Goal: Information Seeking & Learning: Learn about a topic

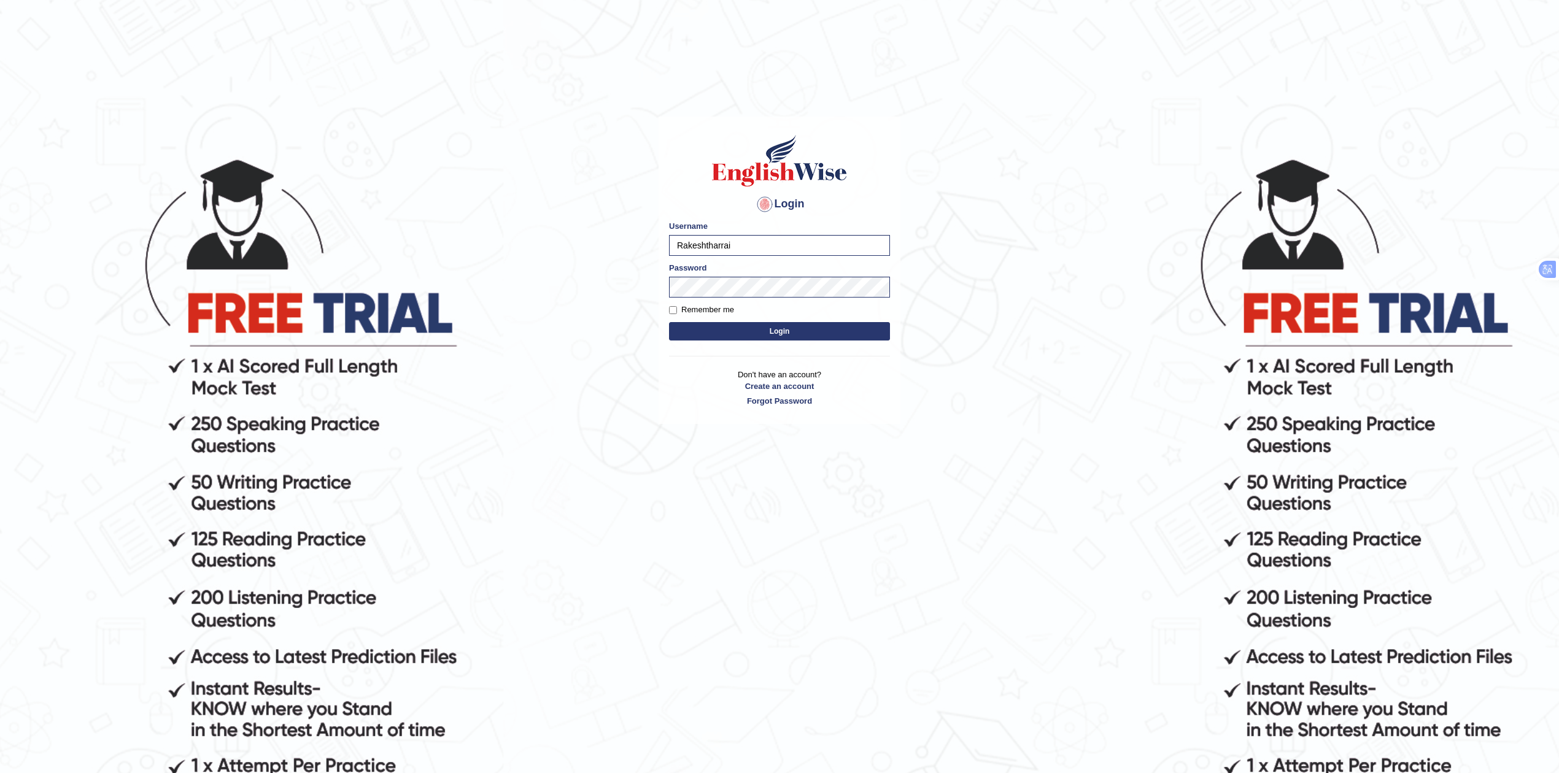
click at [769, 334] on button "Login" at bounding box center [779, 331] width 221 height 18
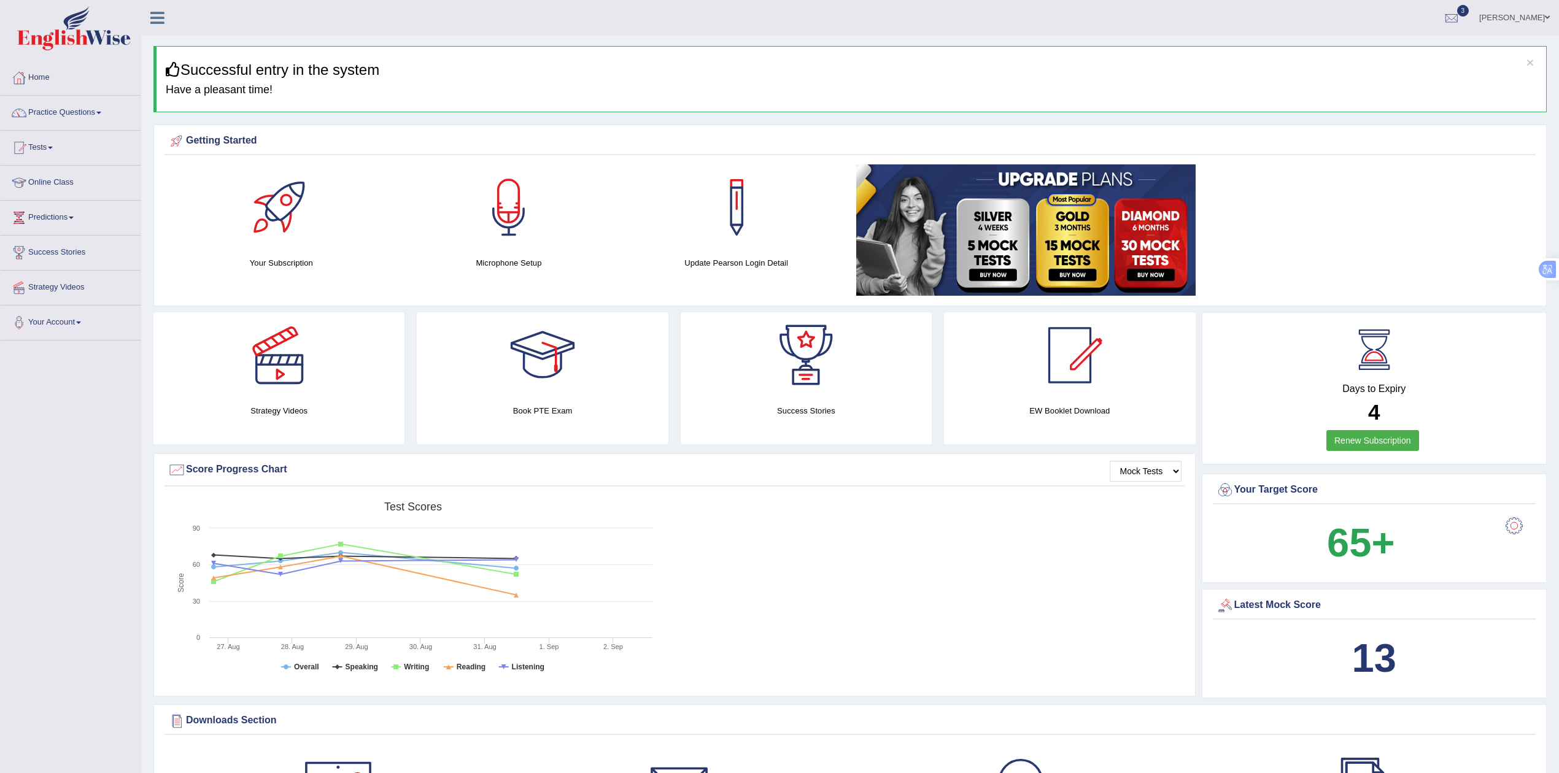
click at [1032, 583] on div "Created with Highcharts 7.1.2 Score Test scores Overall Speaking Writing Readin…" at bounding box center [675, 593] width 1020 height 194
click at [71, 103] on link "Practice Questions" at bounding box center [71, 111] width 140 height 31
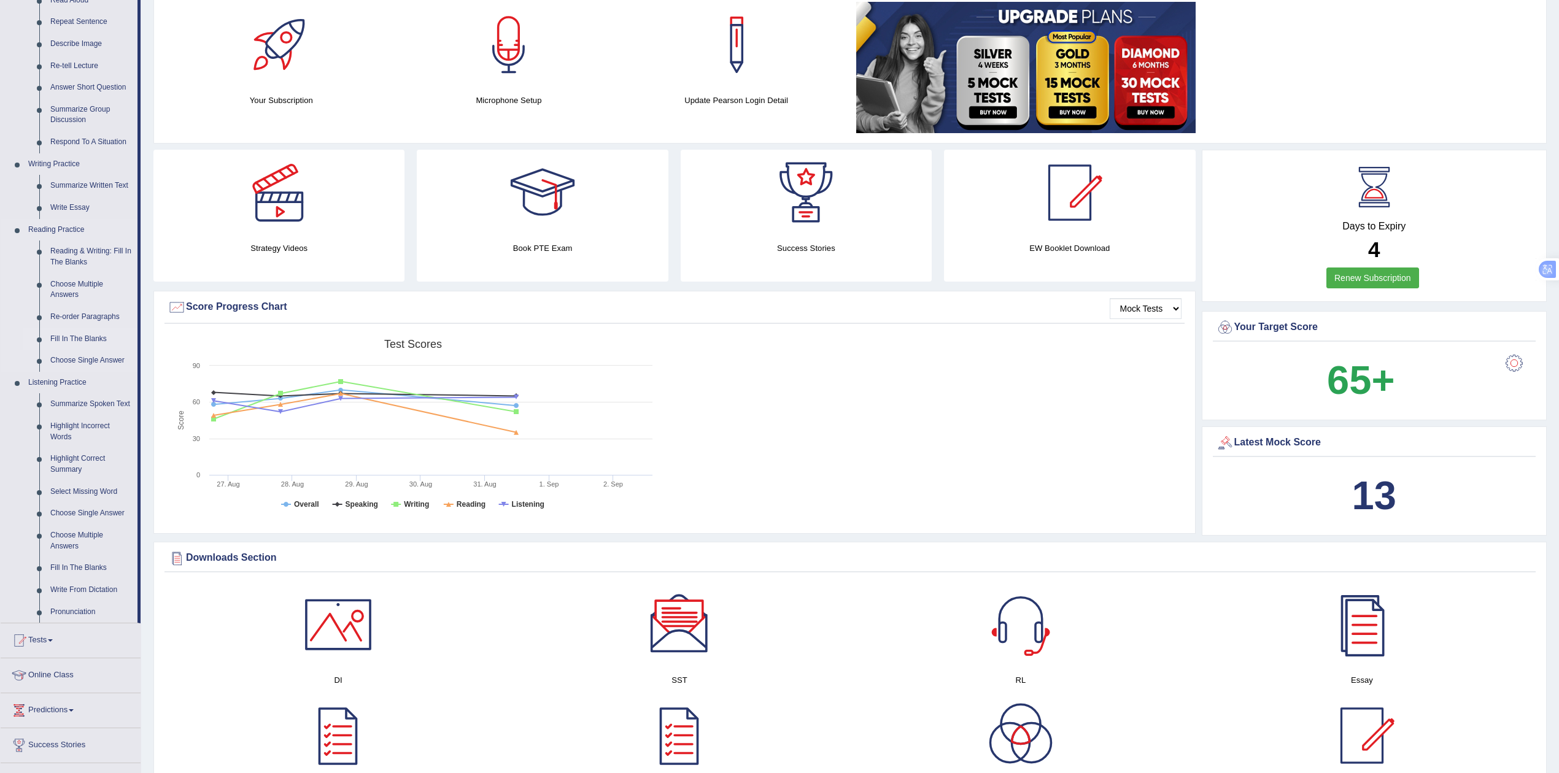
scroll to position [163, 0]
click at [91, 398] on link "Summarize Spoken Text" at bounding box center [91, 404] width 93 height 22
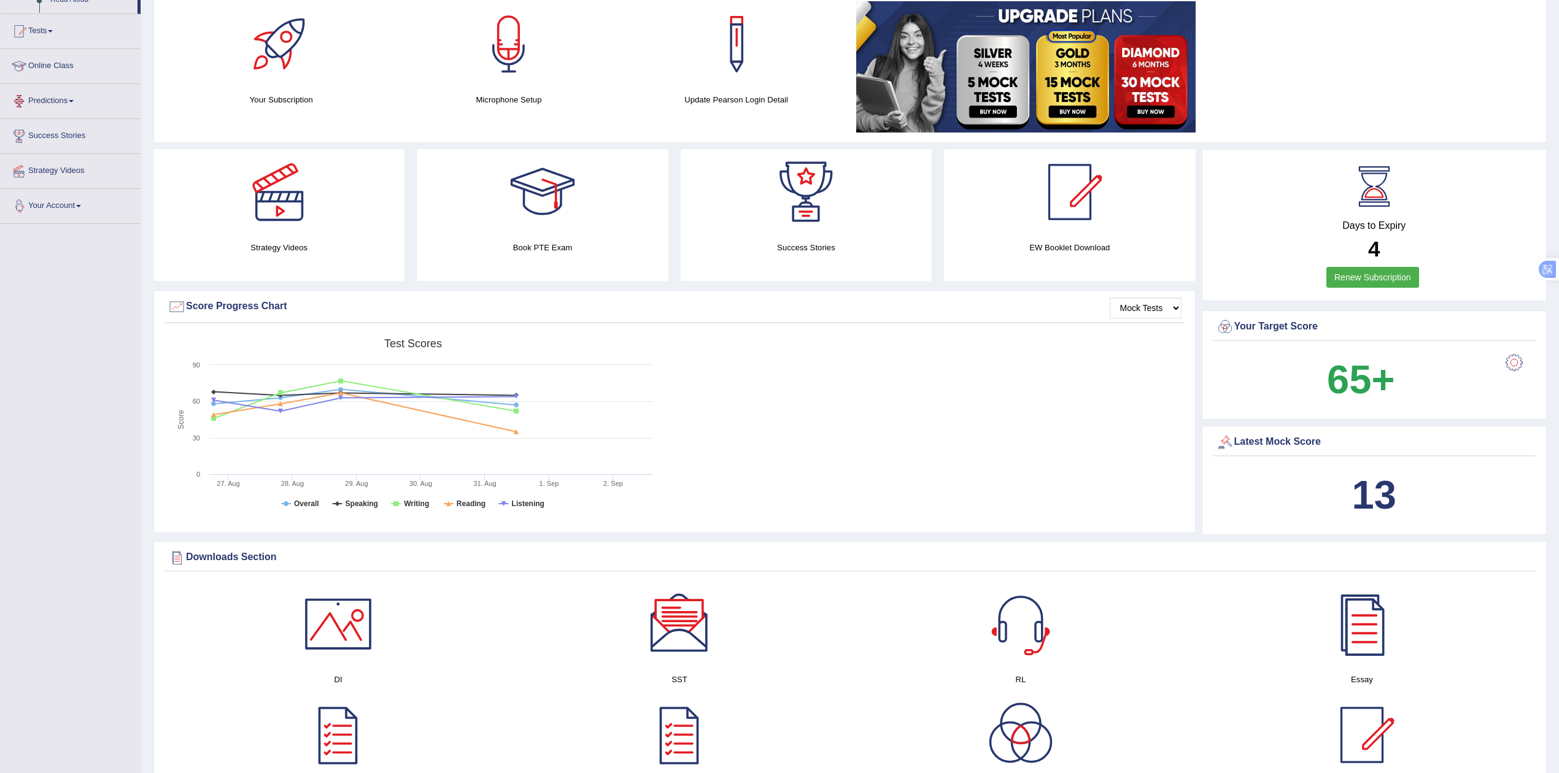
scroll to position [225, 0]
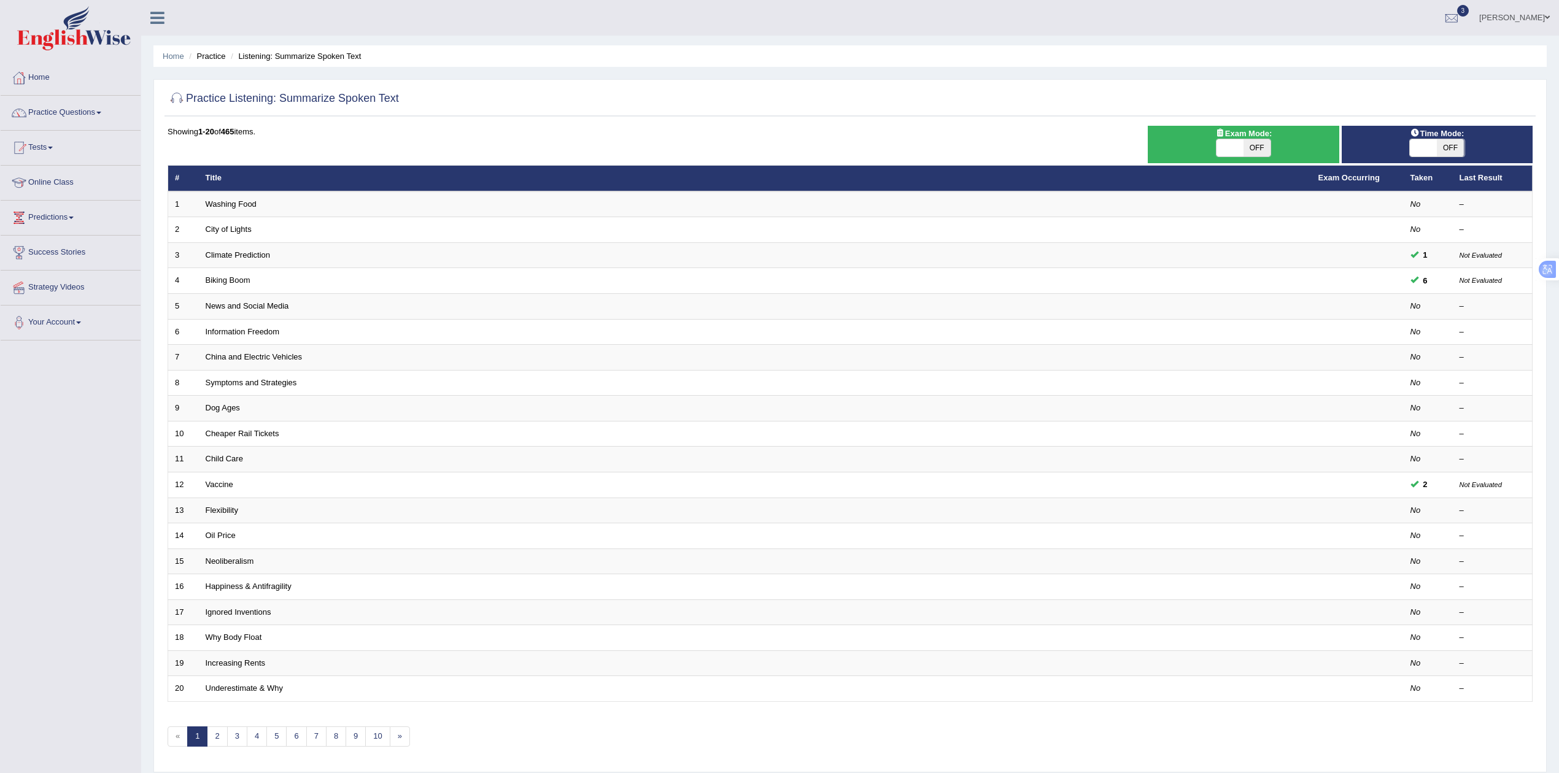
click at [1248, 148] on span "OFF" at bounding box center [1257, 147] width 27 height 17
checkbox input "true"
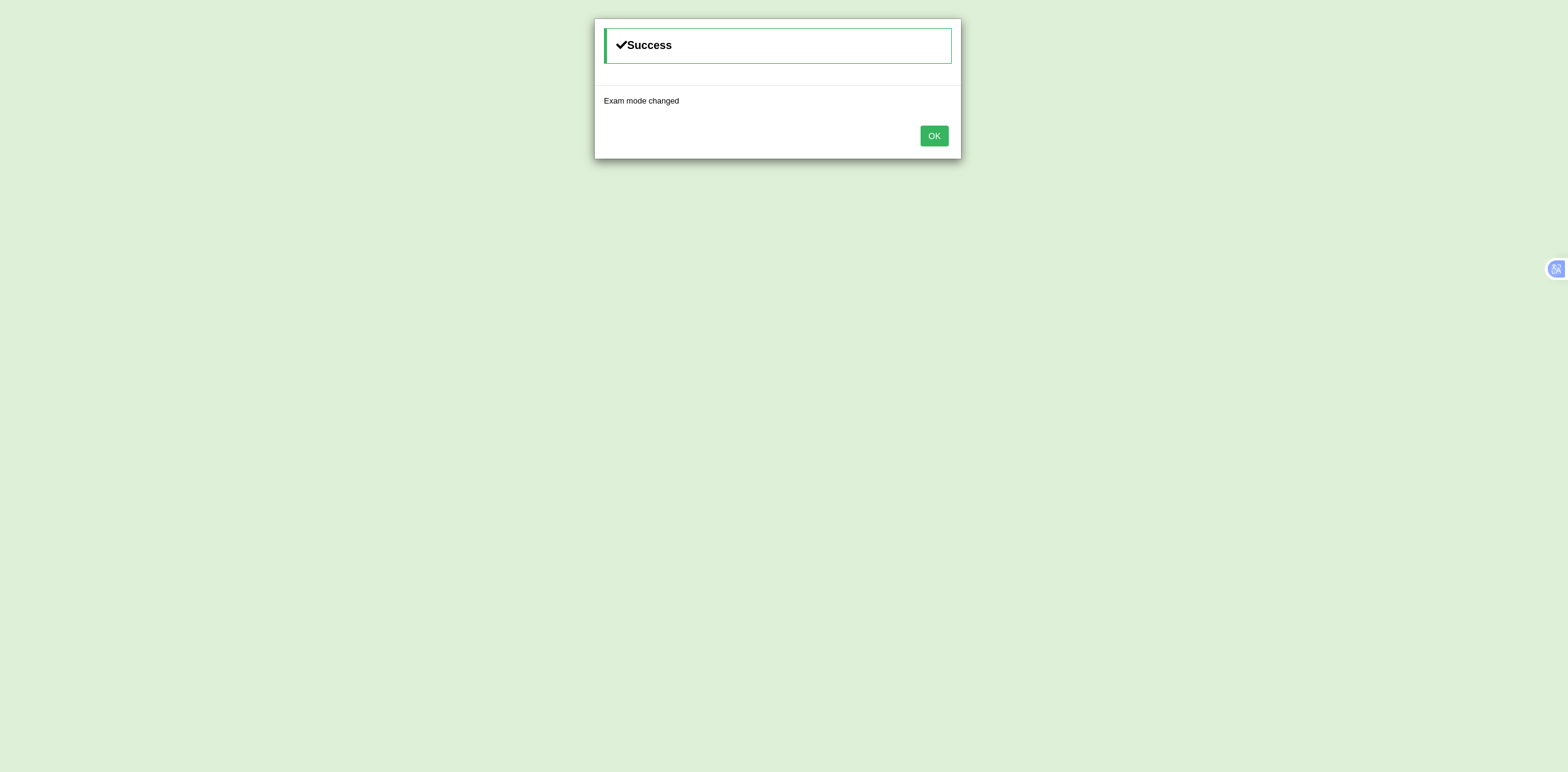
click at [929, 136] on button "OK" at bounding box center [935, 136] width 28 height 21
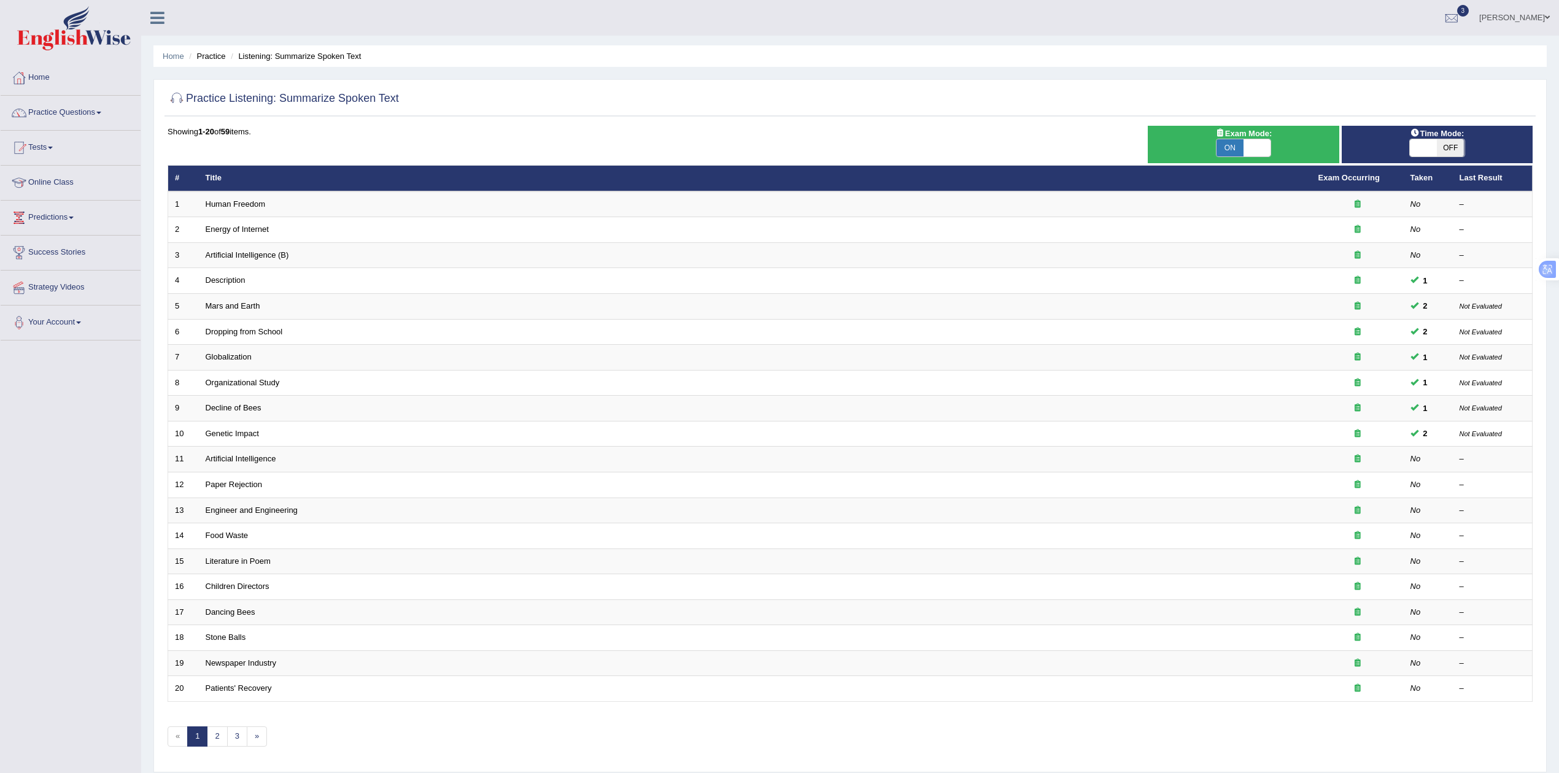
click at [1447, 150] on span "OFF" at bounding box center [1450, 147] width 27 height 17
checkbox input "true"
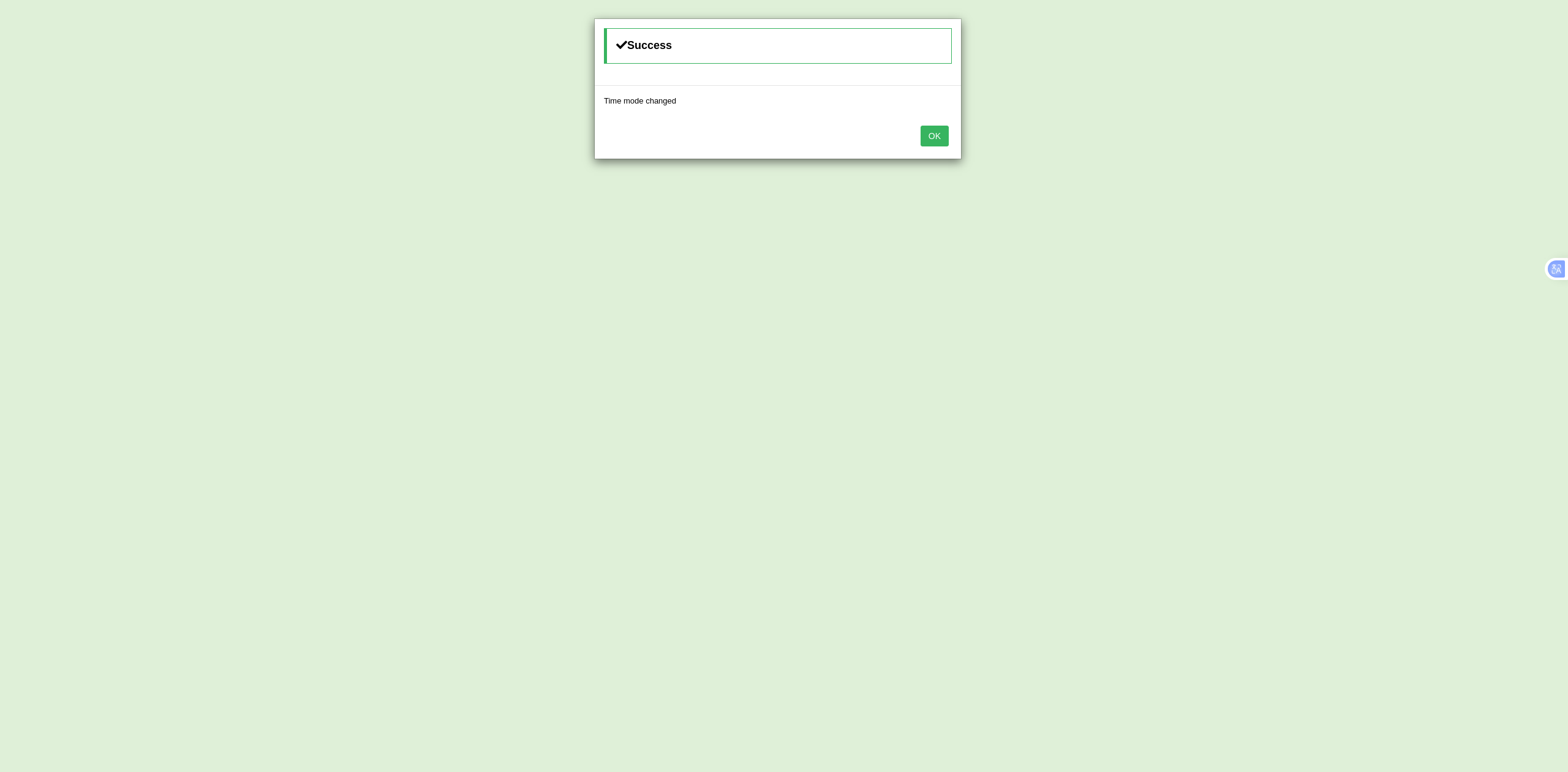
click at [940, 140] on button "OK" at bounding box center [935, 136] width 28 height 21
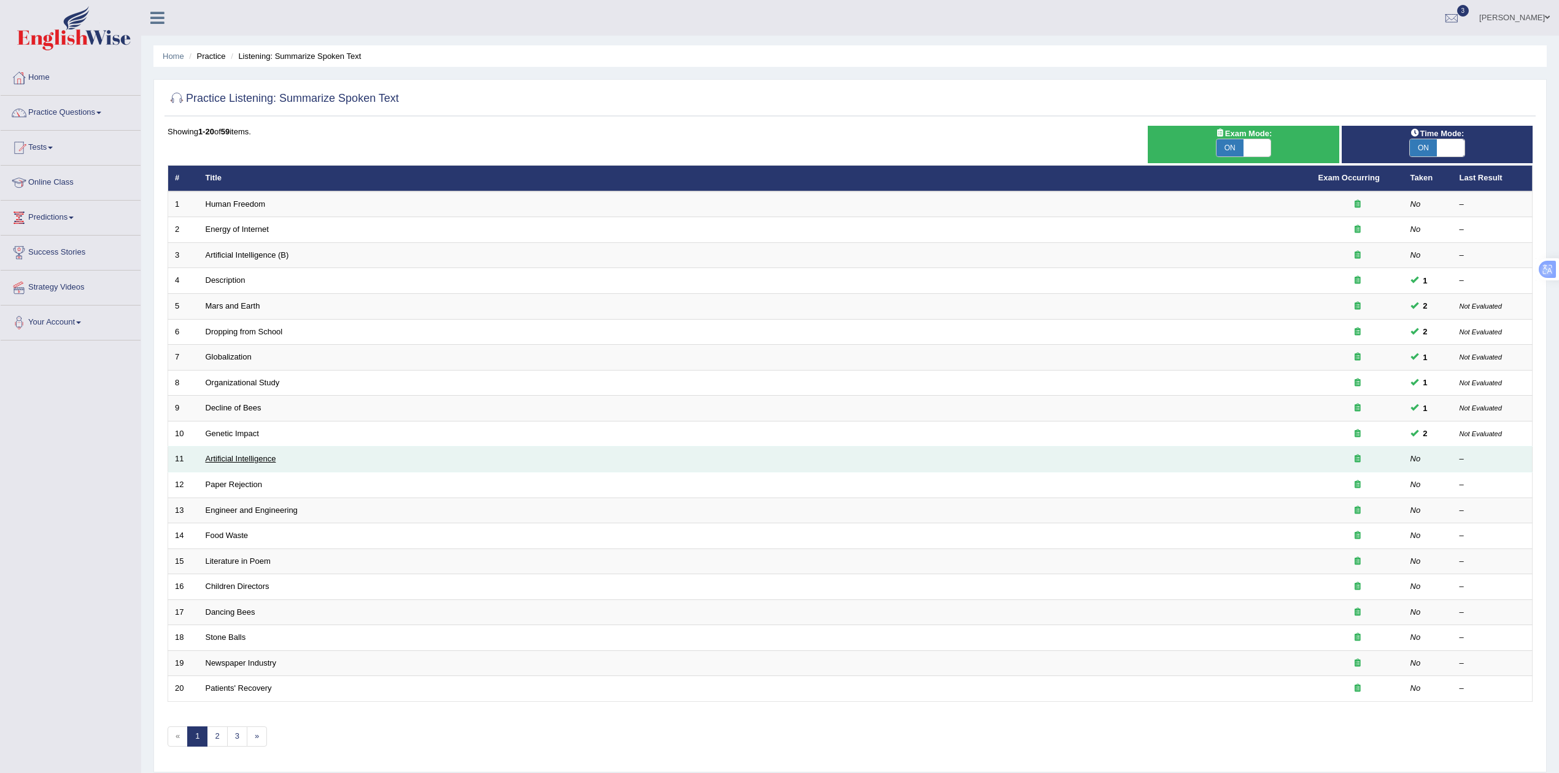
click at [258, 463] on link "Artificial Intelligence" at bounding box center [241, 458] width 71 height 9
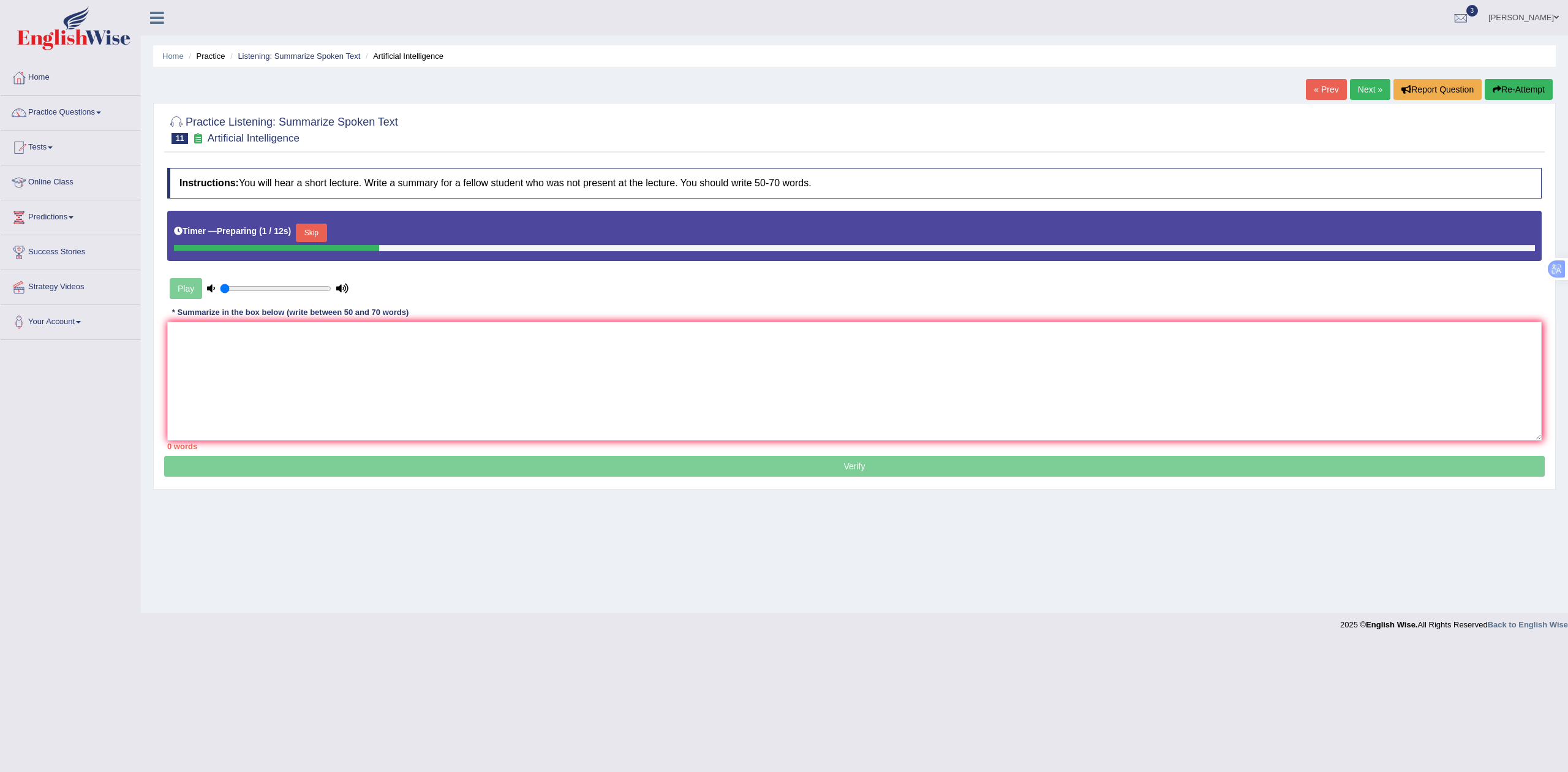
click at [321, 239] on button "Skip" at bounding box center [310, 233] width 31 height 18
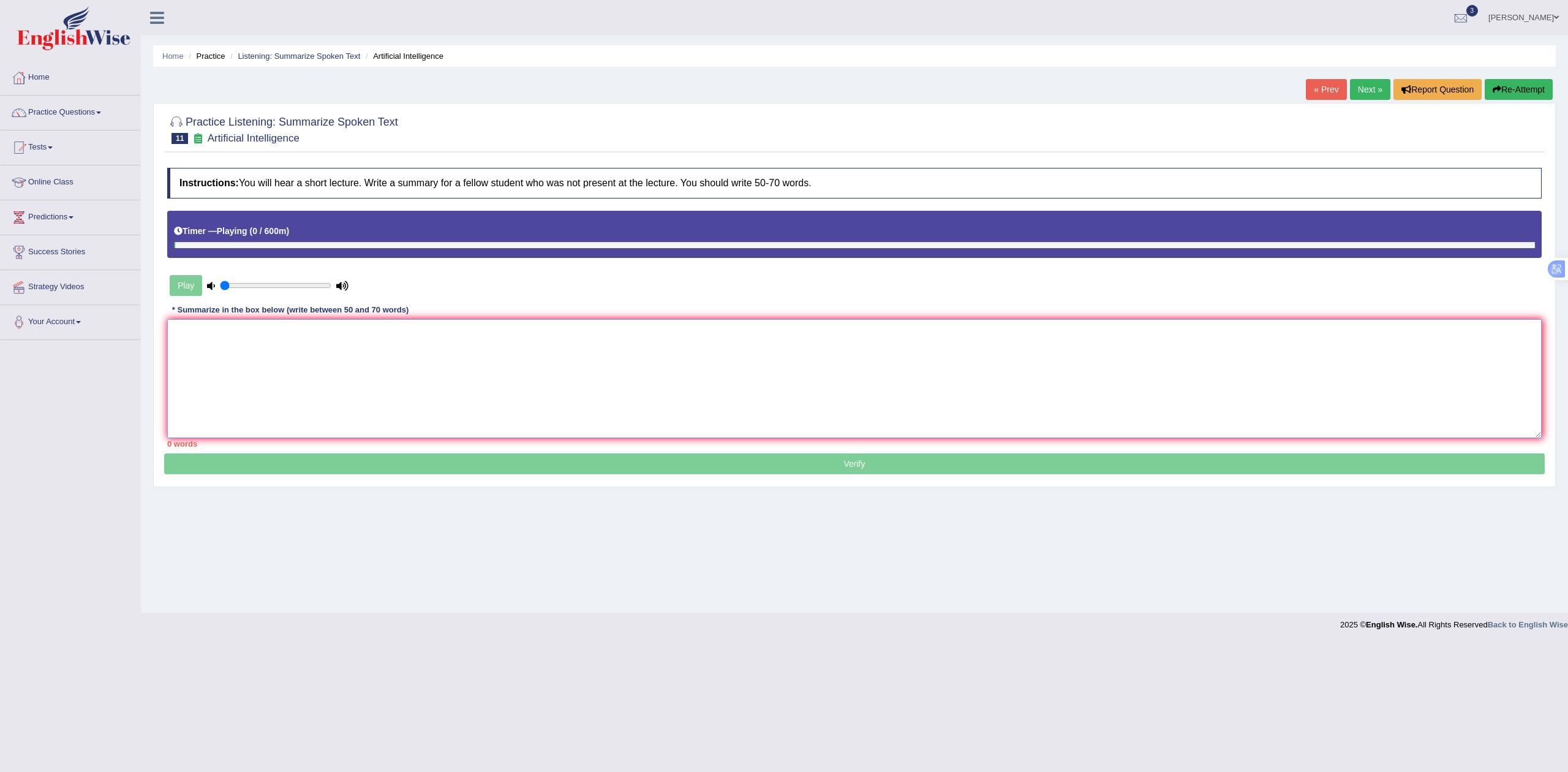
click at [342, 349] on textarea at bounding box center [854, 379] width 1374 height 119
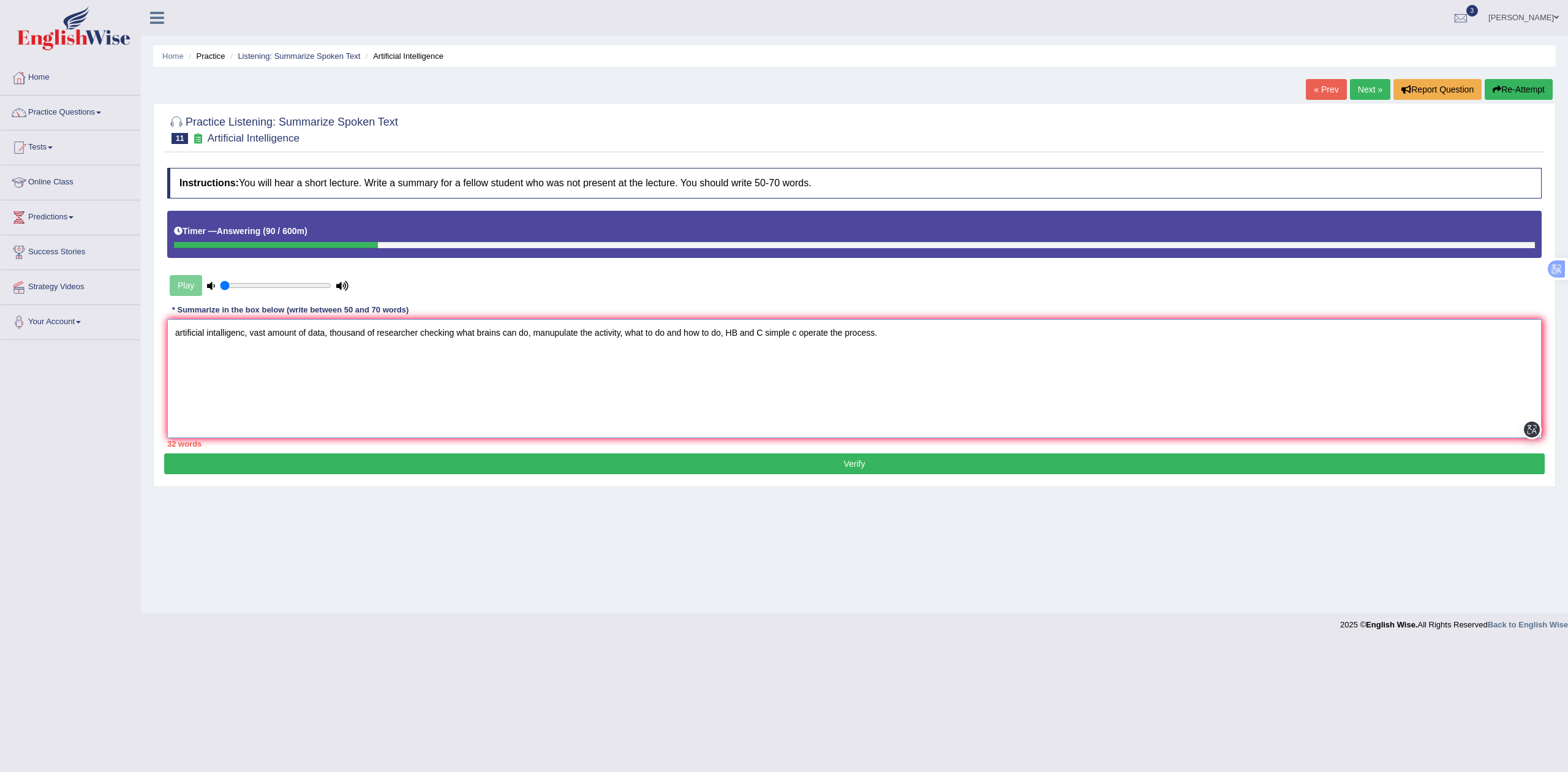
paste textarea "The speaker discussed [main topic] and highlighted that [key point 1]. It was m…"
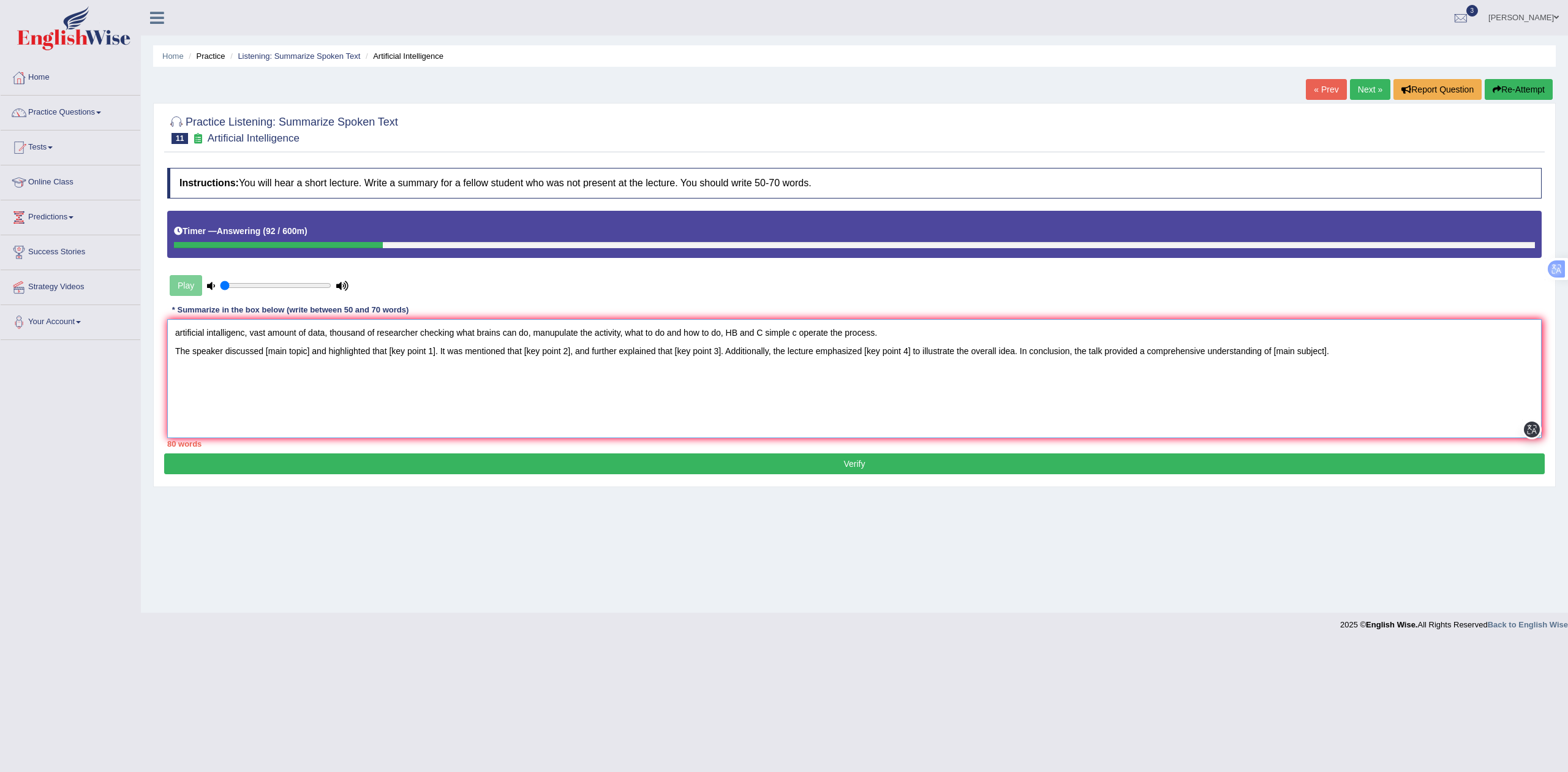
click at [272, 350] on textarea "artificial intalligenc, vast amount of data, thousand of researcher checking wh…" at bounding box center [854, 379] width 1374 height 119
paste textarea "artificial intalligenc"
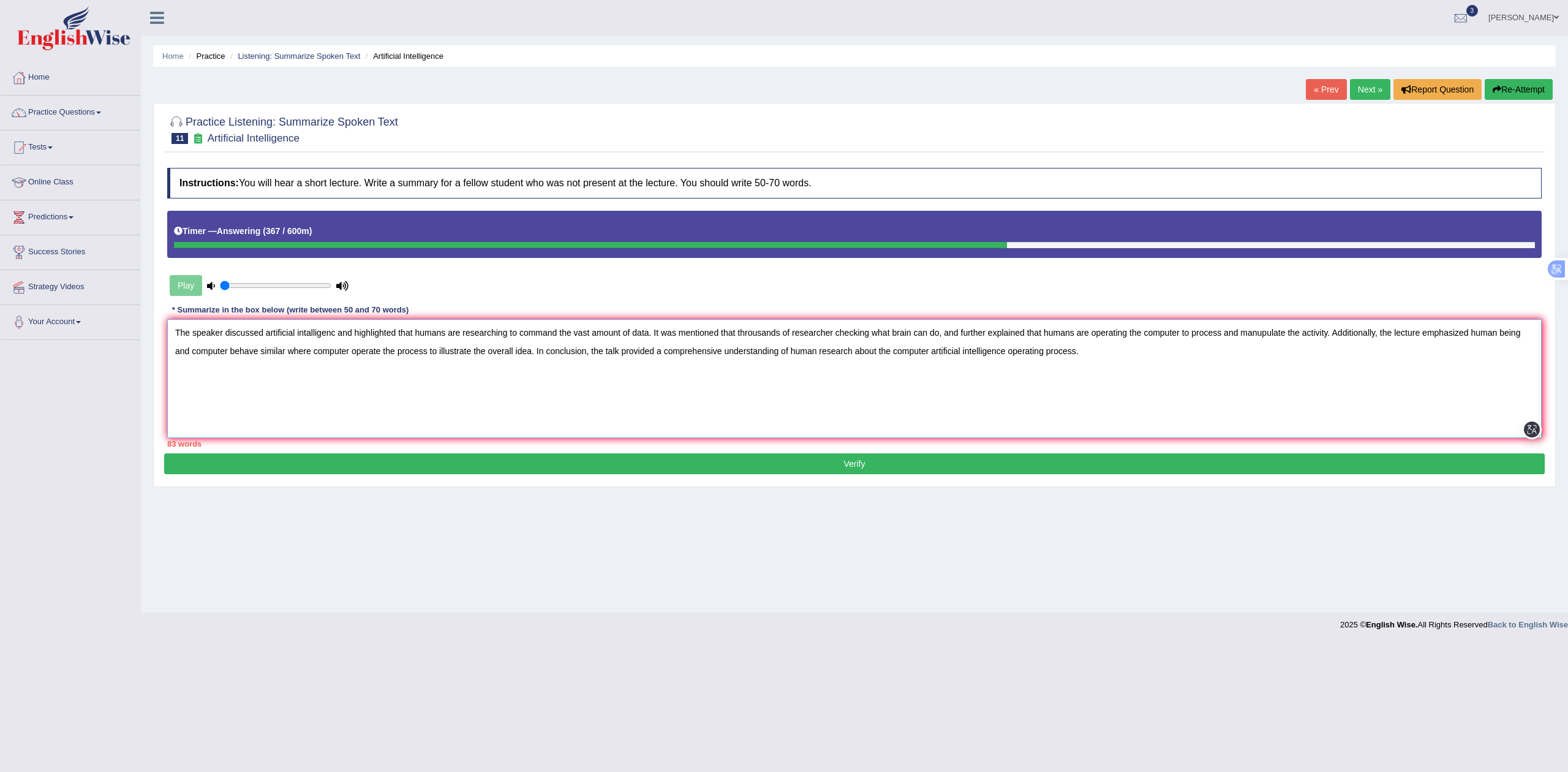
click at [910, 388] on textarea "The speaker discussed artificial intalligenc and highlighted that humans are re…" at bounding box center [854, 379] width 1374 height 119
click at [1116, 352] on textarea "The speaker discussed artificial intalligenc and highlighted that humans are re…" at bounding box center [854, 379] width 1374 height 119
type textarea "The speaker discussed artificial intalligenc and highlighted that humans are re…"
click at [986, 456] on button "Verify" at bounding box center [855, 463] width 1381 height 21
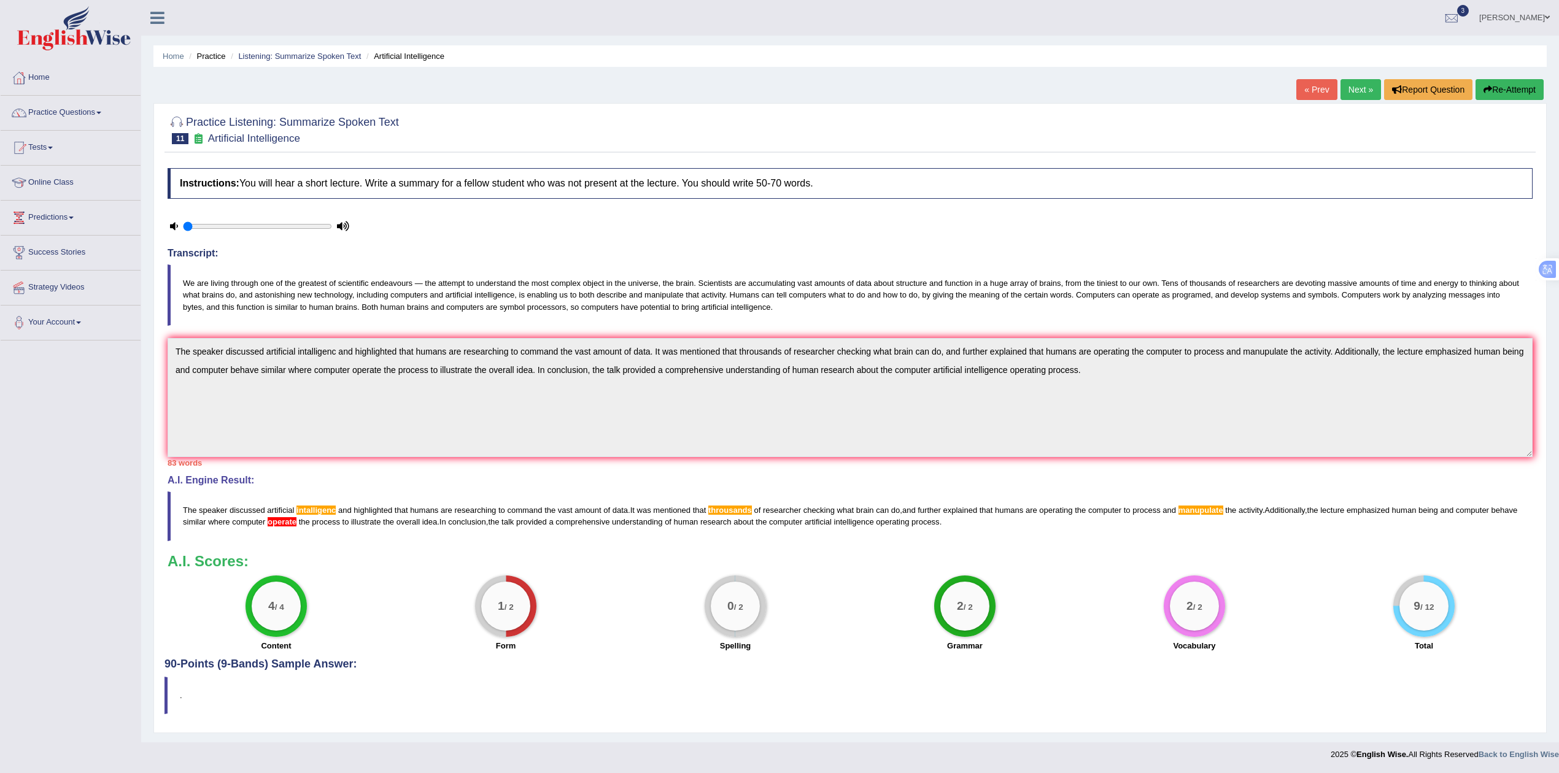
scroll to position [3, 0]
click at [1522, 85] on button "Re-Attempt" at bounding box center [1510, 89] width 68 height 21
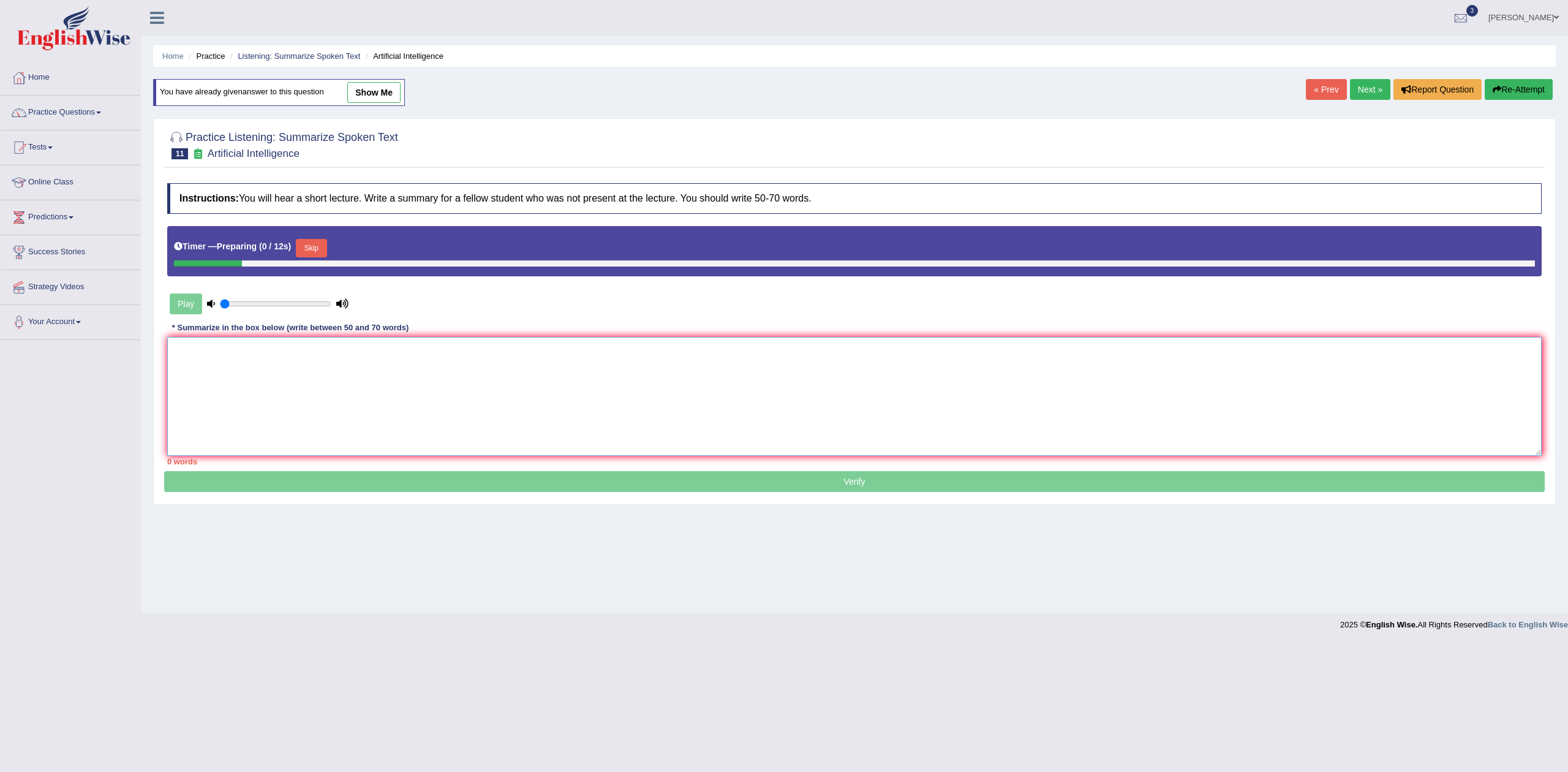
click at [545, 384] on textarea at bounding box center [854, 396] width 1374 height 119
paste textarea "The speaker discussed artificial intalligenc and highlighted that humans are re…"
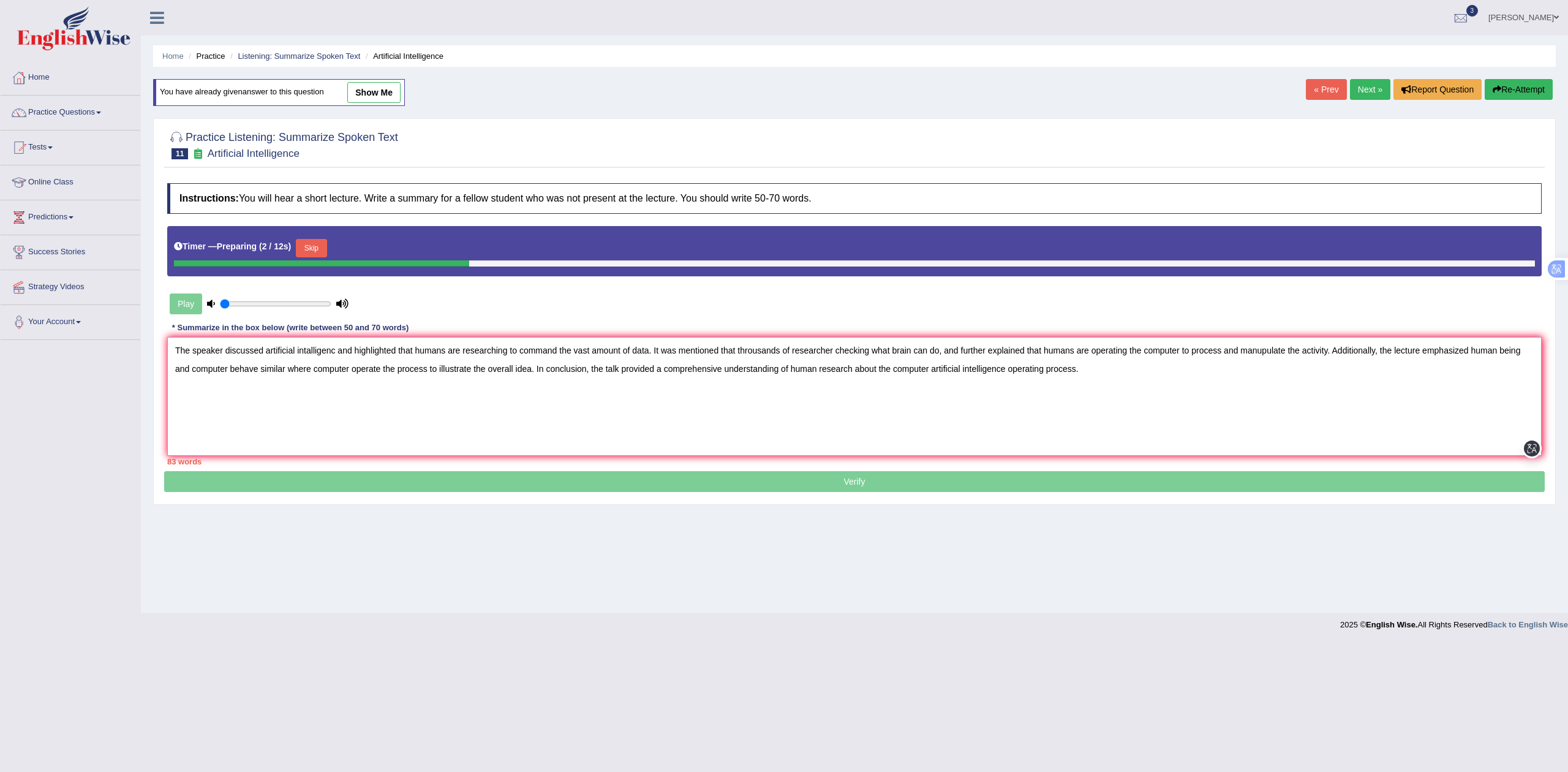
click at [307, 349] on textarea "The speaker discussed artificial intalligenc and highlighted that humans are re…" at bounding box center [854, 396] width 1374 height 119
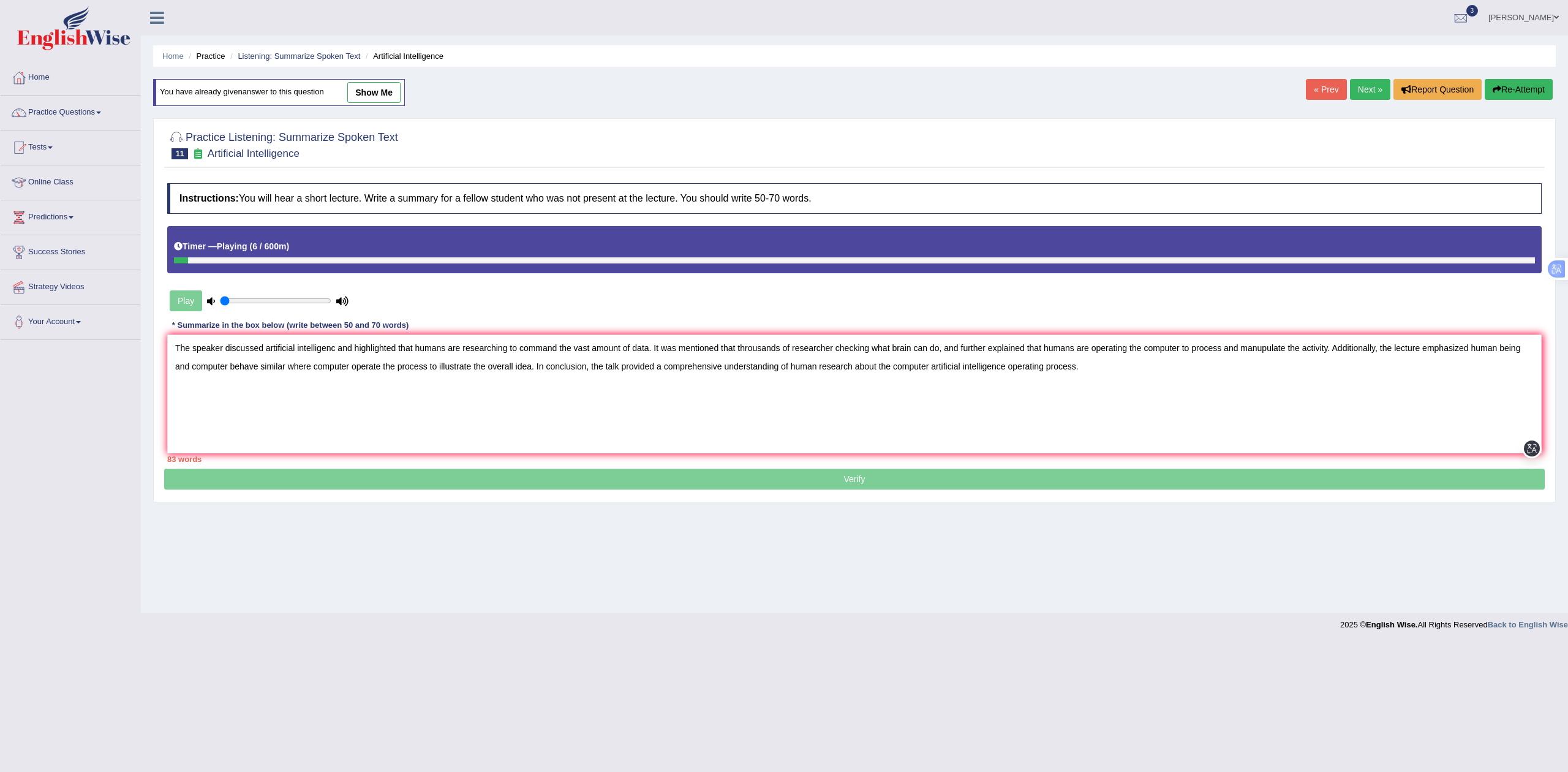
click at [1309, 261] on div at bounding box center [854, 261] width 1361 height 6
drag, startPoint x: 1262, startPoint y: 344, endPoint x: 1265, endPoint y: 388, distance: 44.1
click at [1262, 345] on textarea "The speaker discussed artificial intelligenc and highlighted that humans are re…" at bounding box center [854, 393] width 1374 height 119
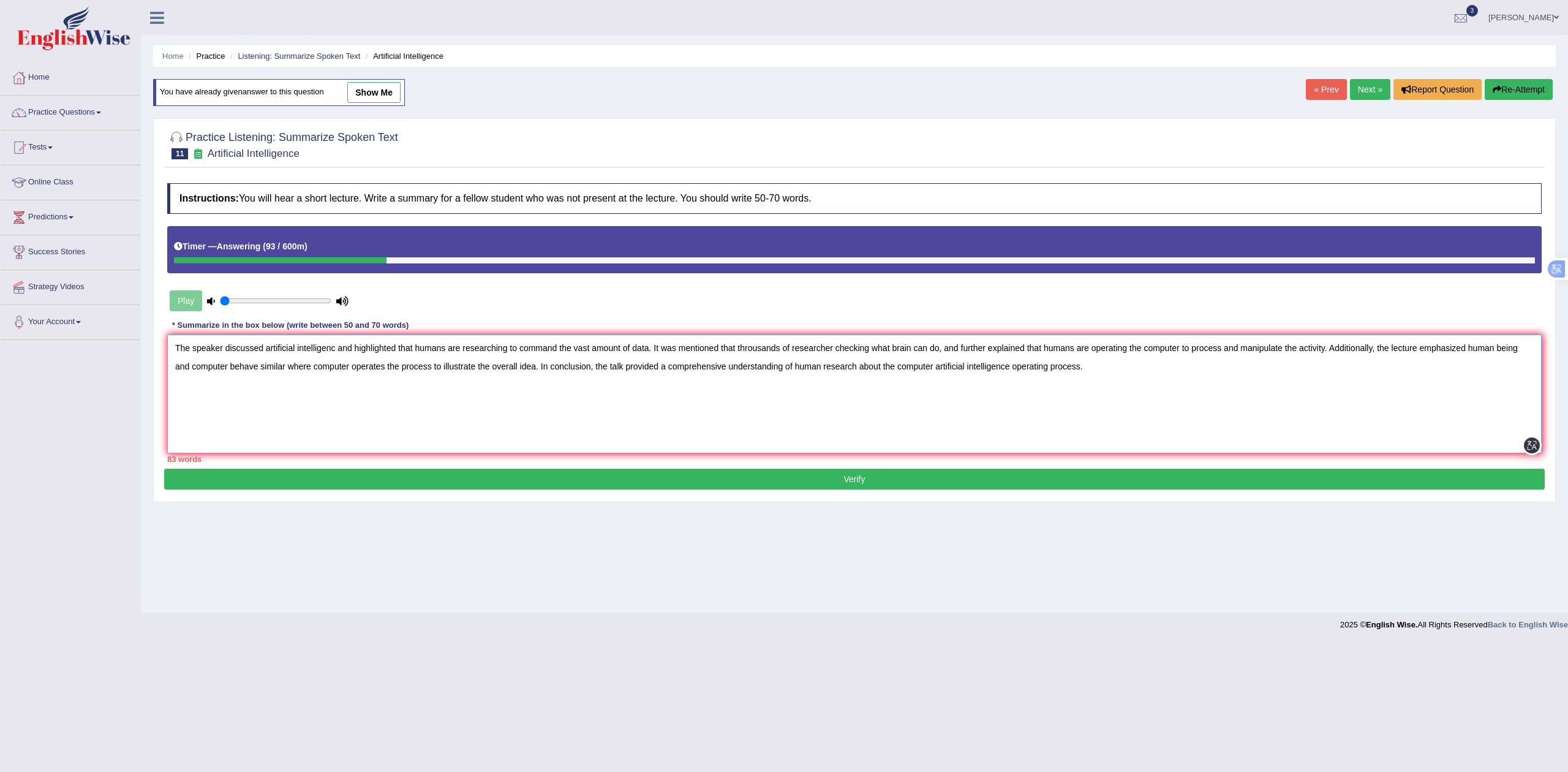
type textarea "The speaker discussed artificial intelligenc and highlighted that humans are re…"
click at [1030, 480] on button "Verify" at bounding box center [855, 479] width 1381 height 21
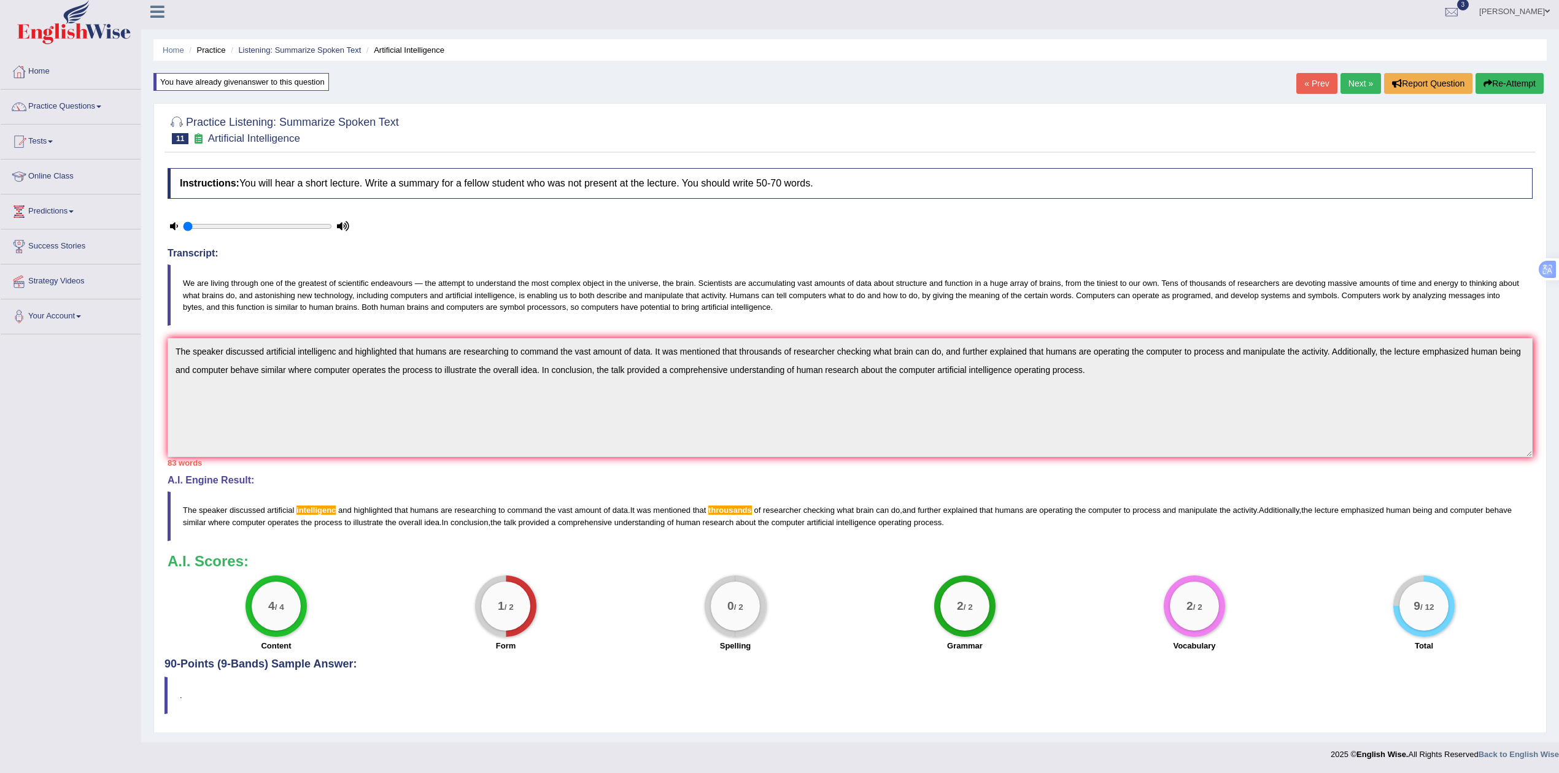
scroll to position [10, 0]
click at [1509, 80] on button "Re-Attempt" at bounding box center [1510, 83] width 68 height 21
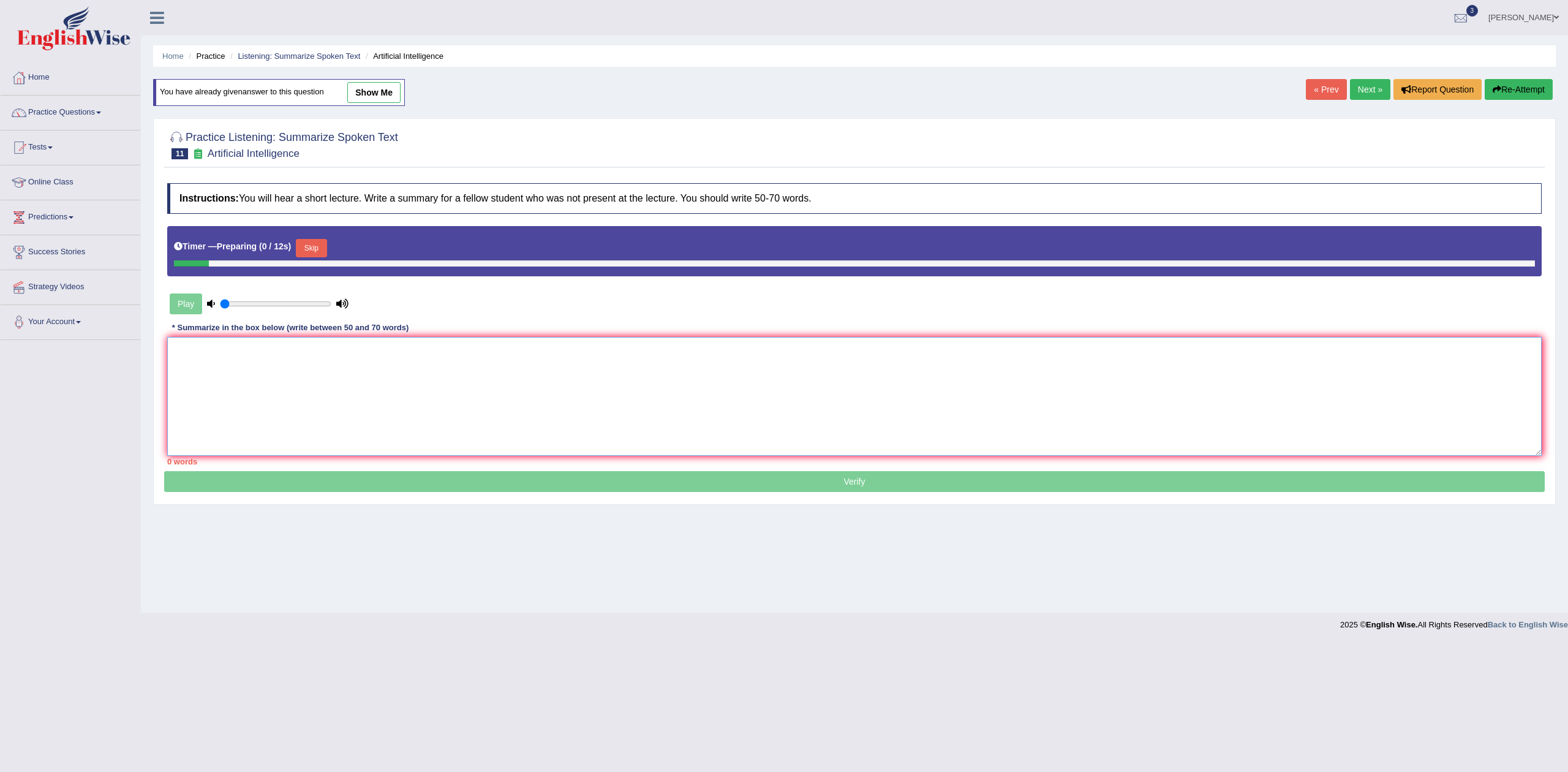
click at [765, 361] on textarea at bounding box center [854, 396] width 1374 height 119
paste textarea "The speaker discussed artificial intelligenc and highlighted that humans are re…"
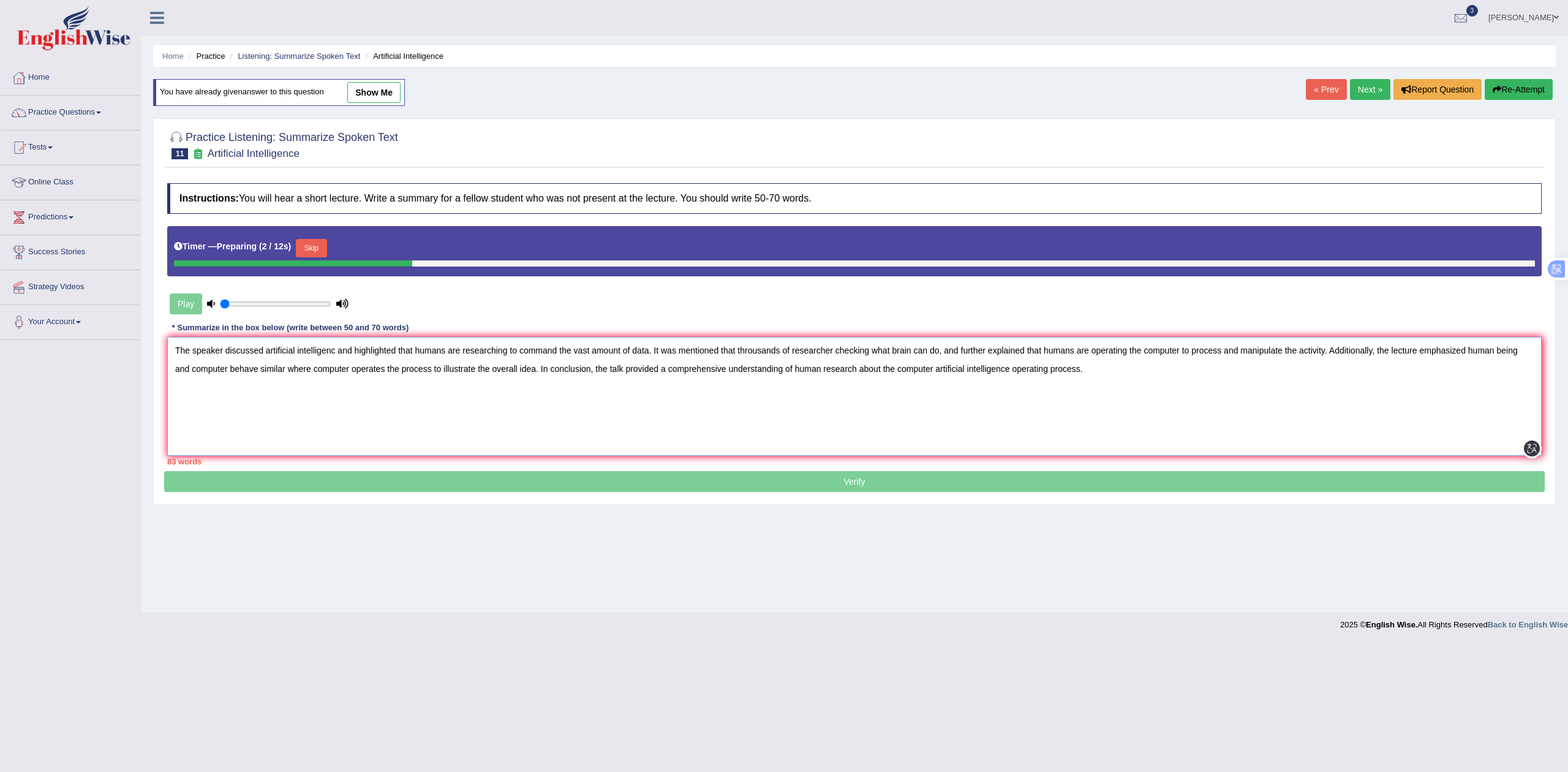
click at [336, 357] on textarea "The speaker discussed artificial intelligenc and highlighted that humans are re…" at bounding box center [854, 396] width 1374 height 119
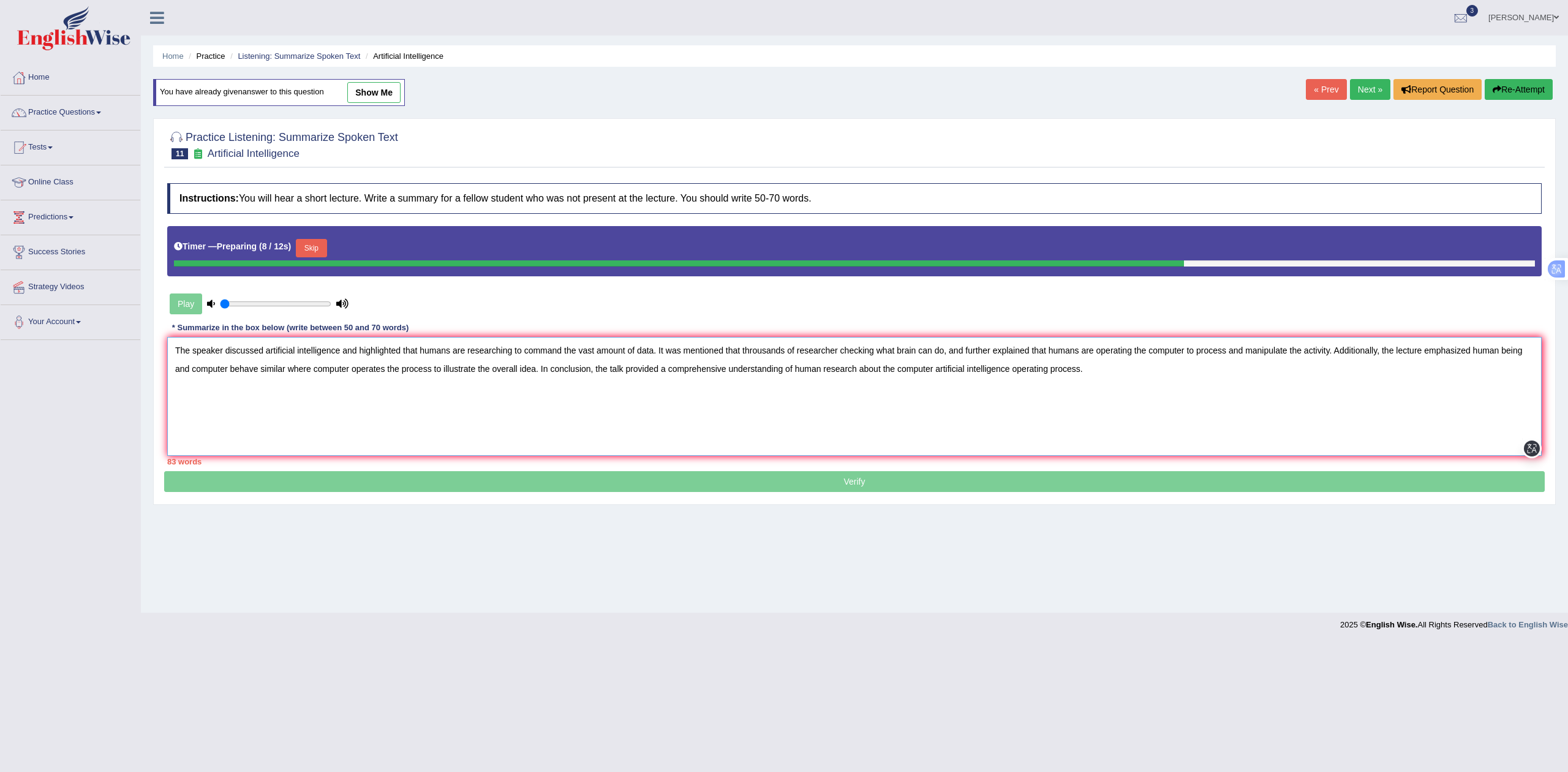
click at [758, 347] on textarea "The speaker discussed artificial intelligence and highlighted that humans are r…" at bounding box center [854, 396] width 1374 height 119
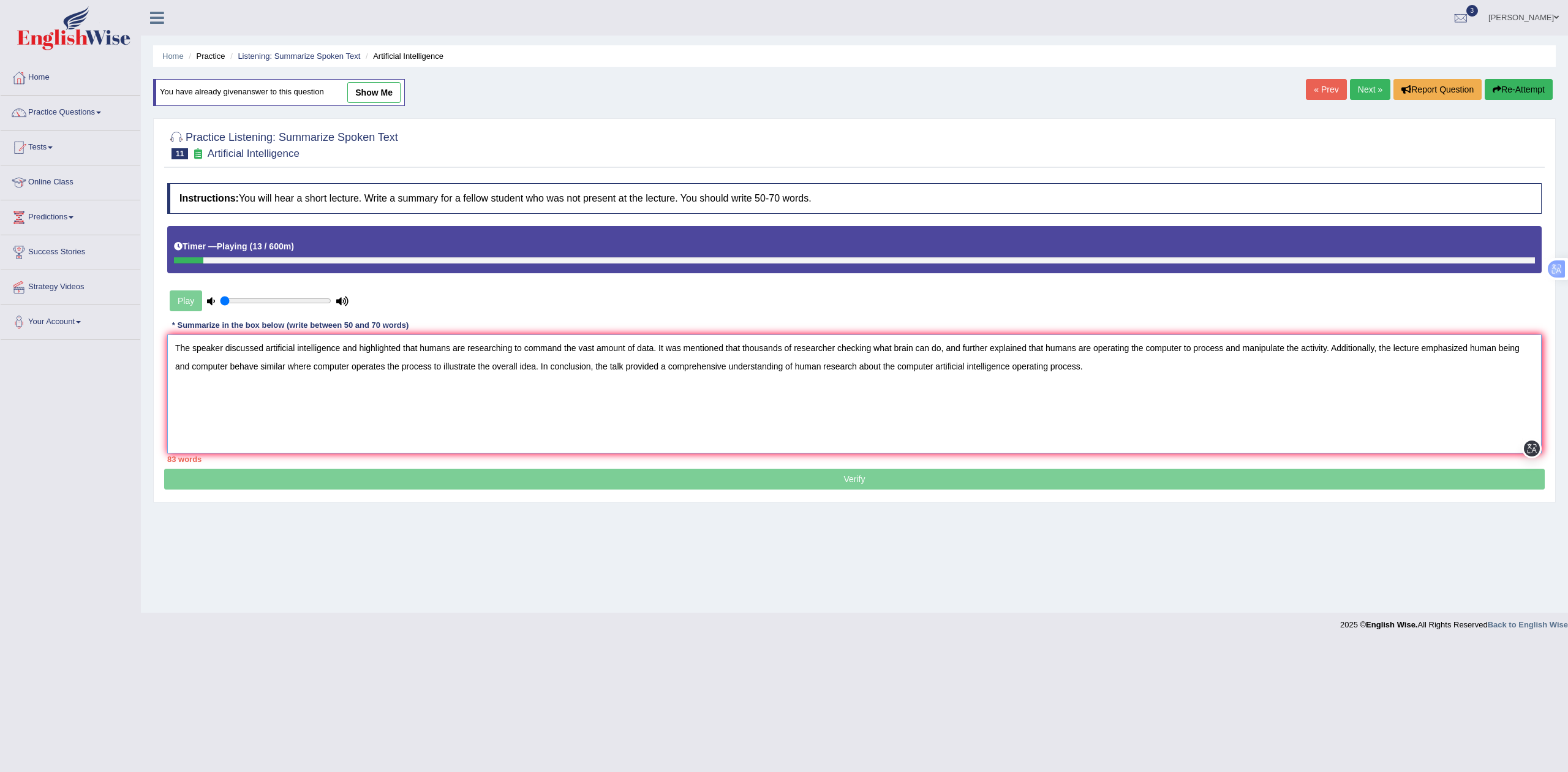
drag, startPoint x: 582, startPoint y: 349, endPoint x: 599, endPoint y: 362, distance: 21.4
click at [585, 349] on textarea "The speaker discussed artificial intelligence and highlighted that humans are r…" at bounding box center [854, 393] width 1374 height 119
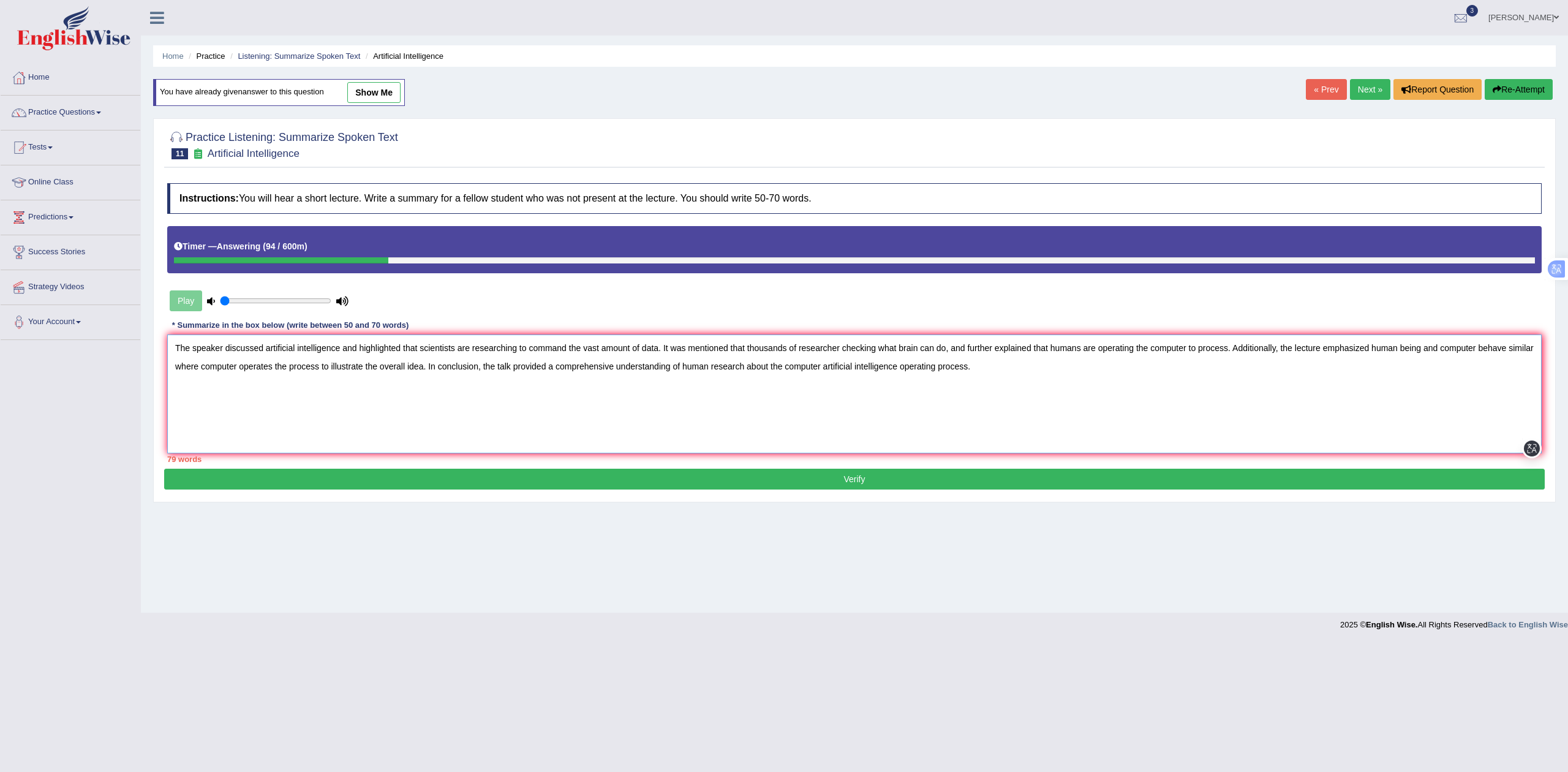
click at [1414, 347] on textarea "The speaker discussed artificial intelligence and highlighted that scientists a…" at bounding box center [854, 393] width 1374 height 119
type textarea "The speaker discussed artificial intelligence and highlighted that scientists a…"
click at [995, 471] on button "Verify" at bounding box center [855, 479] width 1381 height 21
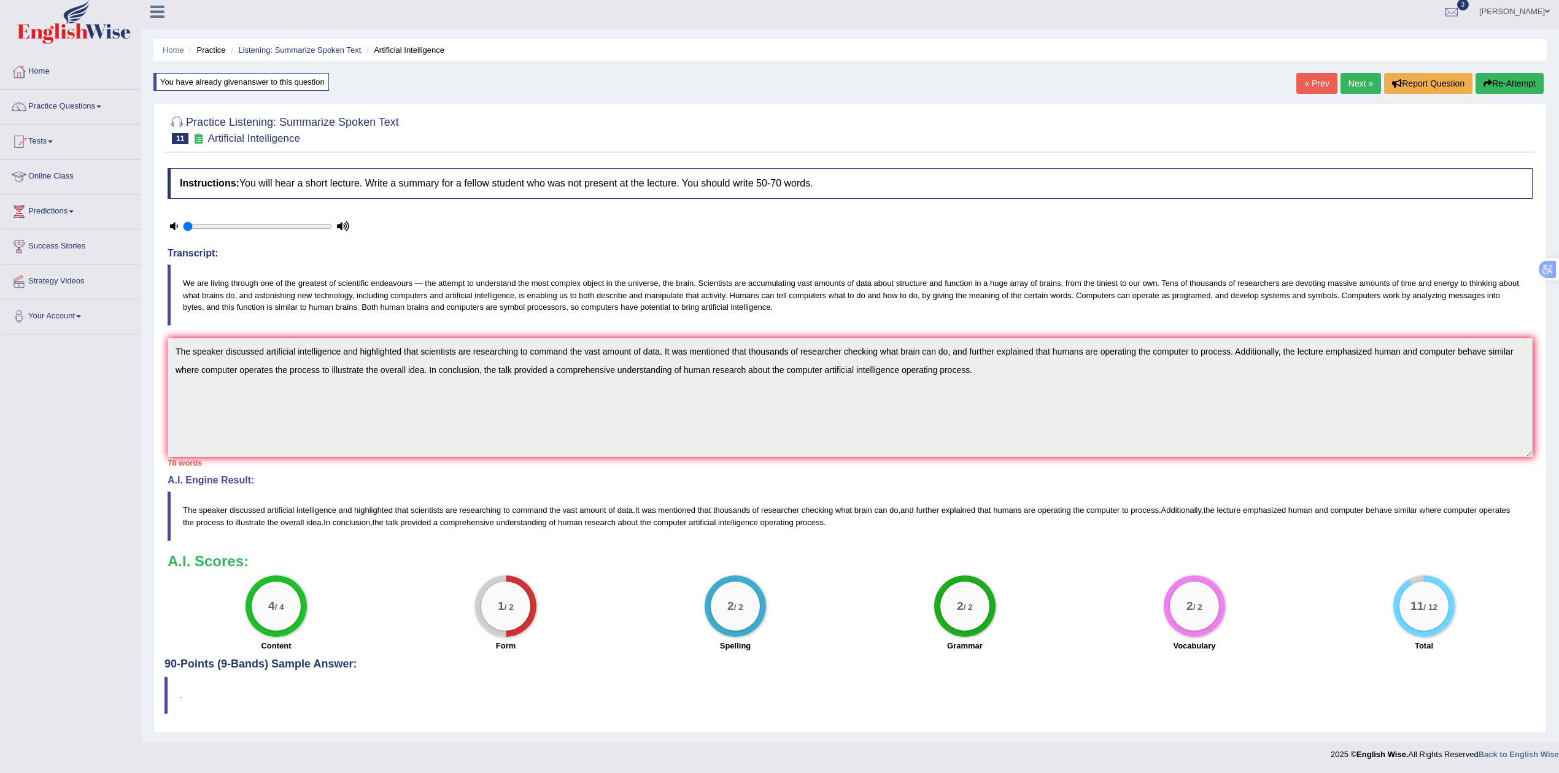
scroll to position [10, 0]
click at [1349, 82] on link "Next »" at bounding box center [1361, 83] width 41 height 21
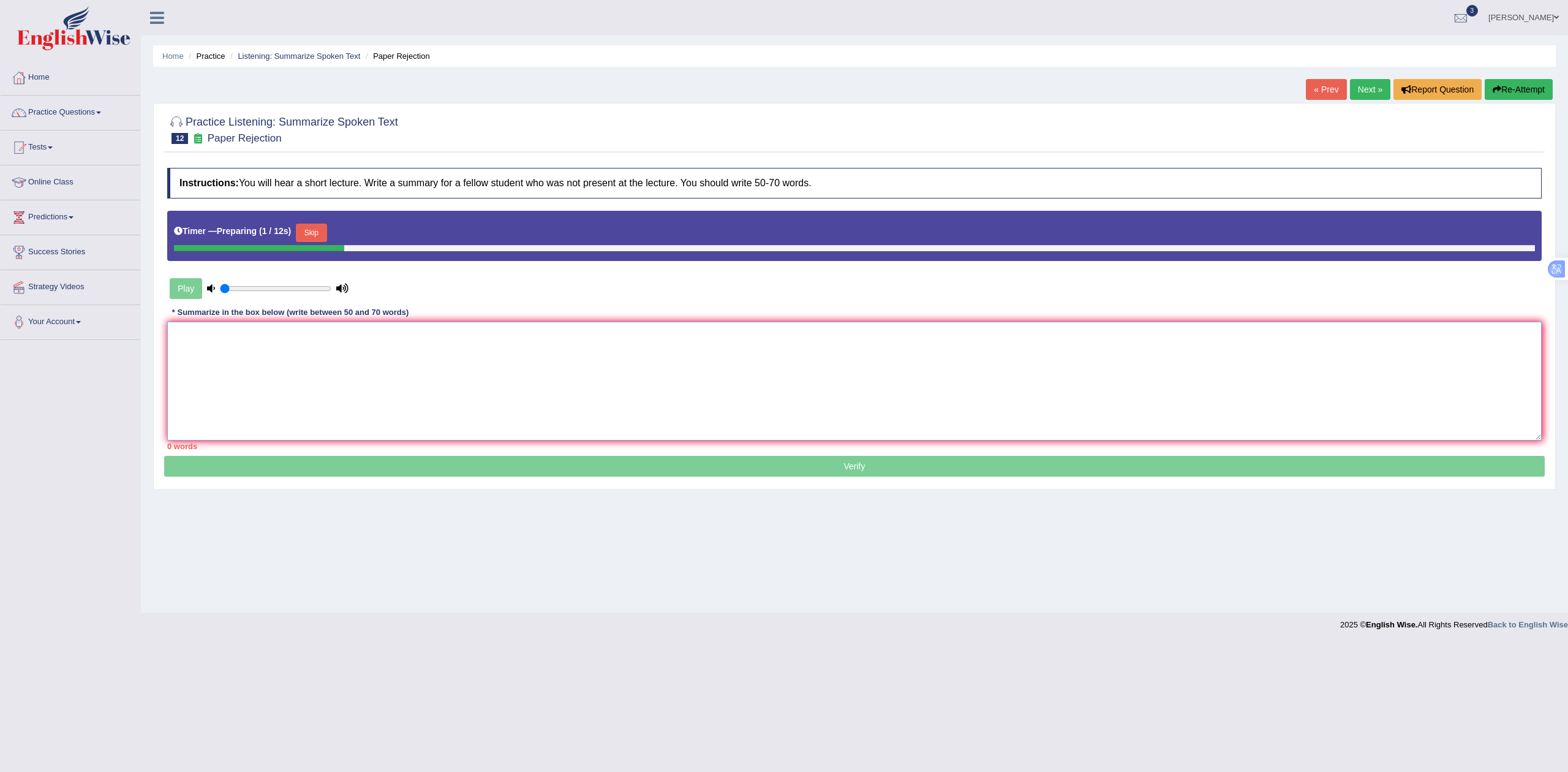
click at [426, 346] on textarea at bounding box center [854, 381] width 1374 height 119
paste textarea "The speaker discussed [main topic] and highlighted that [key point 1]. It was m…"
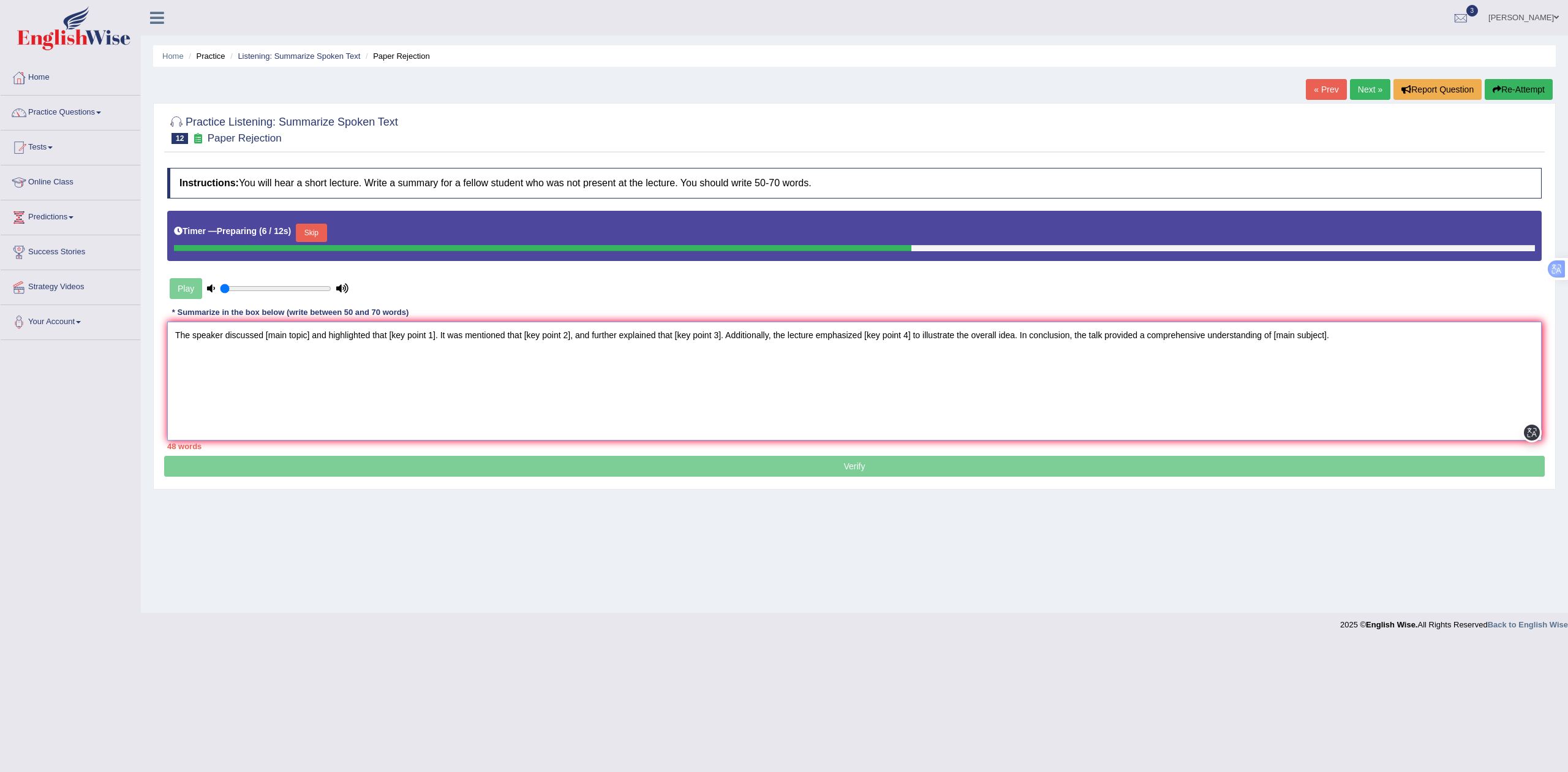
drag, startPoint x: 182, startPoint y: 354, endPoint x: 198, endPoint y: 386, distance: 35.8
click at [182, 354] on textarea "The speaker discussed [main topic] and highlighted that [key point 1]. It was m…" at bounding box center [854, 381] width 1374 height 119
click at [274, 352] on textarea "The speaker discussed [main topic] and highlighted that [key point 1]. It was m…" at bounding box center [854, 381] width 1374 height 119
click at [1442, 349] on textarea "The speaker discussed [main topic] and highlighted that [key point 1]. It was m…" at bounding box center [854, 381] width 1374 height 119
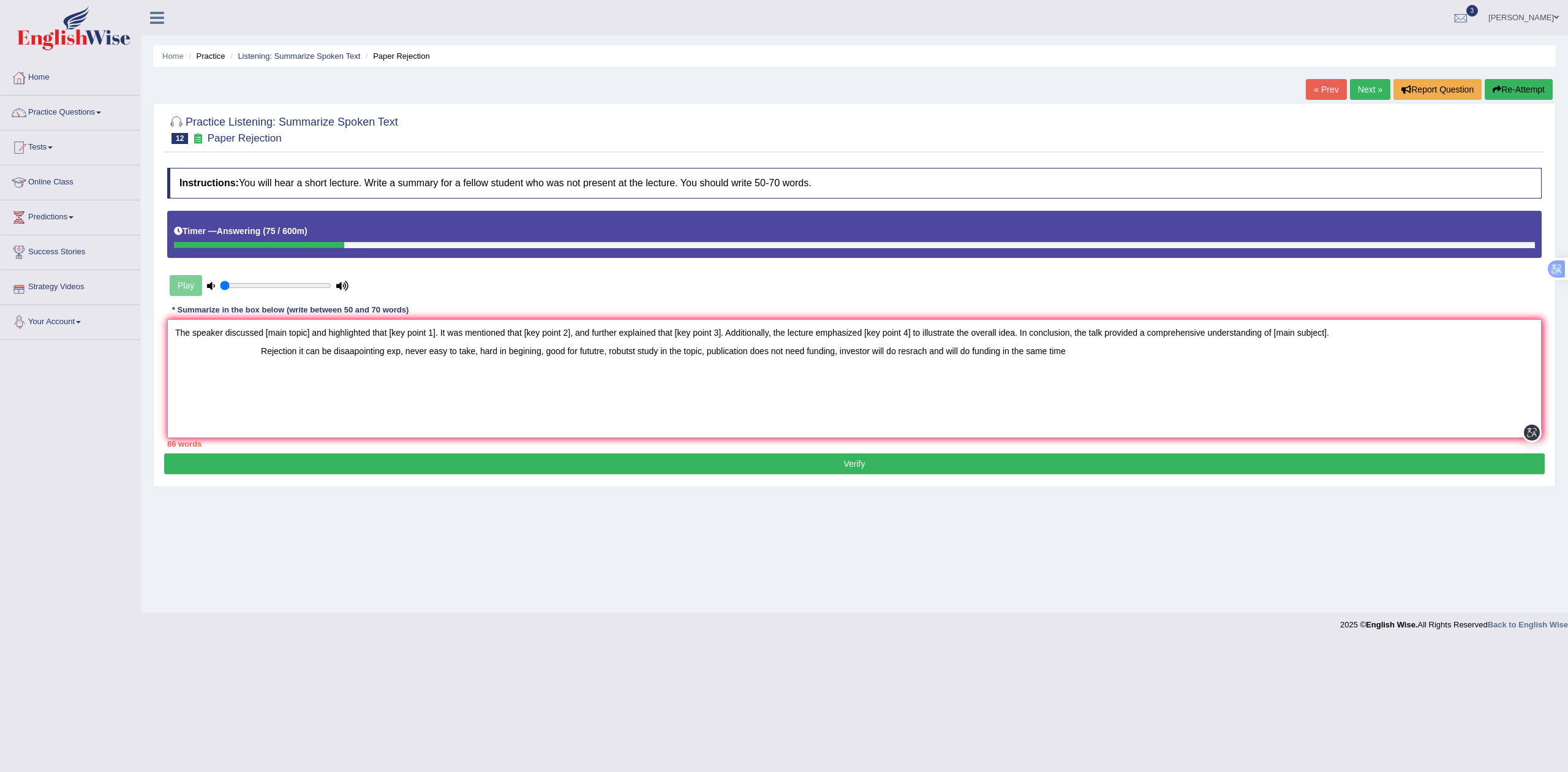
click at [265, 333] on textarea "The speaker discussed [main topic] and highlighted that [key point 1]. It was m…" at bounding box center [854, 379] width 1374 height 119
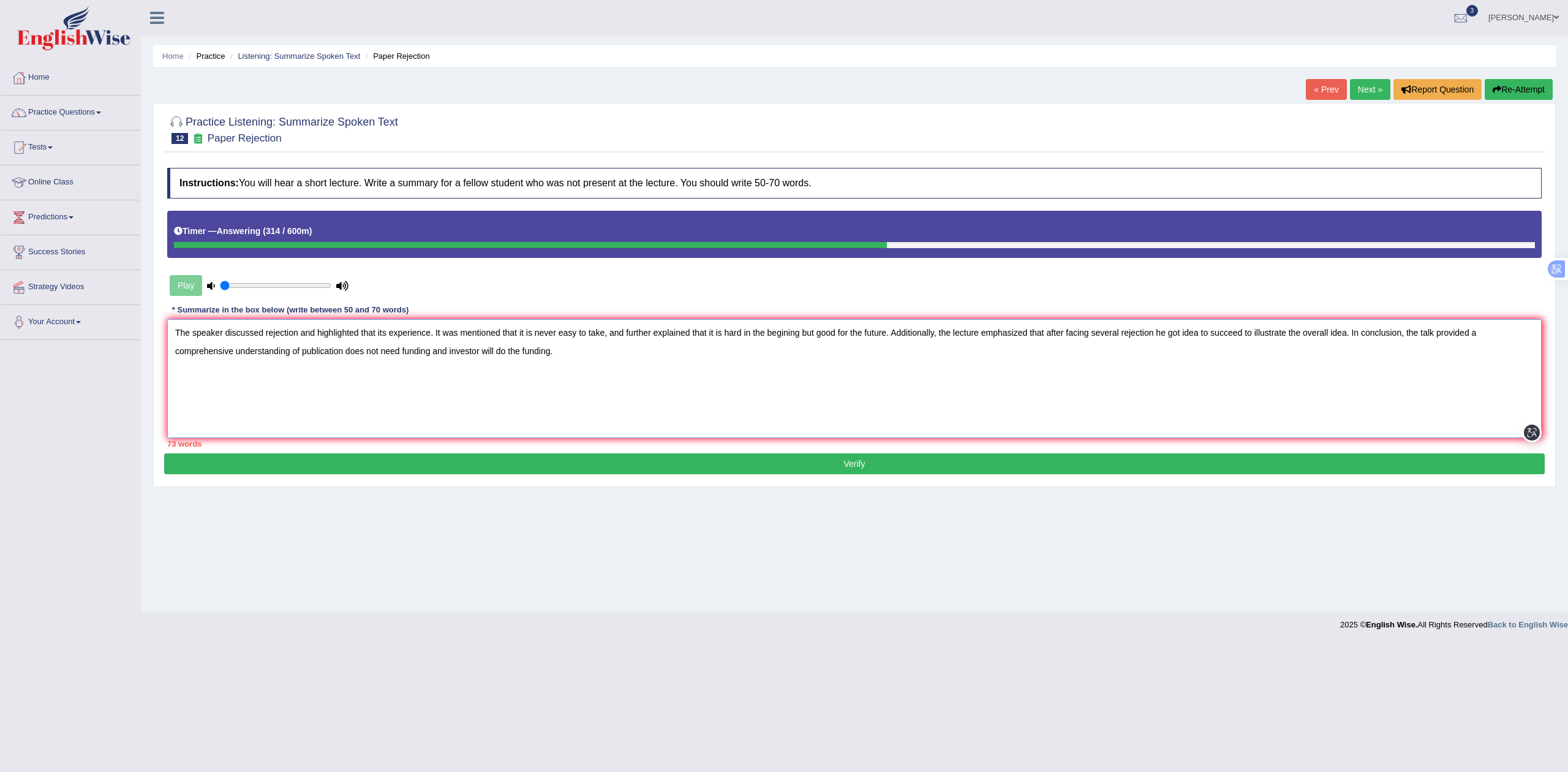
type textarea "The speaker discussed rejection and highlighted that its experience. It was men…"
click at [742, 462] on button "Verify" at bounding box center [855, 463] width 1381 height 21
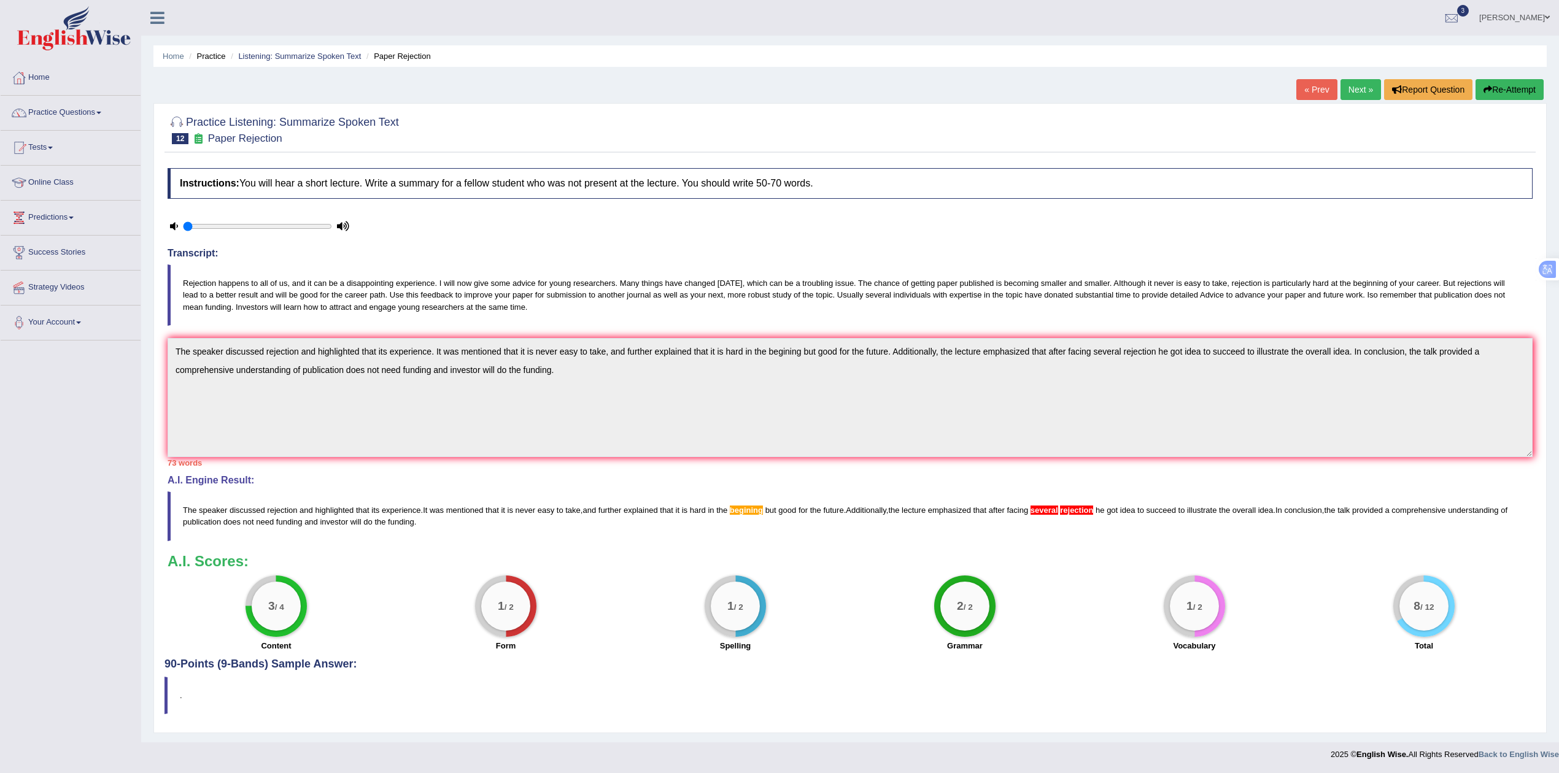
click at [1352, 90] on link "Next »" at bounding box center [1361, 89] width 41 height 21
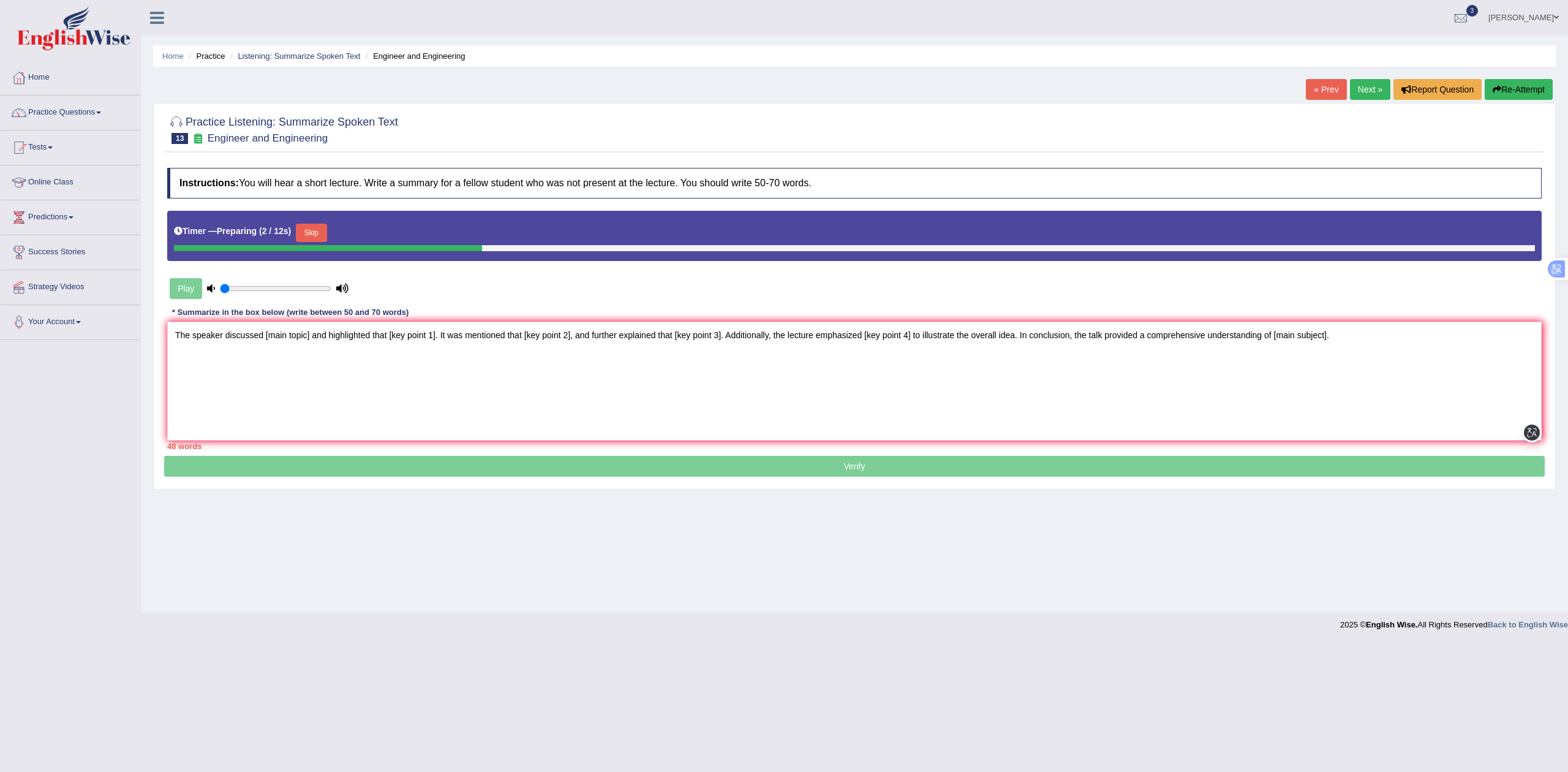
click at [319, 232] on button "Skip" at bounding box center [310, 233] width 31 height 18
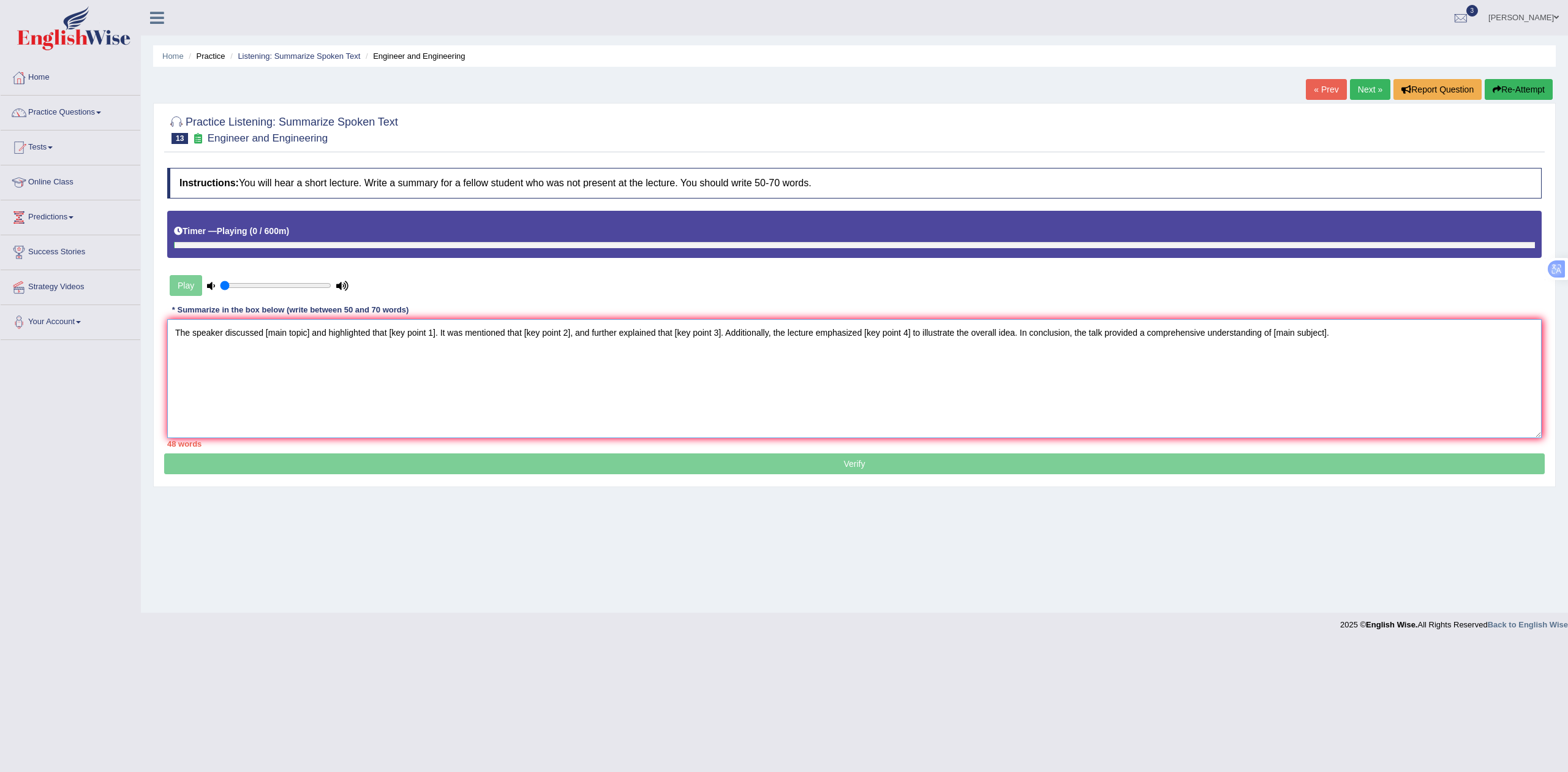
click at [194, 352] on textarea "The speaker discussed [main topic] and highlighted that [key point 1]. It was m…" at bounding box center [854, 379] width 1374 height 119
click at [1393, 354] on textarea "The speaker discussed [main topic] and highlighted that [key point 1]. It was m…" at bounding box center [854, 379] width 1374 height 119
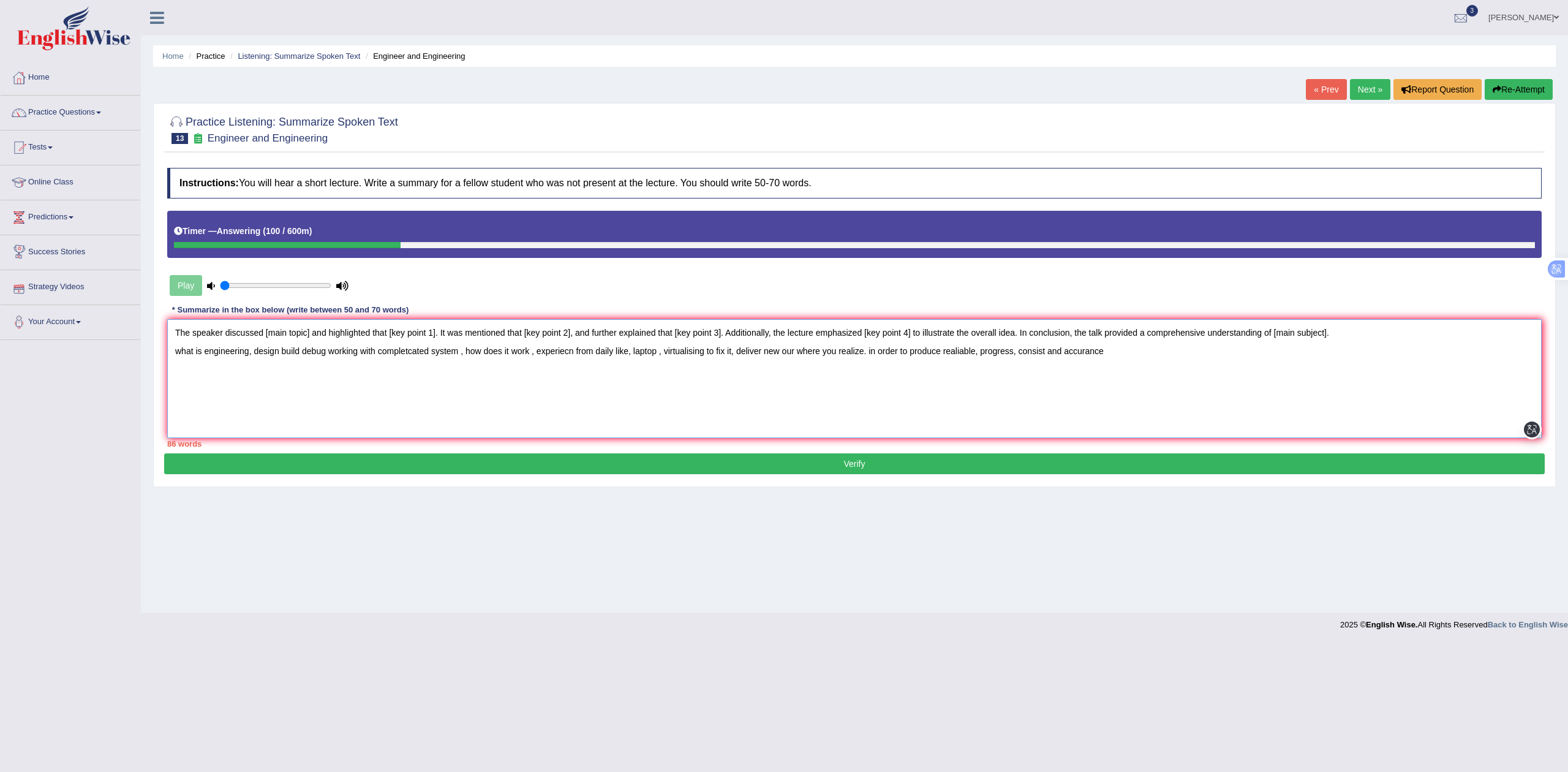
click at [227, 335] on textarea "The speaker discussed [main topic] and highlighted that [key point 1]. It was m…" at bounding box center [854, 379] width 1374 height 119
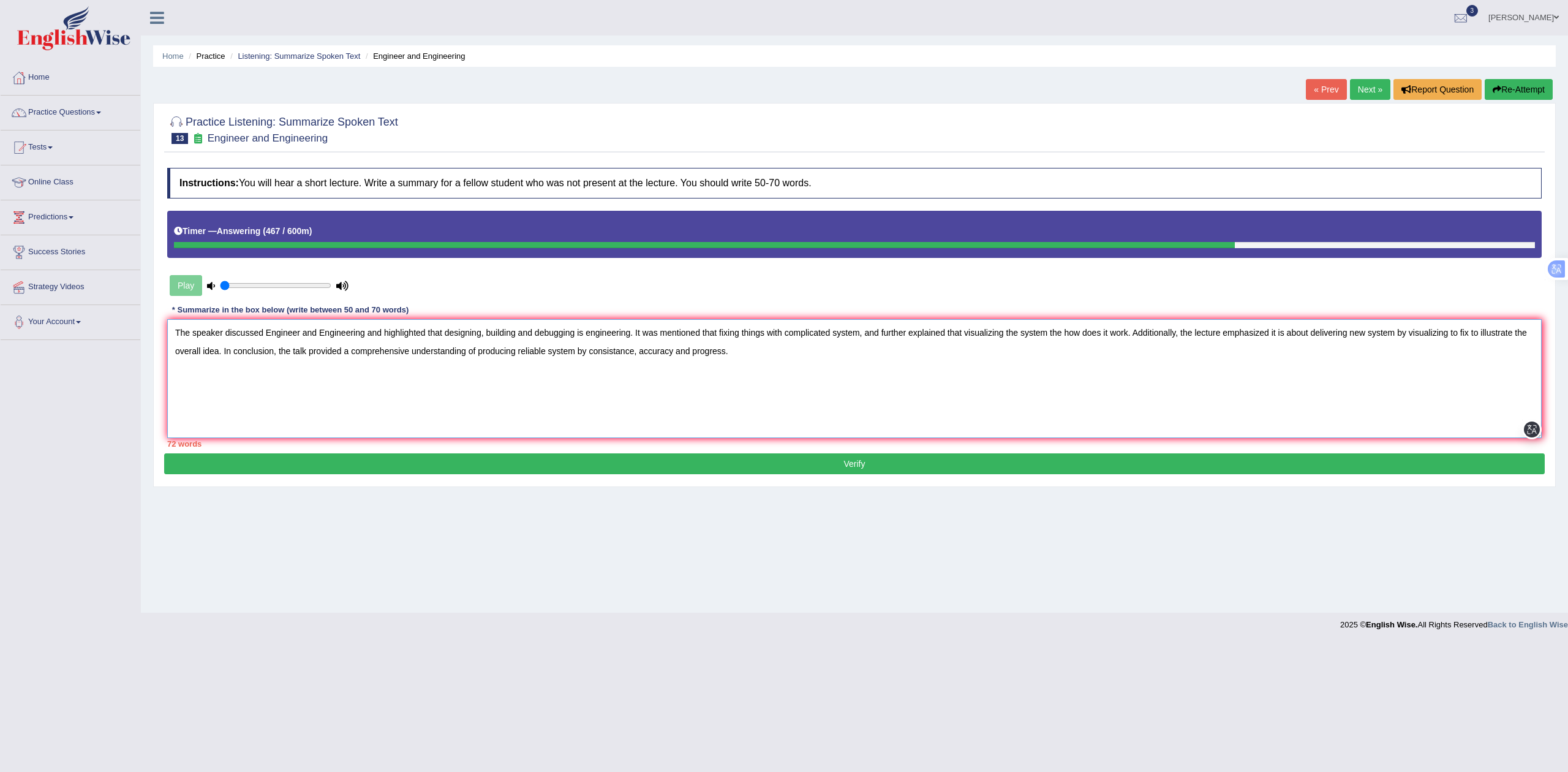
click at [629, 354] on textarea "The speaker discussed Engineer and Engineering and highlighted that designing, …" at bounding box center [854, 379] width 1374 height 119
click at [763, 346] on textarea "The speaker discussed Engineer and Engineering and highlighted that designing, …" at bounding box center [854, 379] width 1374 height 119
click at [782, 352] on textarea "The speaker discussed Engineer and Engineering and highlighted that designing, …" at bounding box center [854, 379] width 1374 height 119
type textarea "The speaker discussed Engineer and Engineering and highlighted that designing, …"
click at [816, 464] on button "Verify" at bounding box center [855, 463] width 1381 height 21
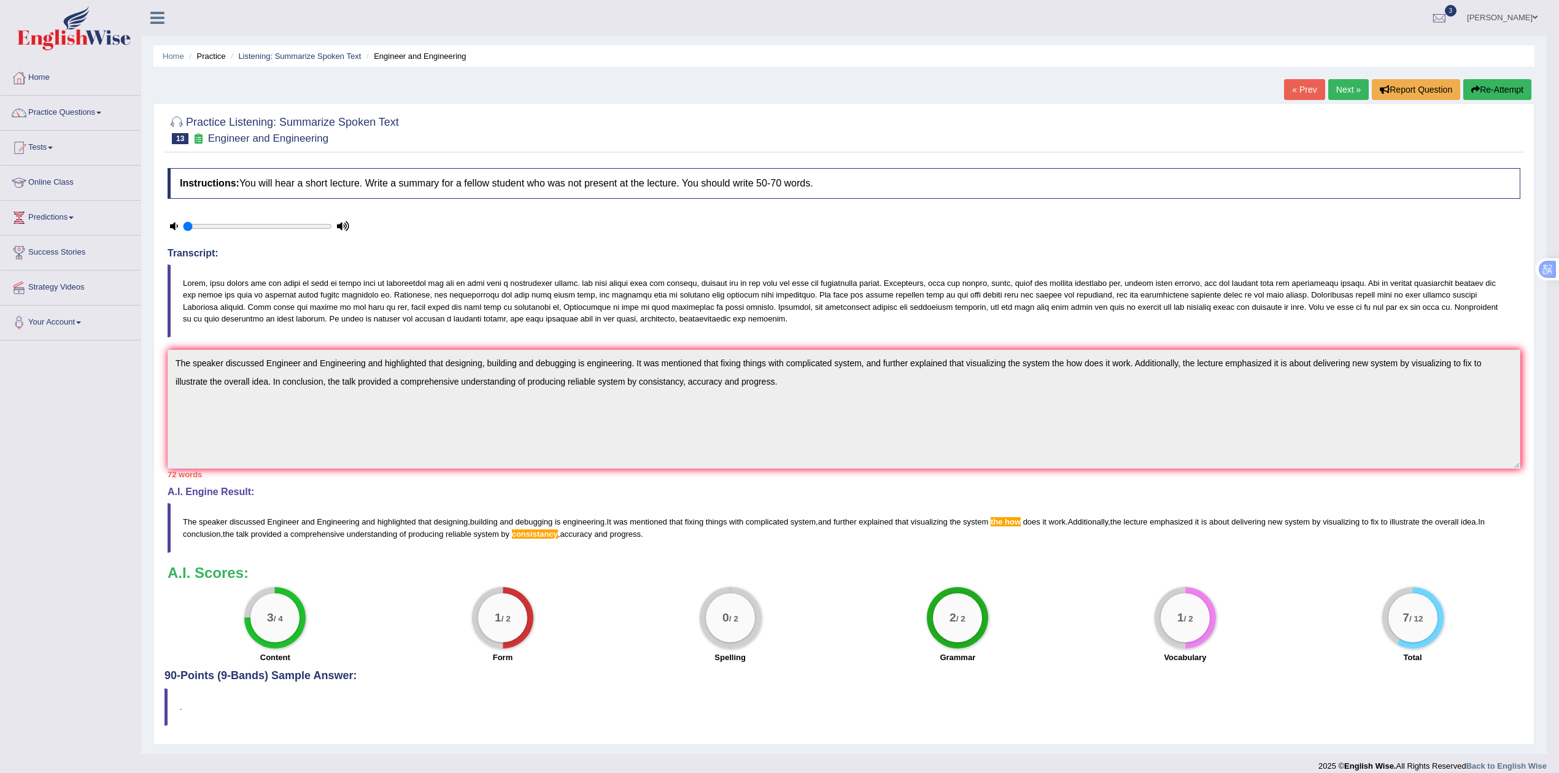
click at [1506, 93] on button "Re-Attempt" at bounding box center [1497, 89] width 68 height 21
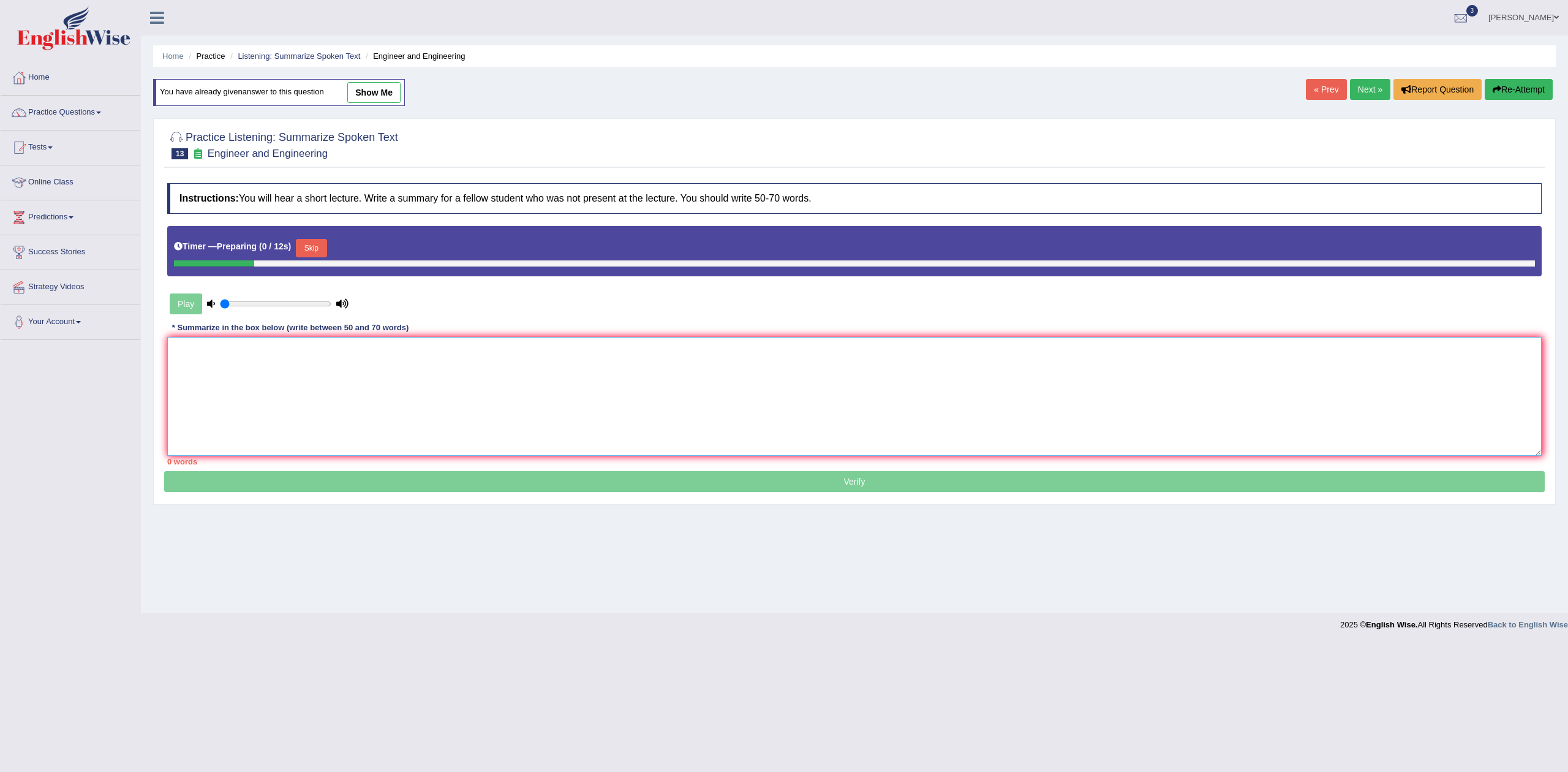
click at [575, 376] on textarea at bounding box center [854, 396] width 1374 height 119
paste textarea "The speaker discussed Engineer and Engineering and highlighted that designing, …"
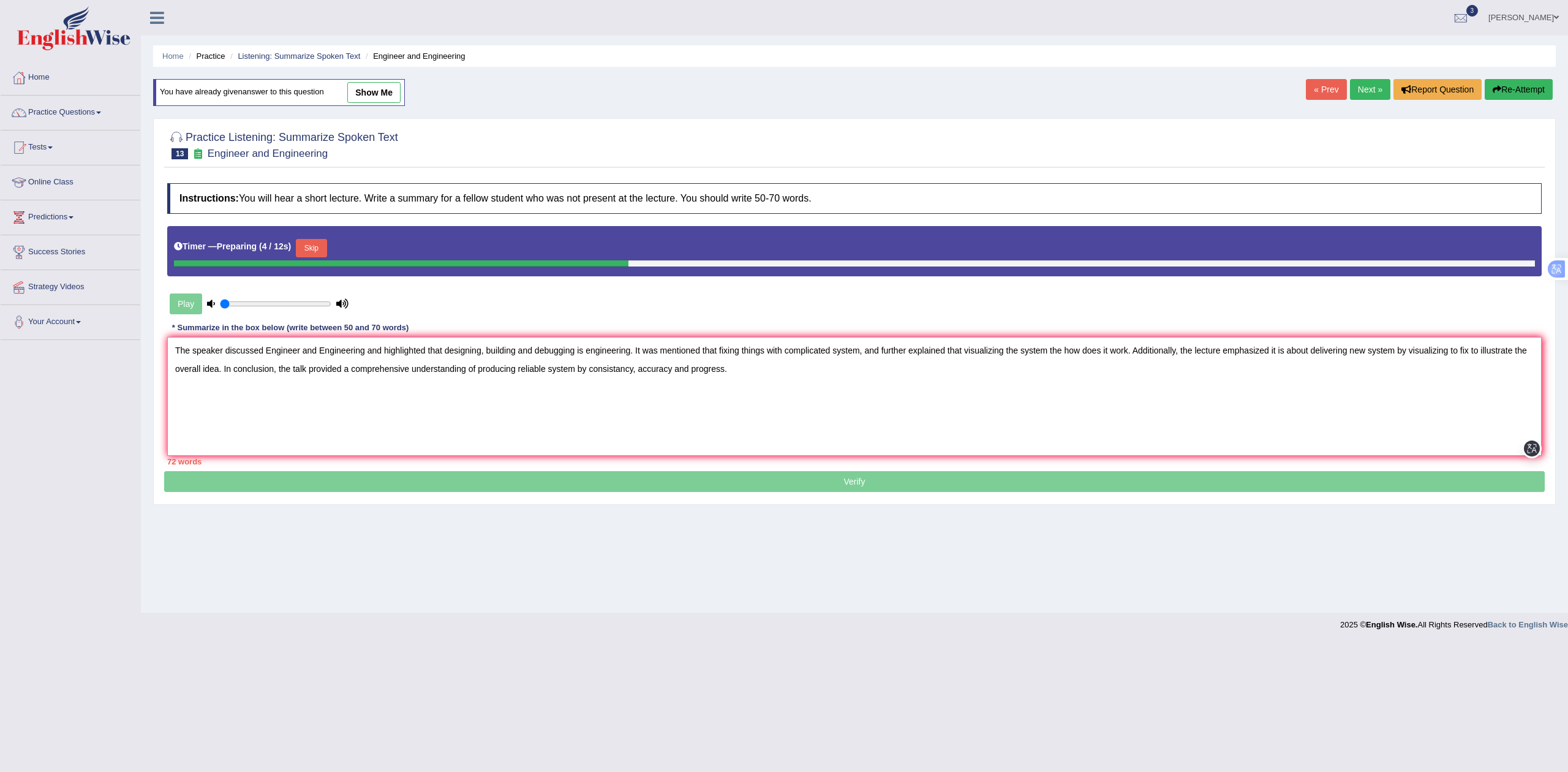
drag, startPoint x: 1064, startPoint y: 357, endPoint x: 1062, endPoint y: 368, distance: 11.2
click at [1062, 362] on textarea "The speaker discussed Engineer and Engineering and highlighted that designing, …" at bounding box center [854, 396] width 1374 height 119
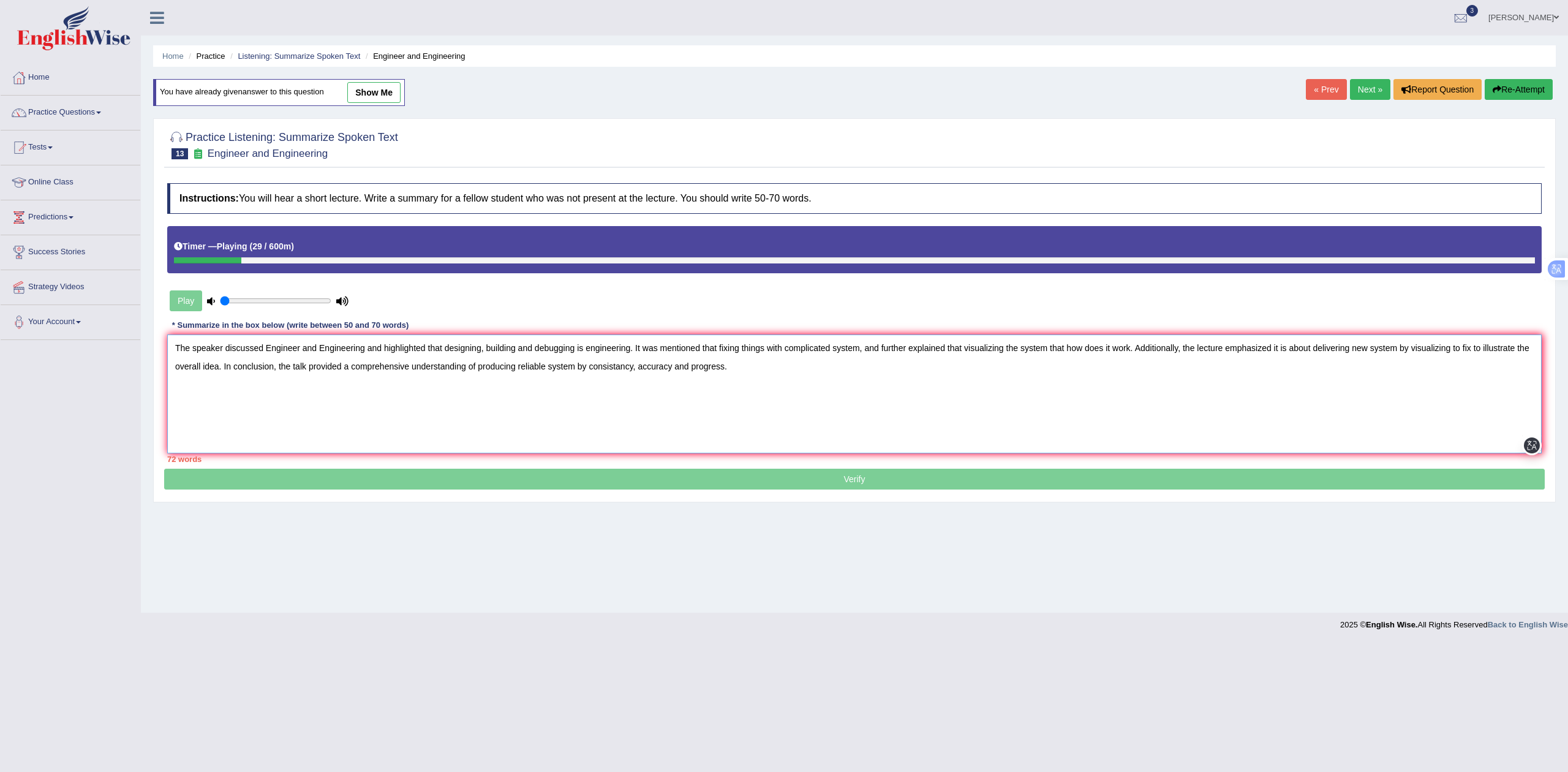
drag, startPoint x: 621, startPoint y: 372, endPoint x: 617, endPoint y: 429, distance: 57.1
click at [623, 371] on textarea "The speaker discussed Engineer and Engineering and highlighted that designing, …" at bounding box center [854, 393] width 1374 height 119
click at [663, 366] on textarea "The speaker discussed Engineer and Engineering and highlighted that designing, …" at bounding box center [854, 393] width 1374 height 119
click at [816, 398] on textarea "The speaker discussed Engineer and Engineering and highlighted that designing, …" at bounding box center [854, 393] width 1374 height 119
type textarea "The speaker discussed Engineer and Engineering and highlighted that designing, …"
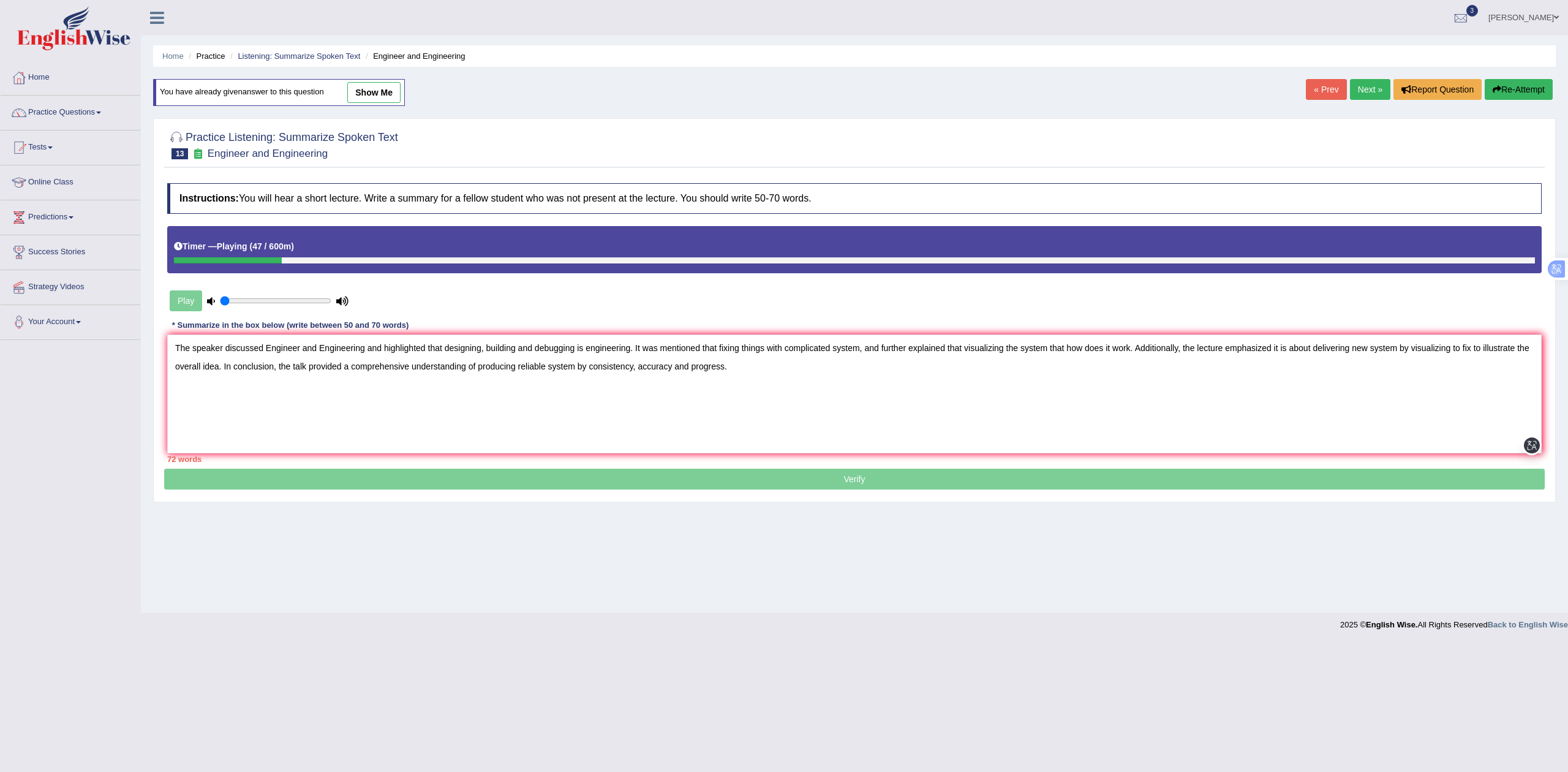
drag, startPoint x: 345, startPoint y: 258, endPoint x: 375, endPoint y: 256, distance: 30.1
click at [375, 256] on div "Timer — Playing ( 47 / 600m )" at bounding box center [854, 246] width 1361 height 21
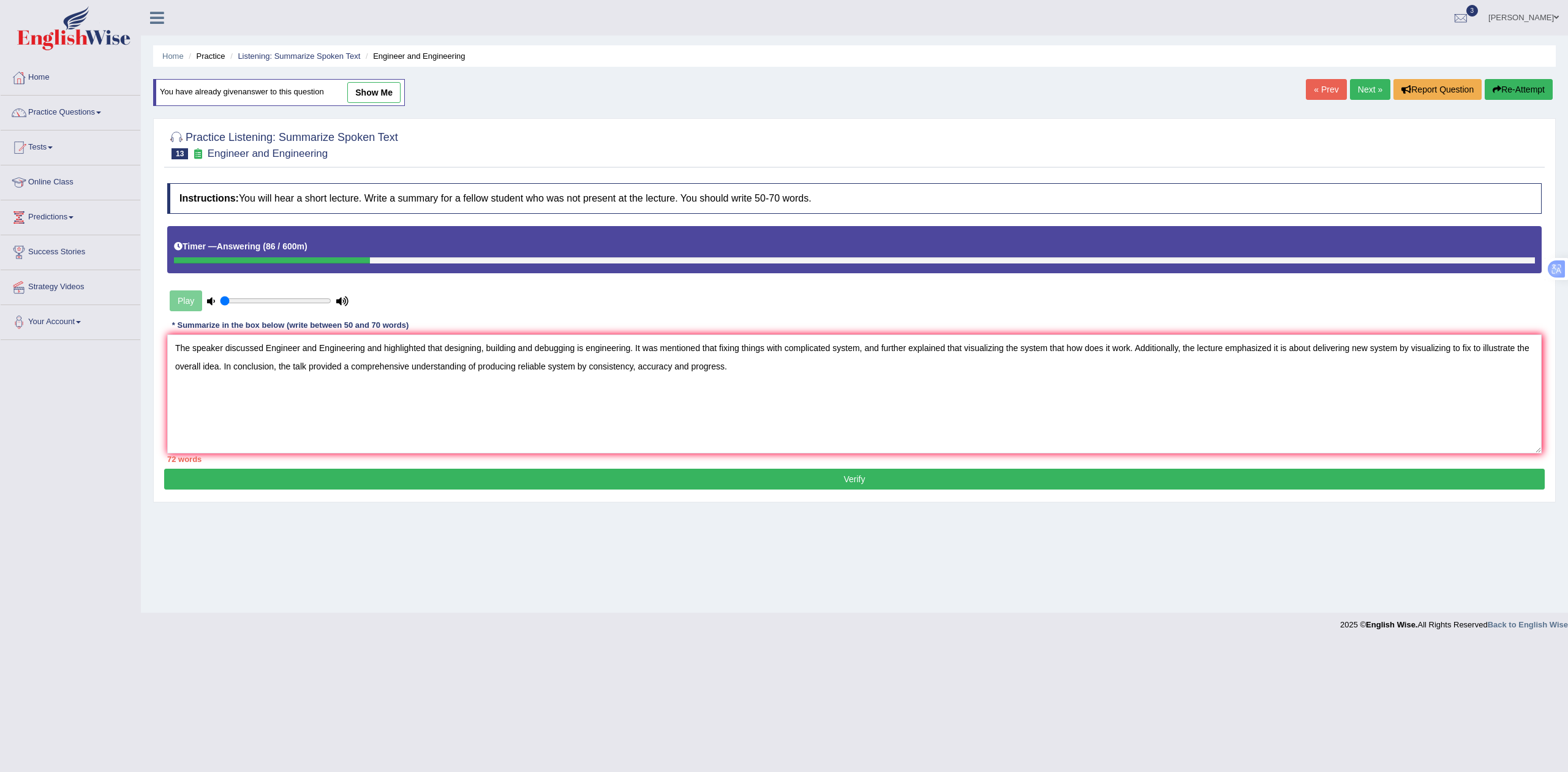
copy body "Toggle navigation Home Practice Questions Speaking Practice Read Aloud Repeat S…"
click at [796, 399] on textarea "The speaker discussed Engineer and Engineering and highlighted that designing, …" at bounding box center [854, 393] width 1374 height 119
click at [951, 474] on button "Verify" at bounding box center [855, 479] width 1381 height 21
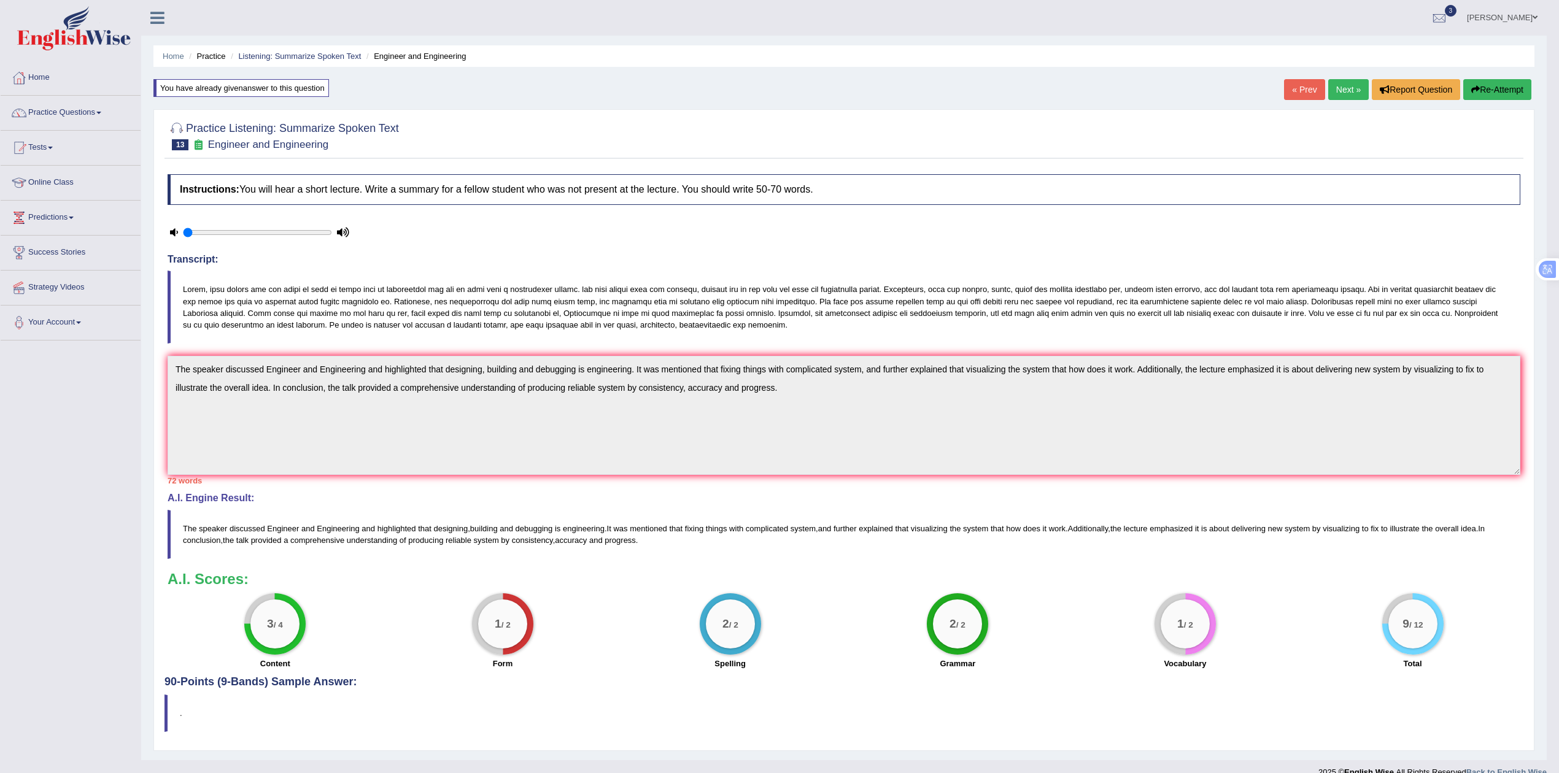
scroll to position [21, 0]
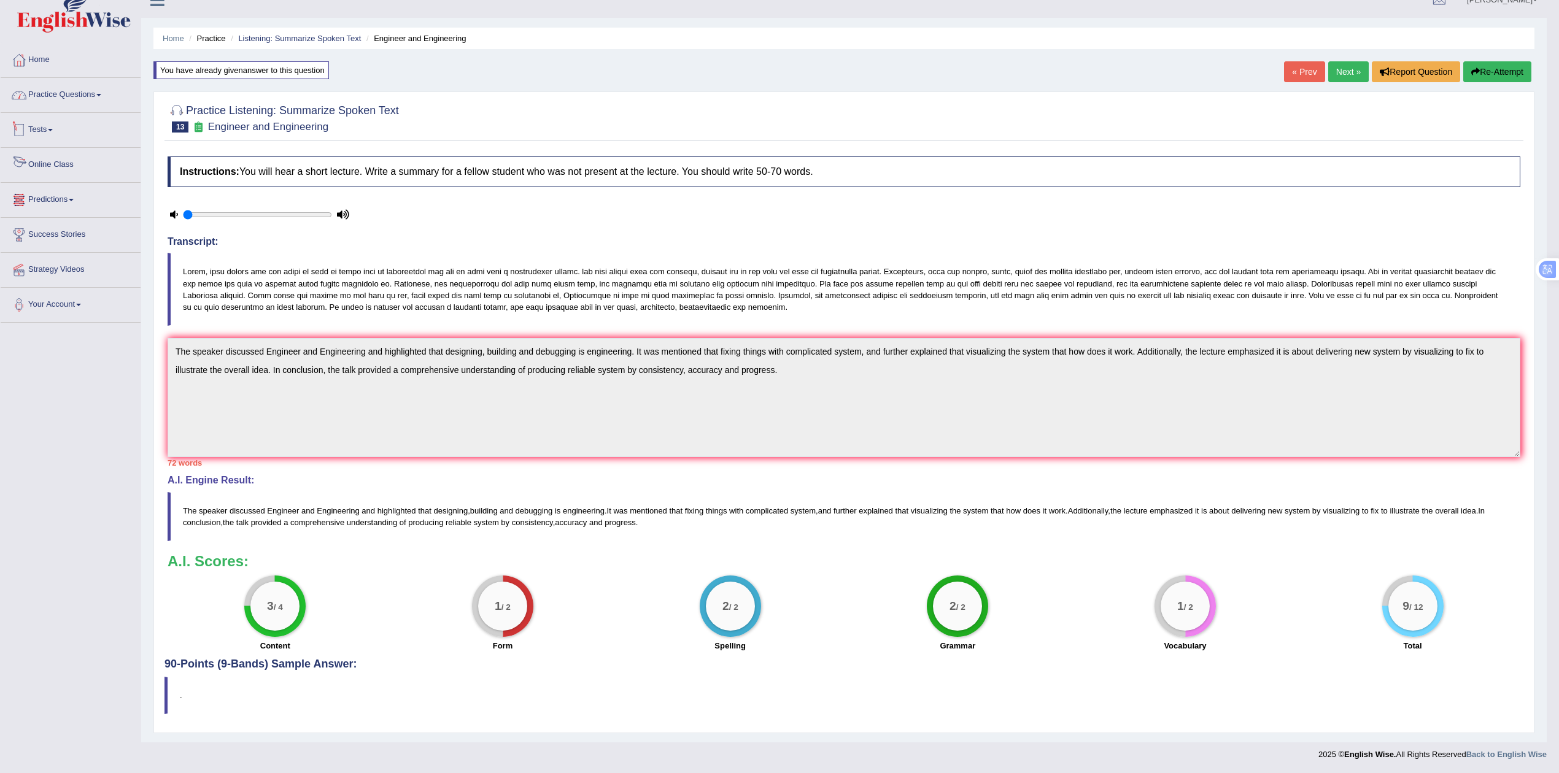
click at [67, 96] on link "Practice Questions" at bounding box center [71, 93] width 140 height 31
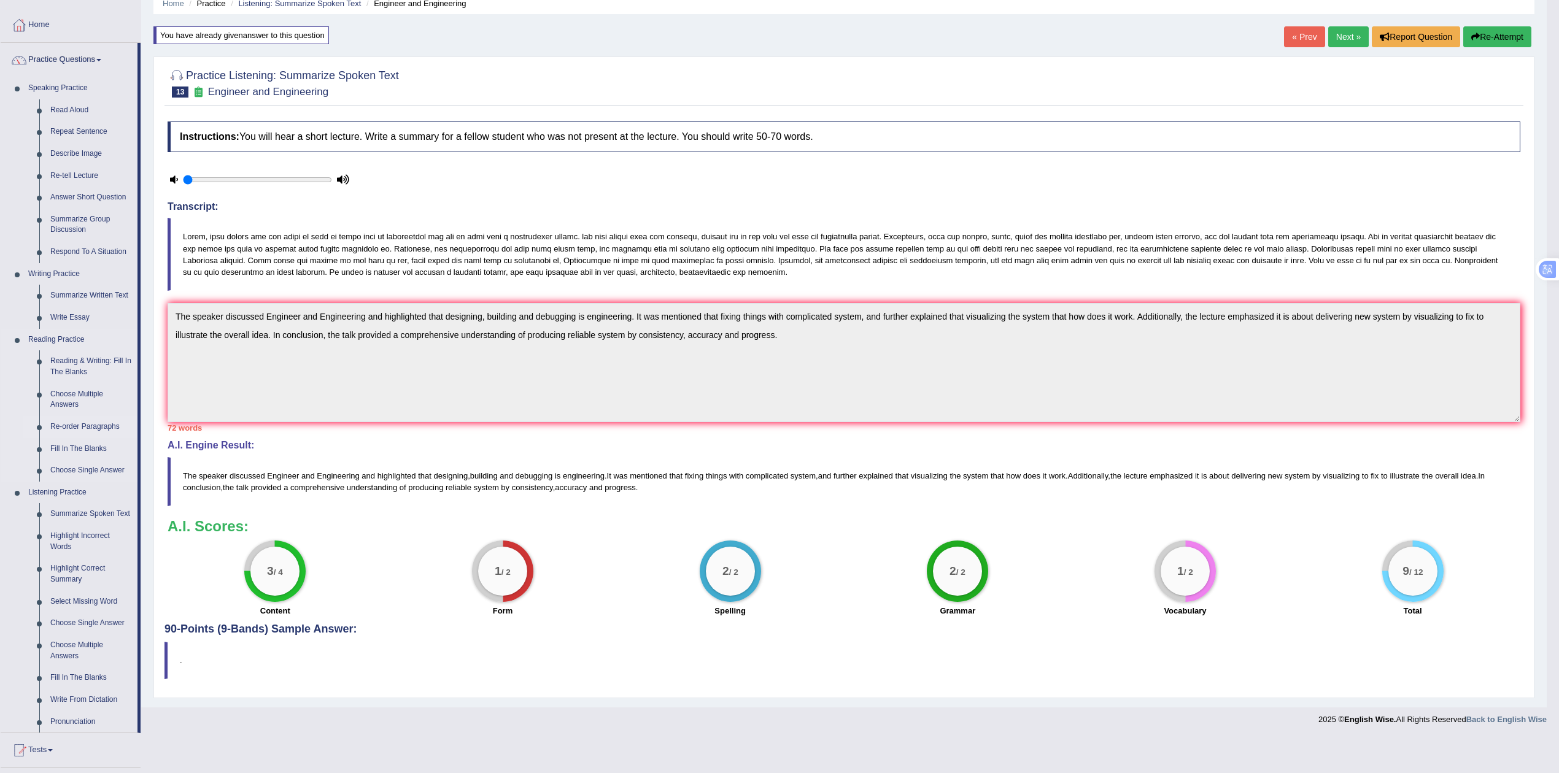
scroll to position [185, 0]
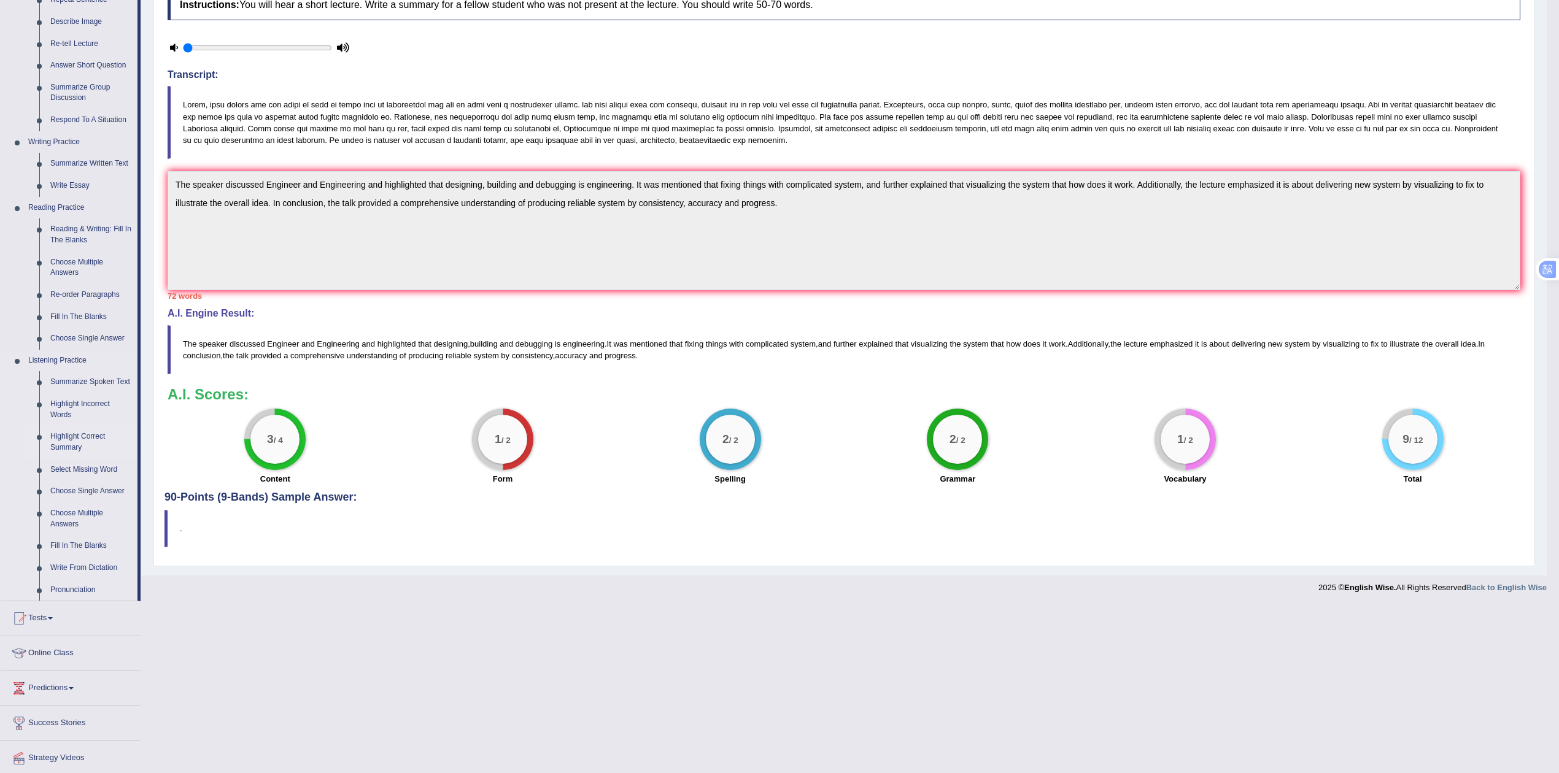
click at [80, 437] on link "Highlight Correct Summary" at bounding box center [91, 442] width 93 height 33
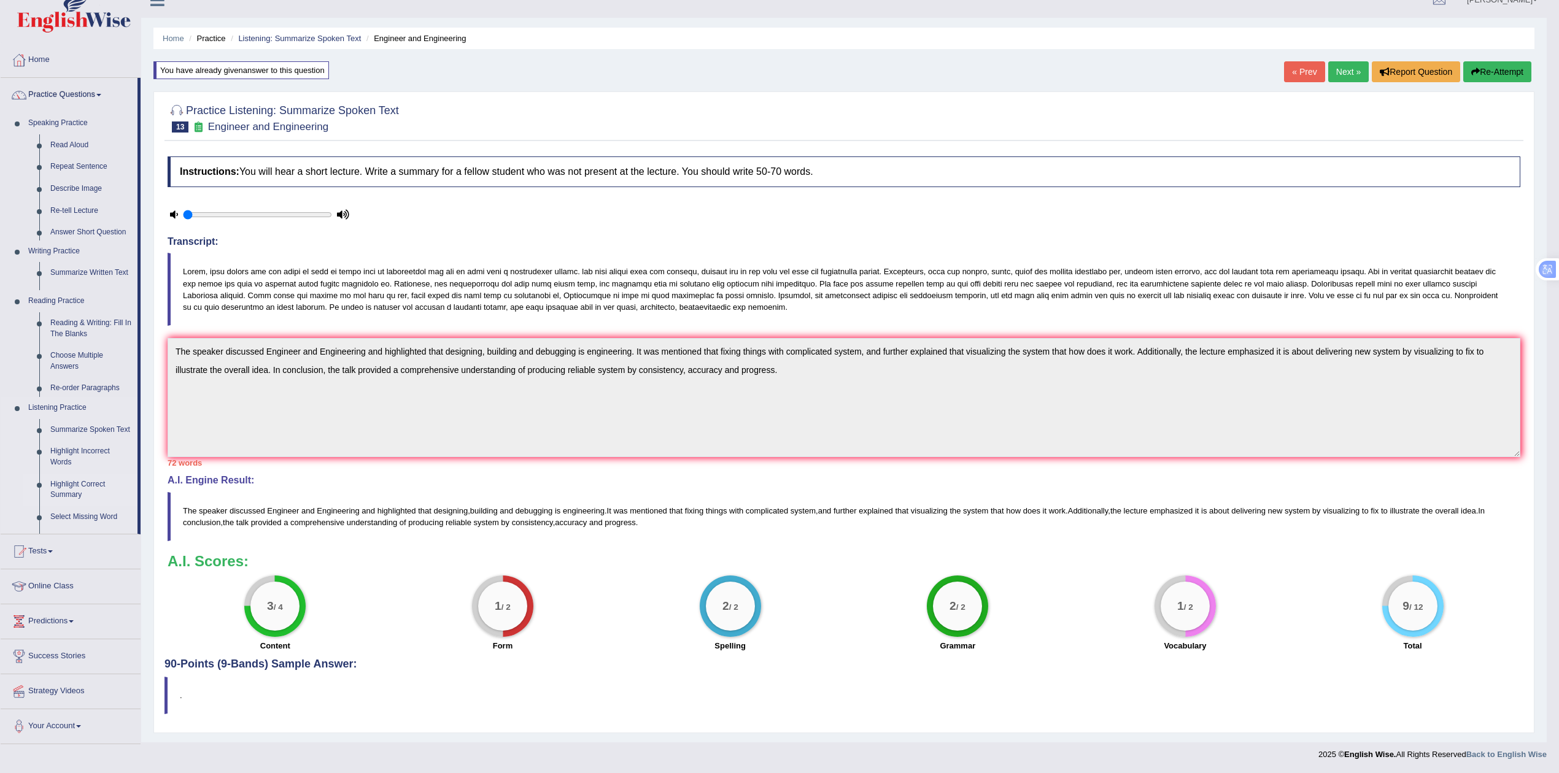
scroll to position [21, 0]
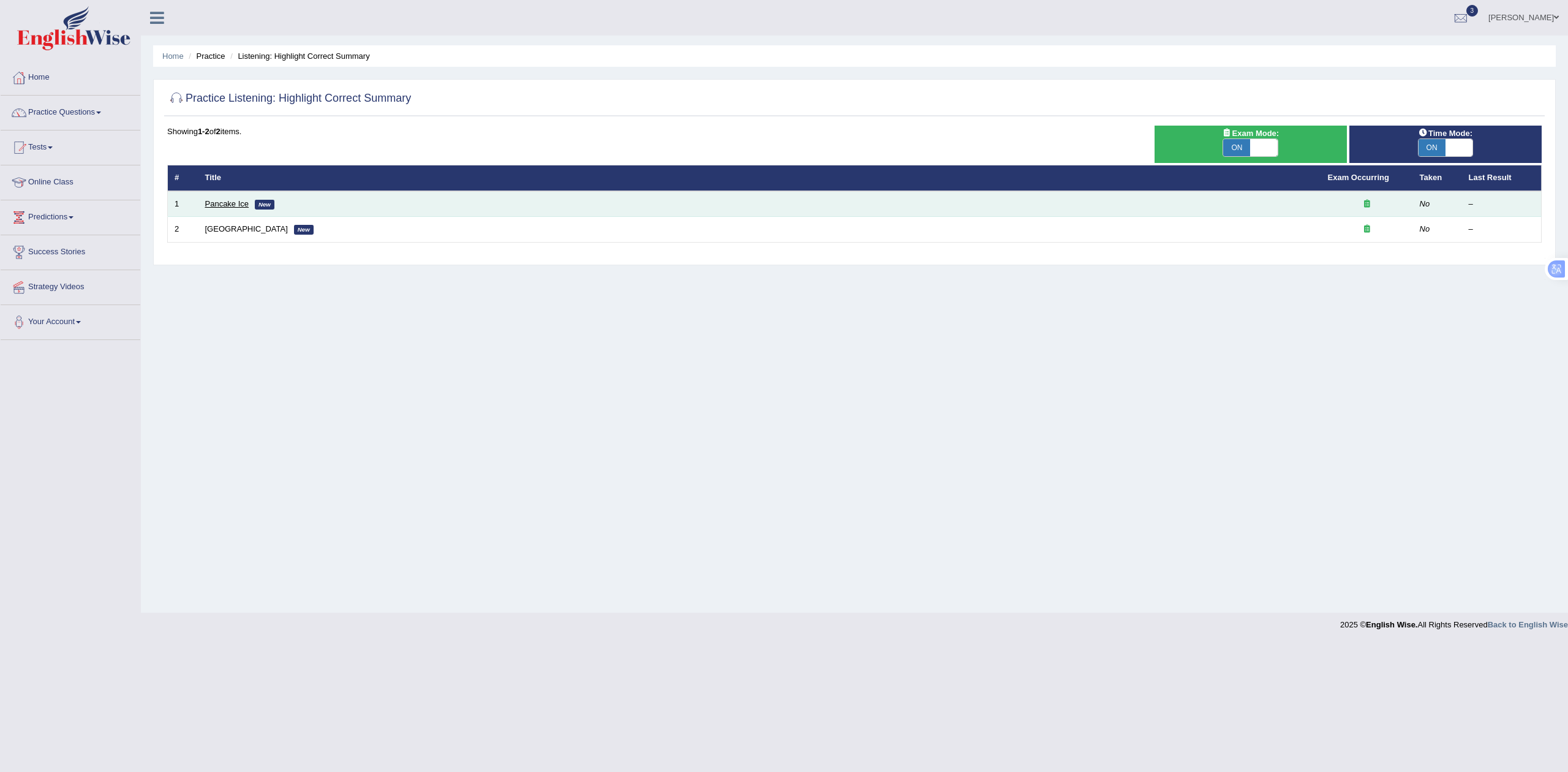
click at [231, 203] on link "Pancake Ice" at bounding box center [228, 203] width 44 height 9
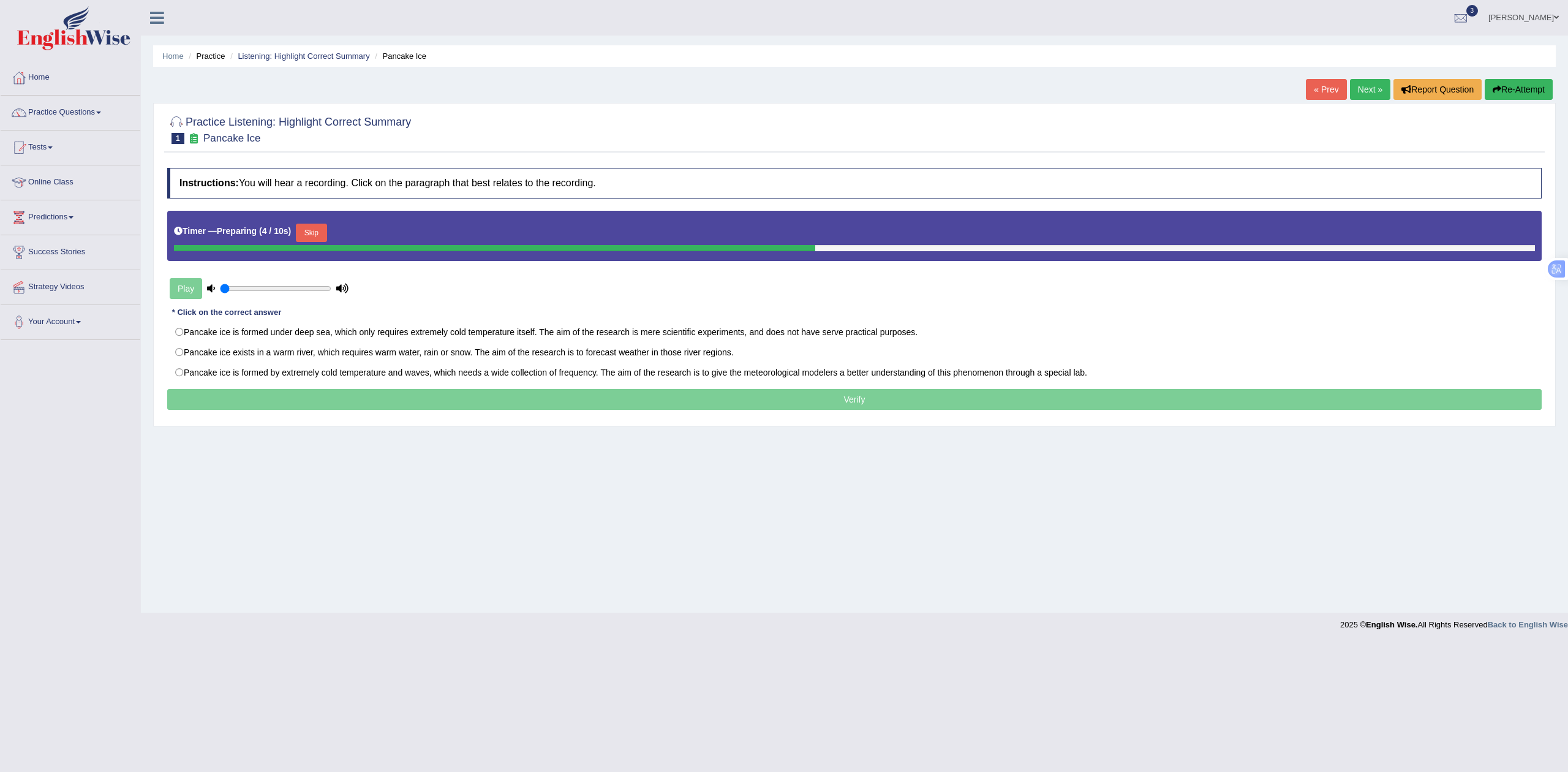
click at [319, 233] on button "Skip" at bounding box center [310, 233] width 31 height 18
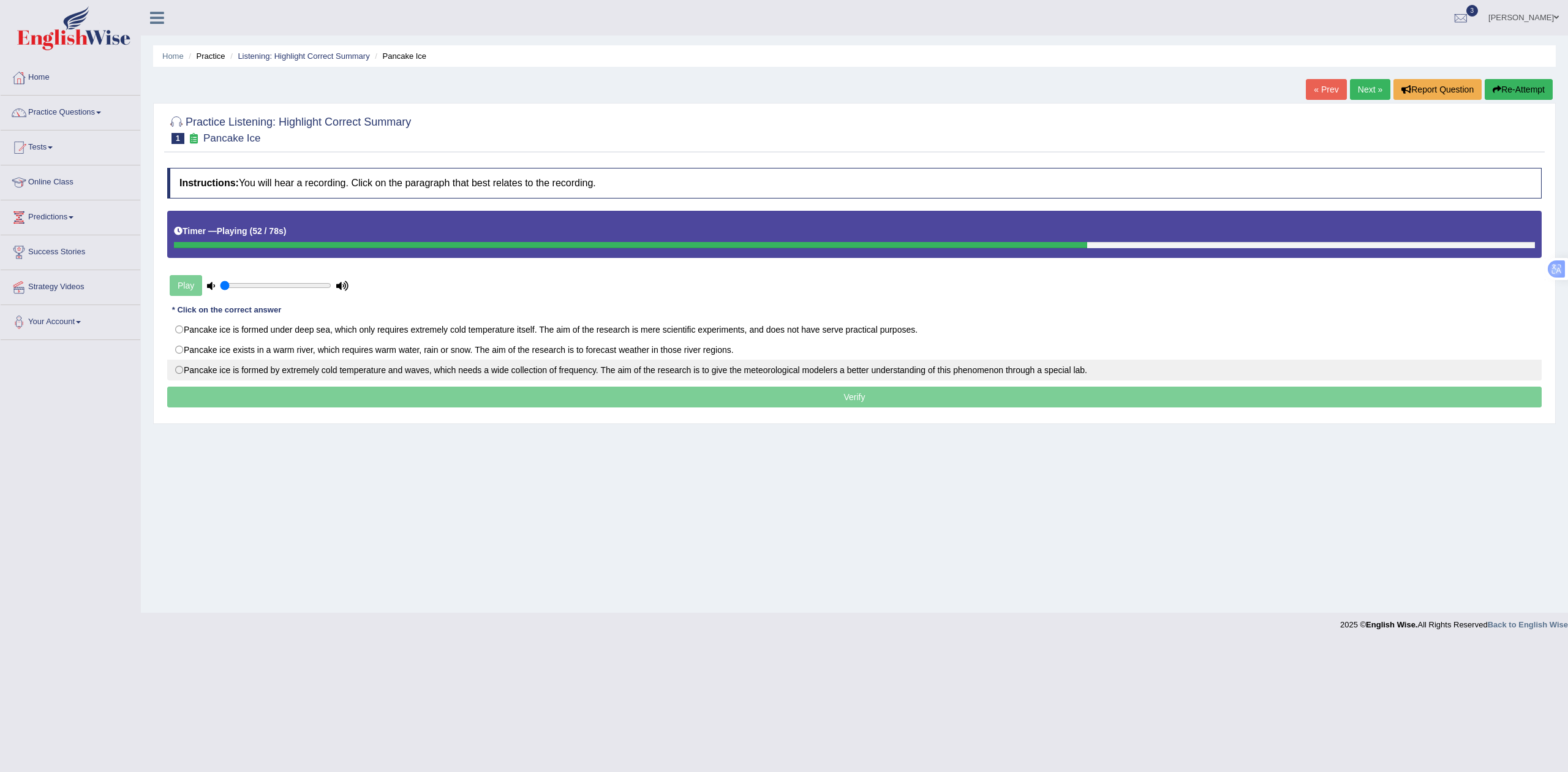
click at [324, 371] on label "Pancake ice is formed by extremely cold temperature and waves, which needs a wi…" at bounding box center [854, 370] width 1374 height 21
radio input "true"
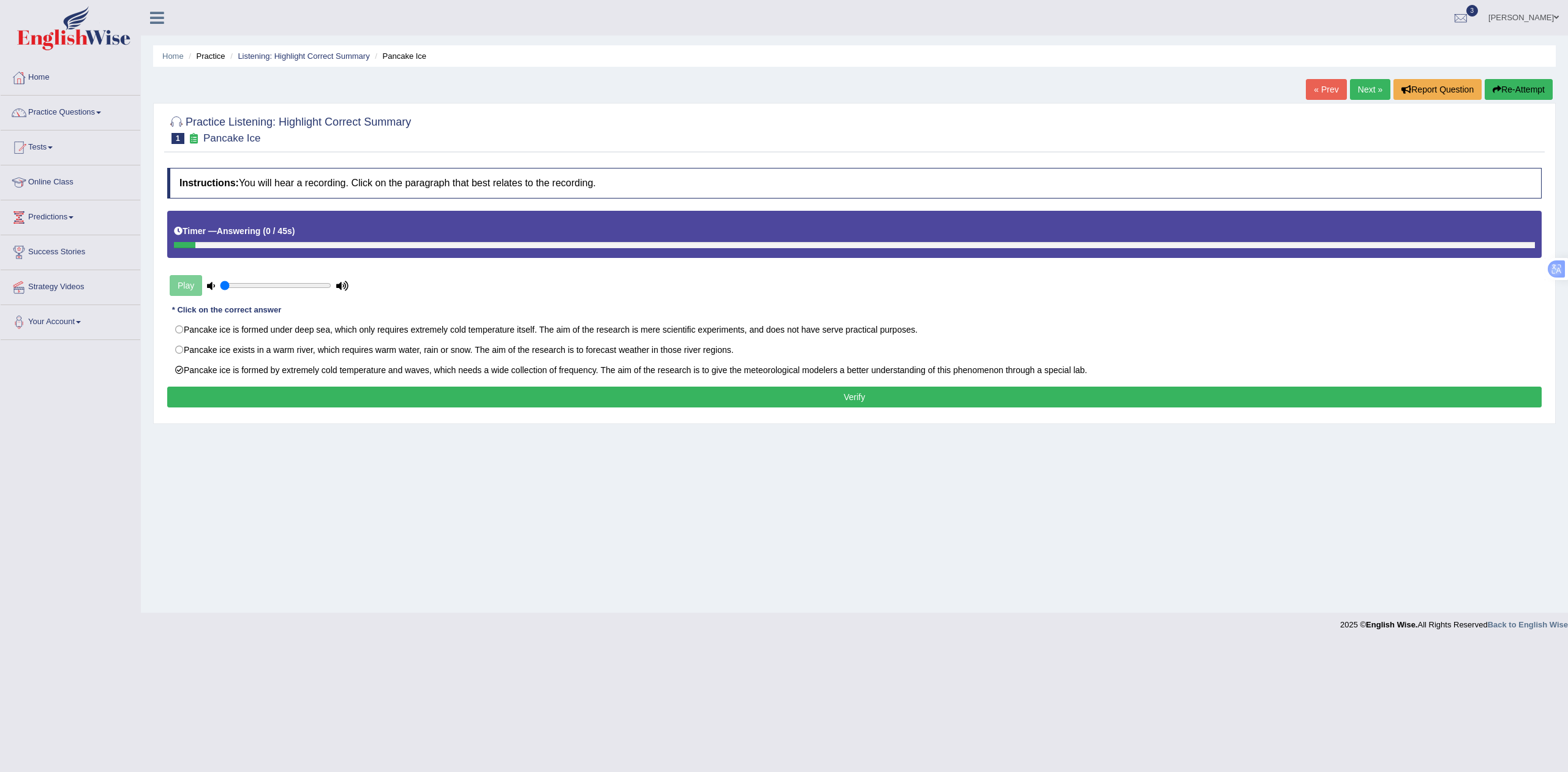
click at [578, 397] on button "Verify" at bounding box center [854, 396] width 1374 height 21
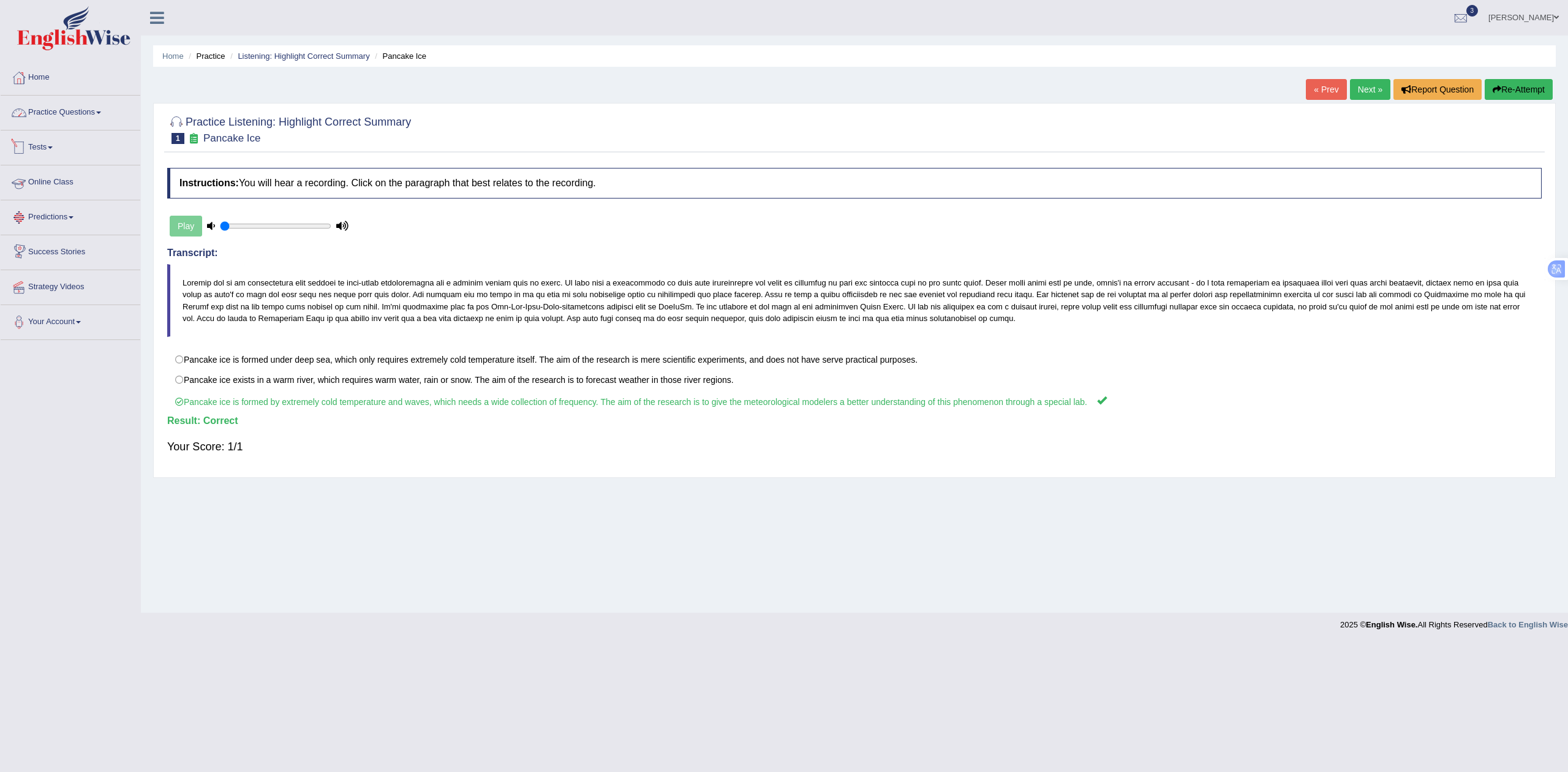
click at [50, 115] on link "Practice Questions" at bounding box center [71, 111] width 140 height 31
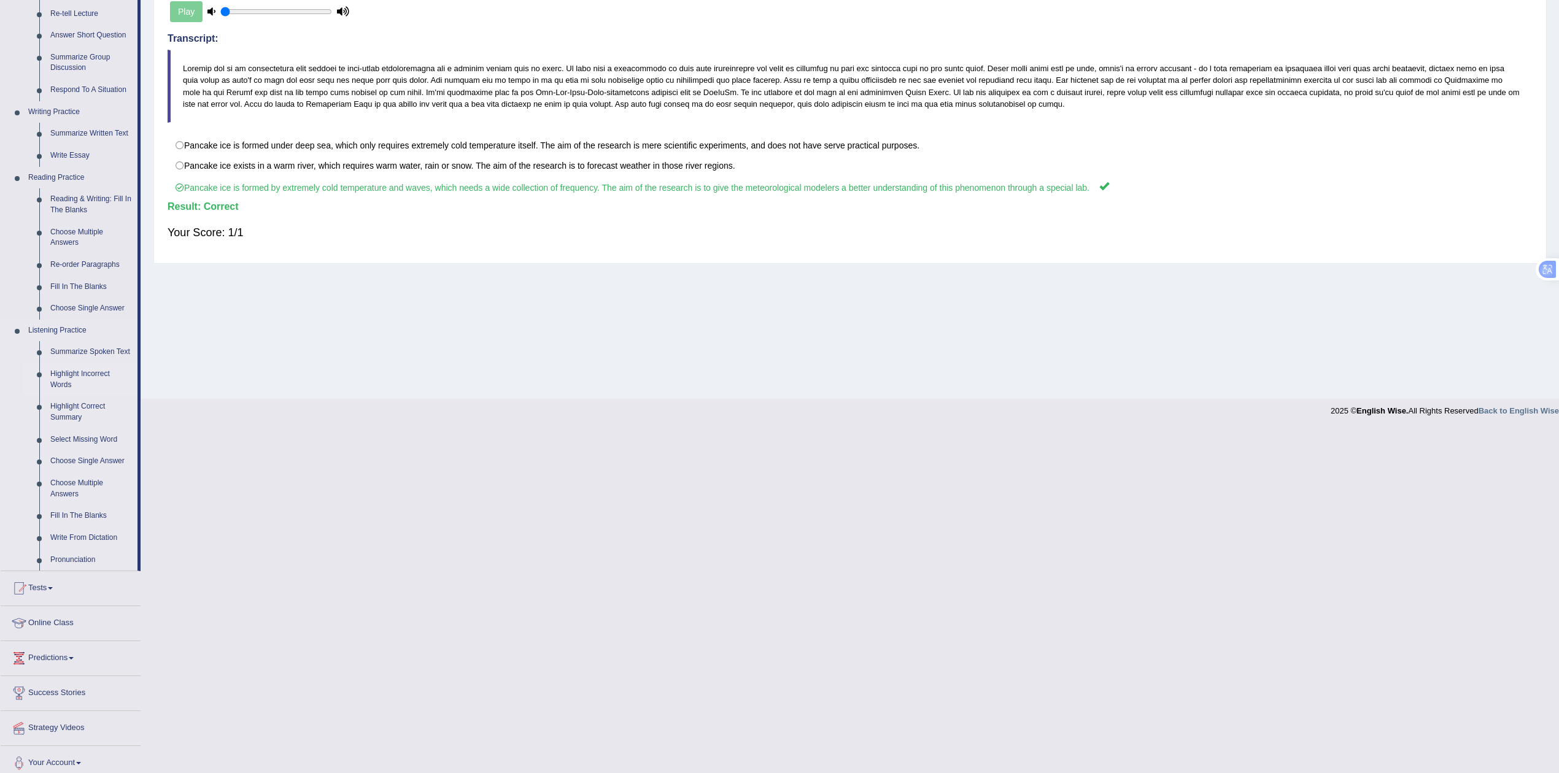
scroll to position [219, 0]
click at [64, 369] on link "Highlight Incorrect Words" at bounding box center [91, 376] width 93 height 33
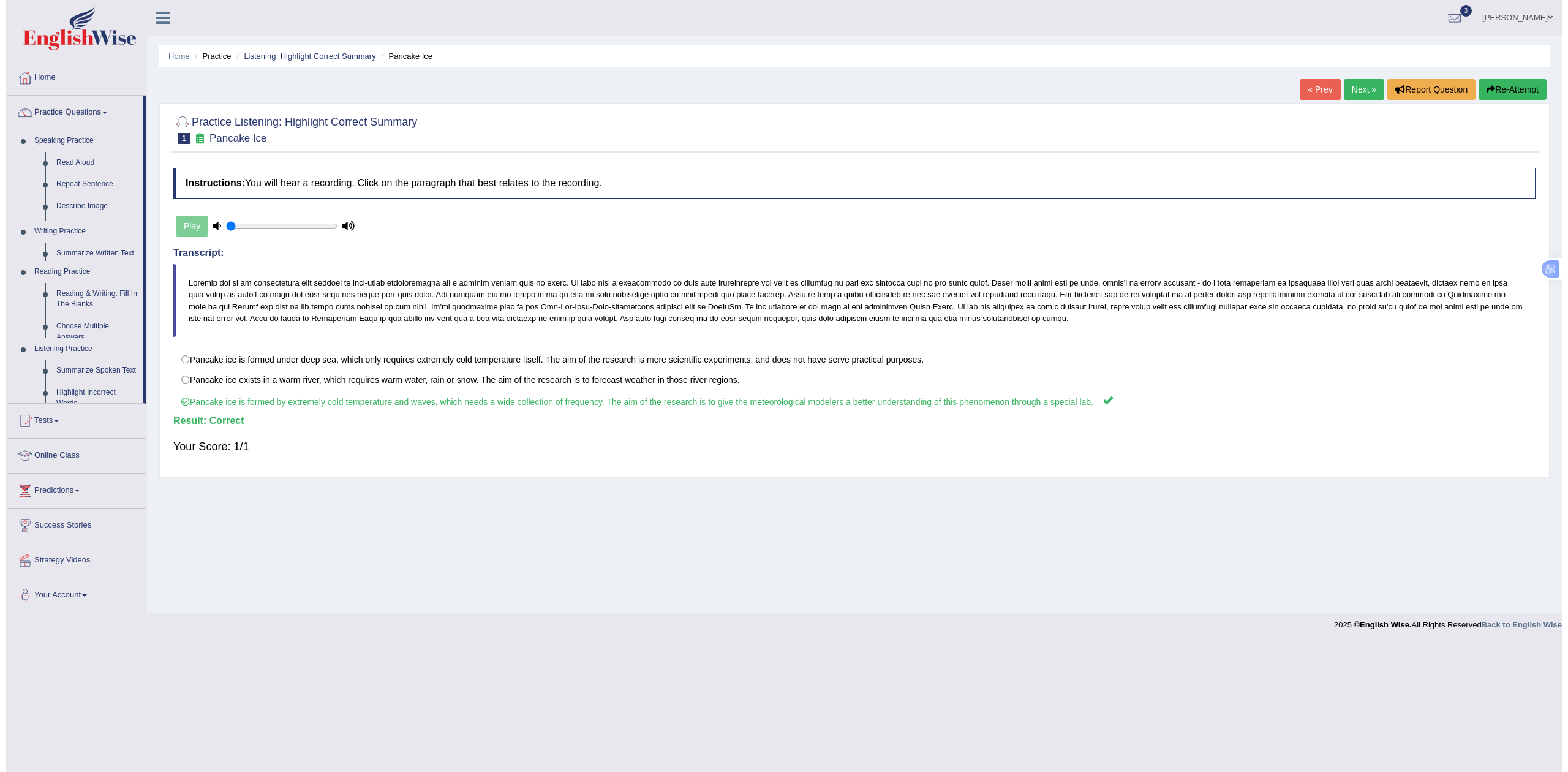
scroll to position [0, 0]
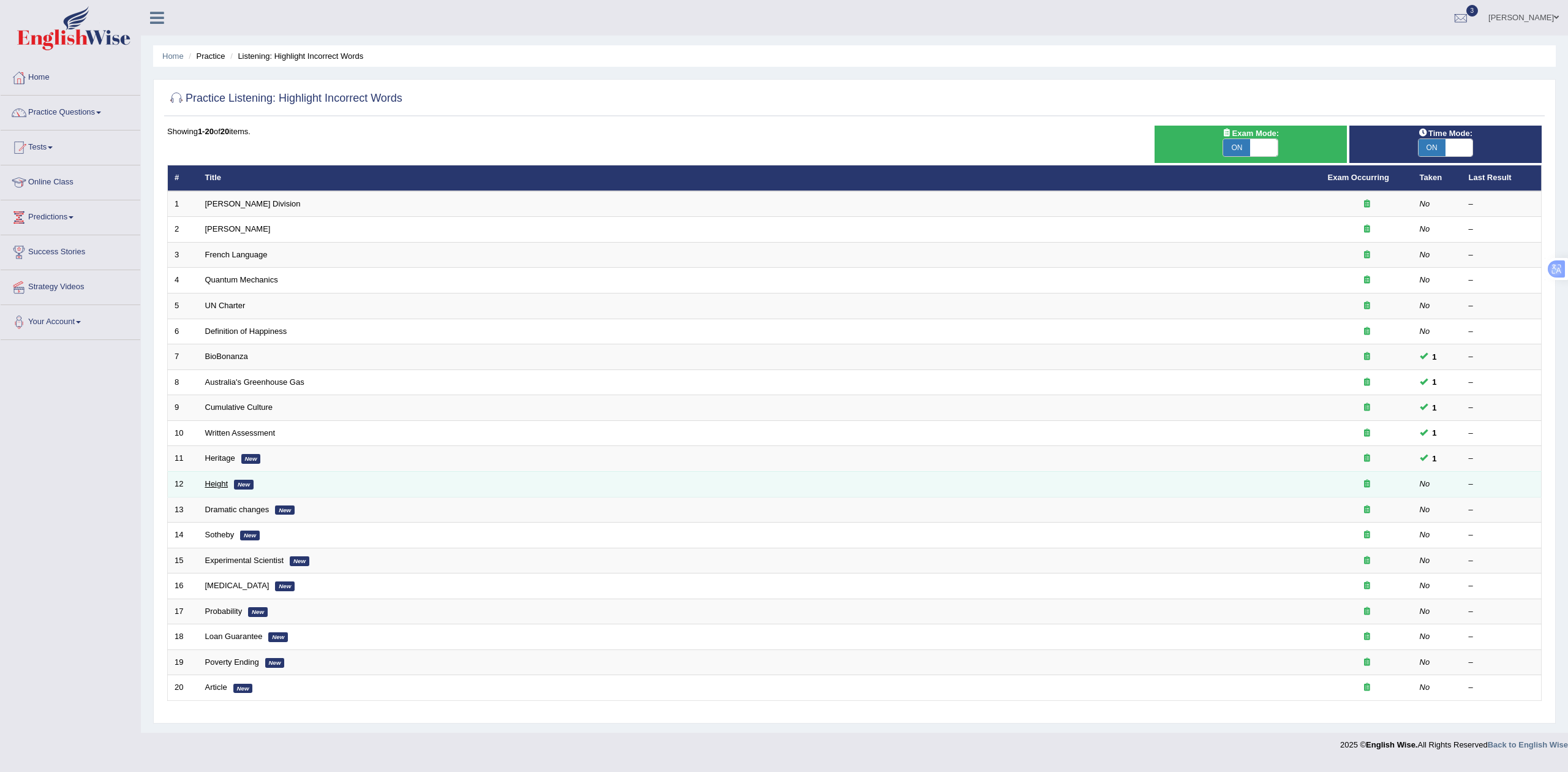
click at [227, 481] on link "Height" at bounding box center [217, 483] width 23 height 9
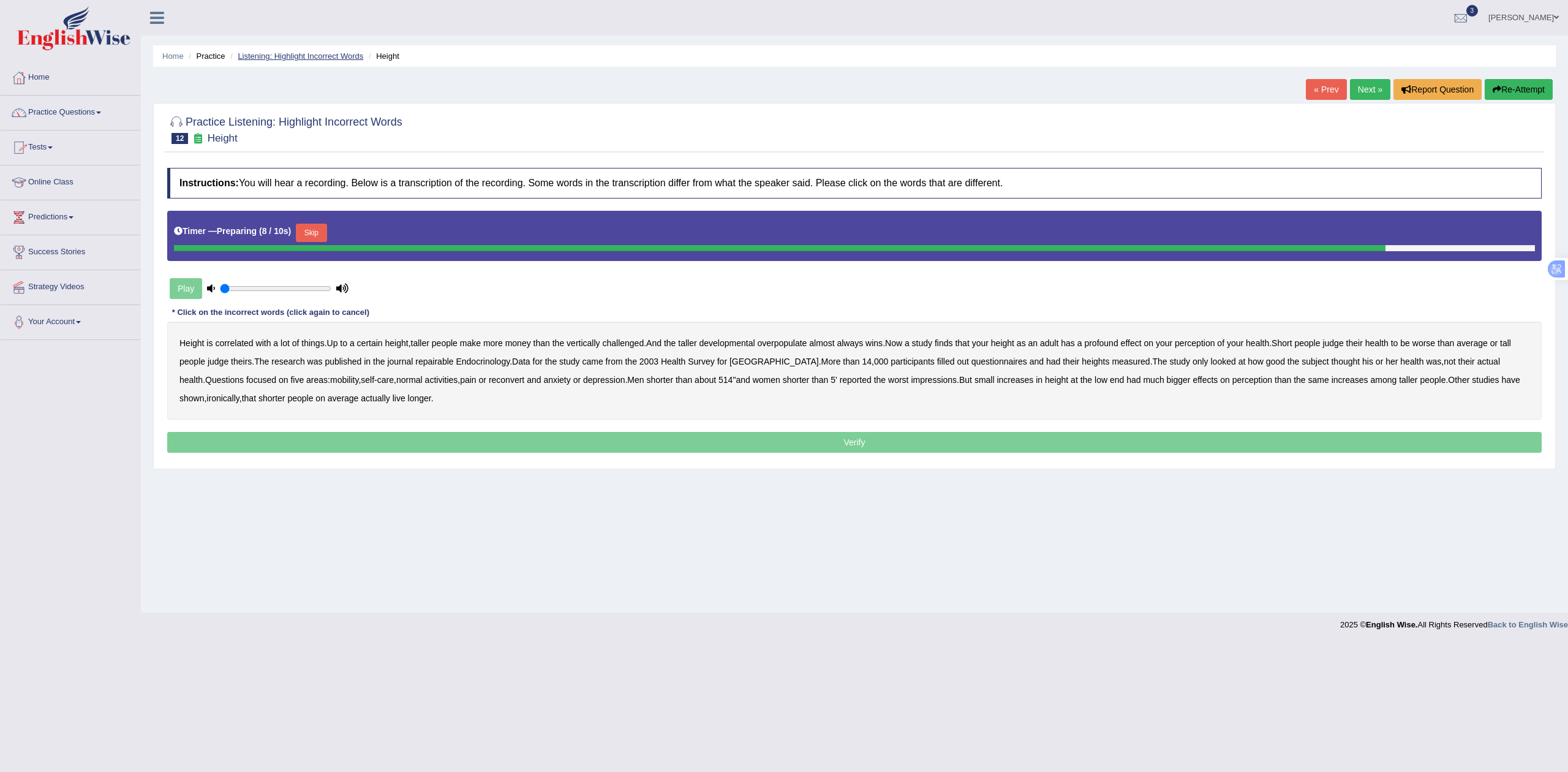
click at [288, 56] on link "Listening: Highlight Incorrect Words" at bounding box center [300, 56] width 126 height 9
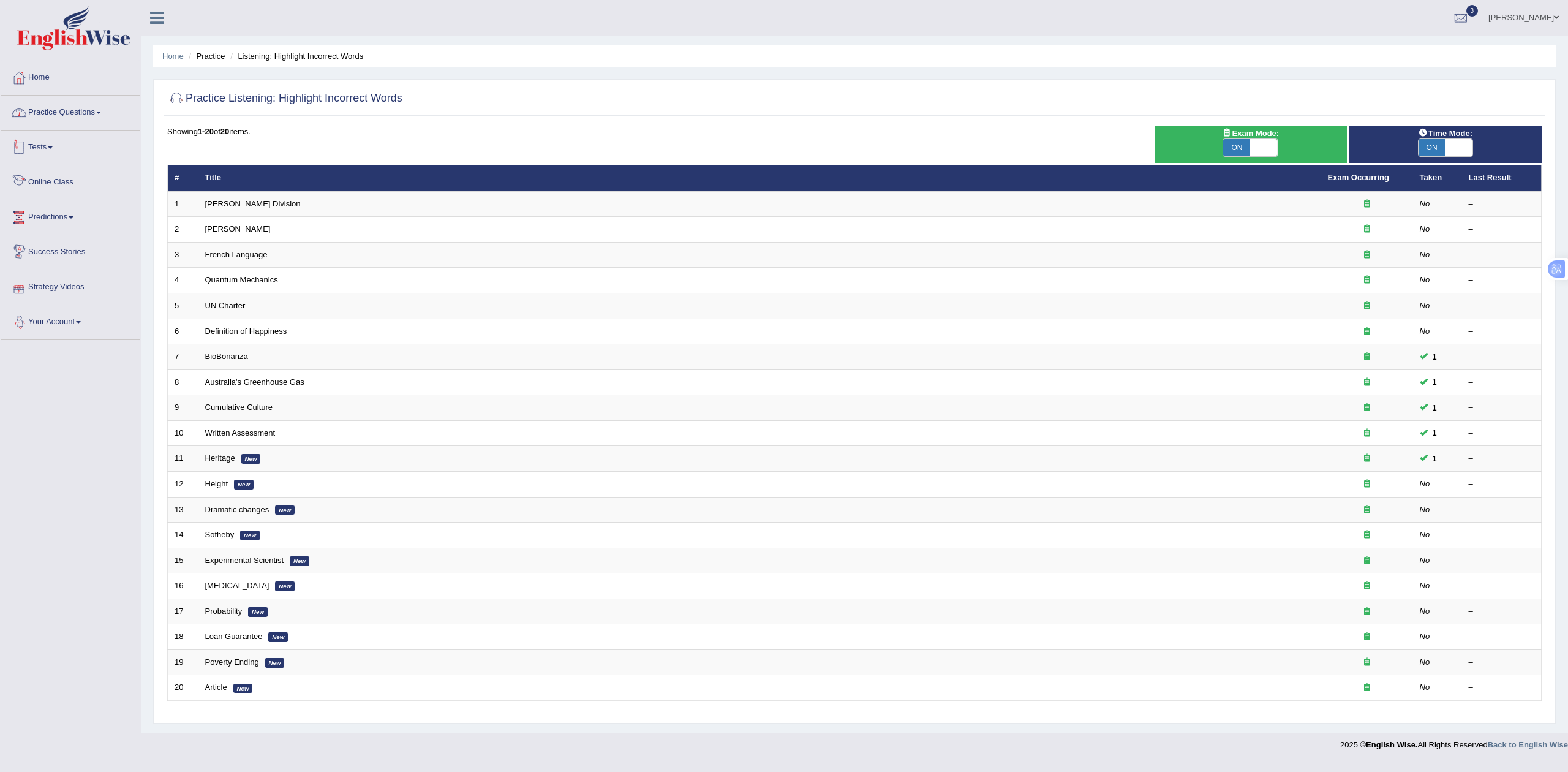
click at [65, 108] on link "Practice Questions" at bounding box center [71, 111] width 140 height 31
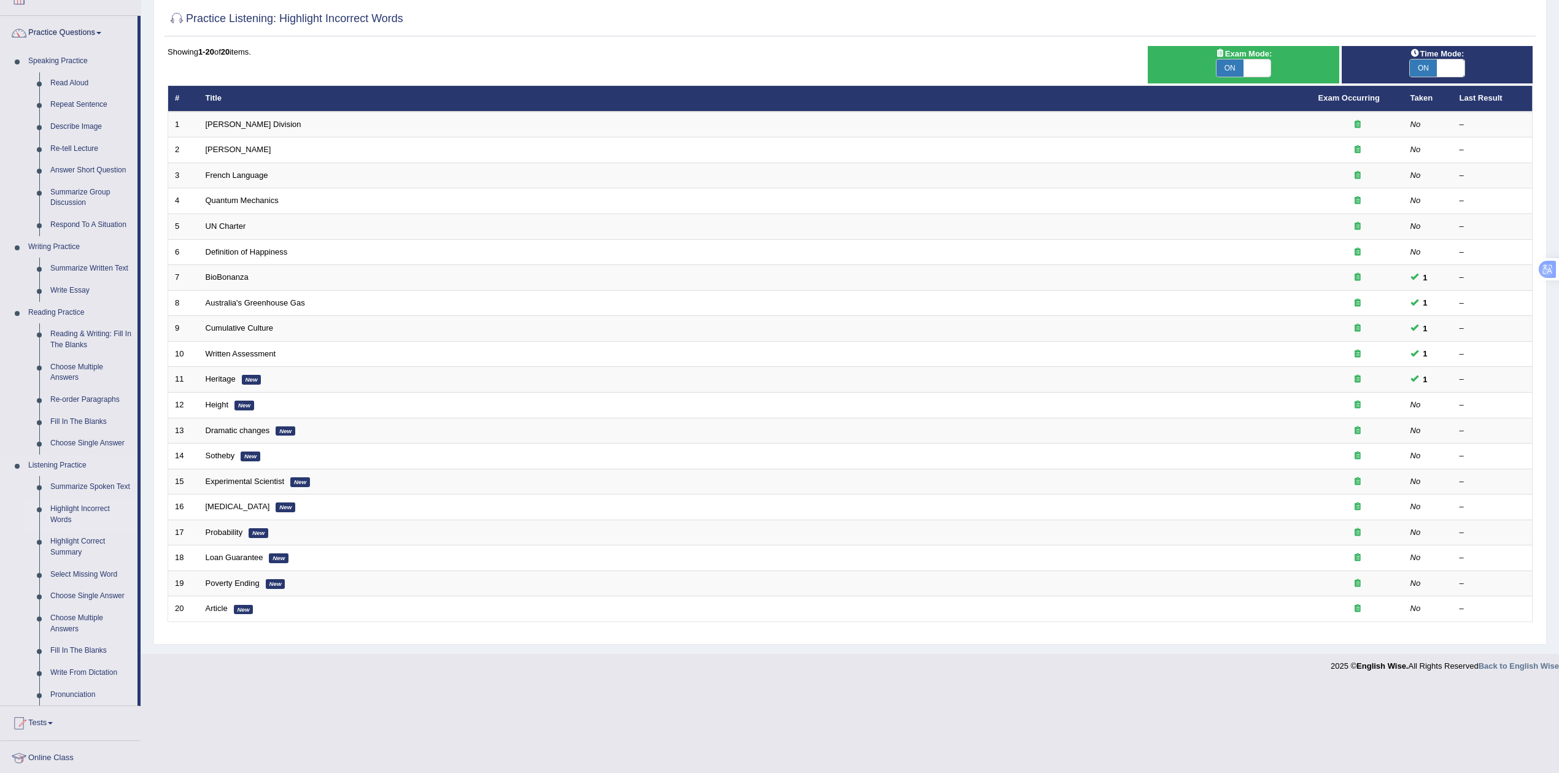
scroll to position [109, 0]
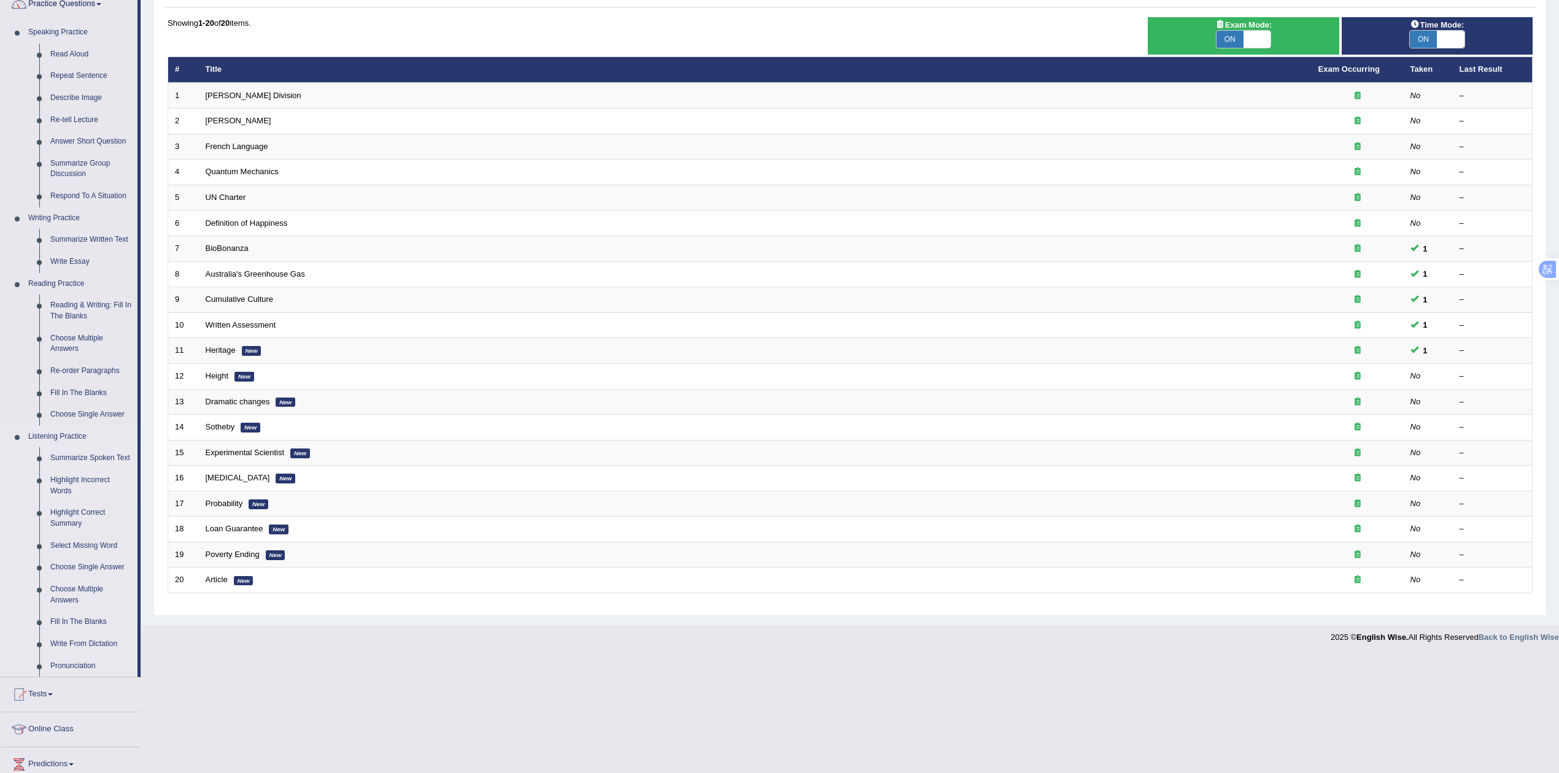
click at [75, 454] on link "Summarize Spoken Text" at bounding box center [91, 458] width 93 height 22
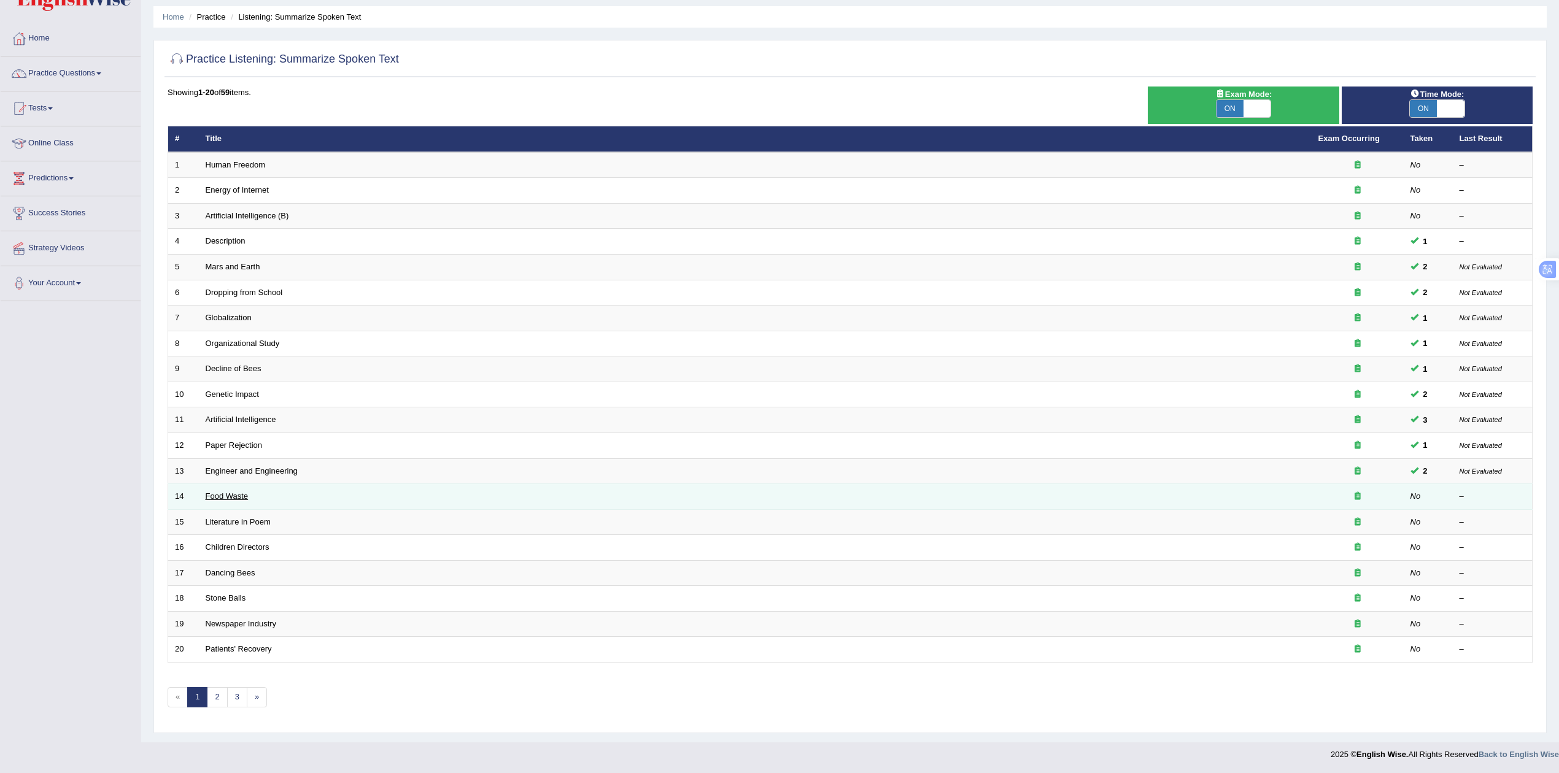
click at [234, 496] on link "Food Waste" at bounding box center [227, 496] width 43 height 9
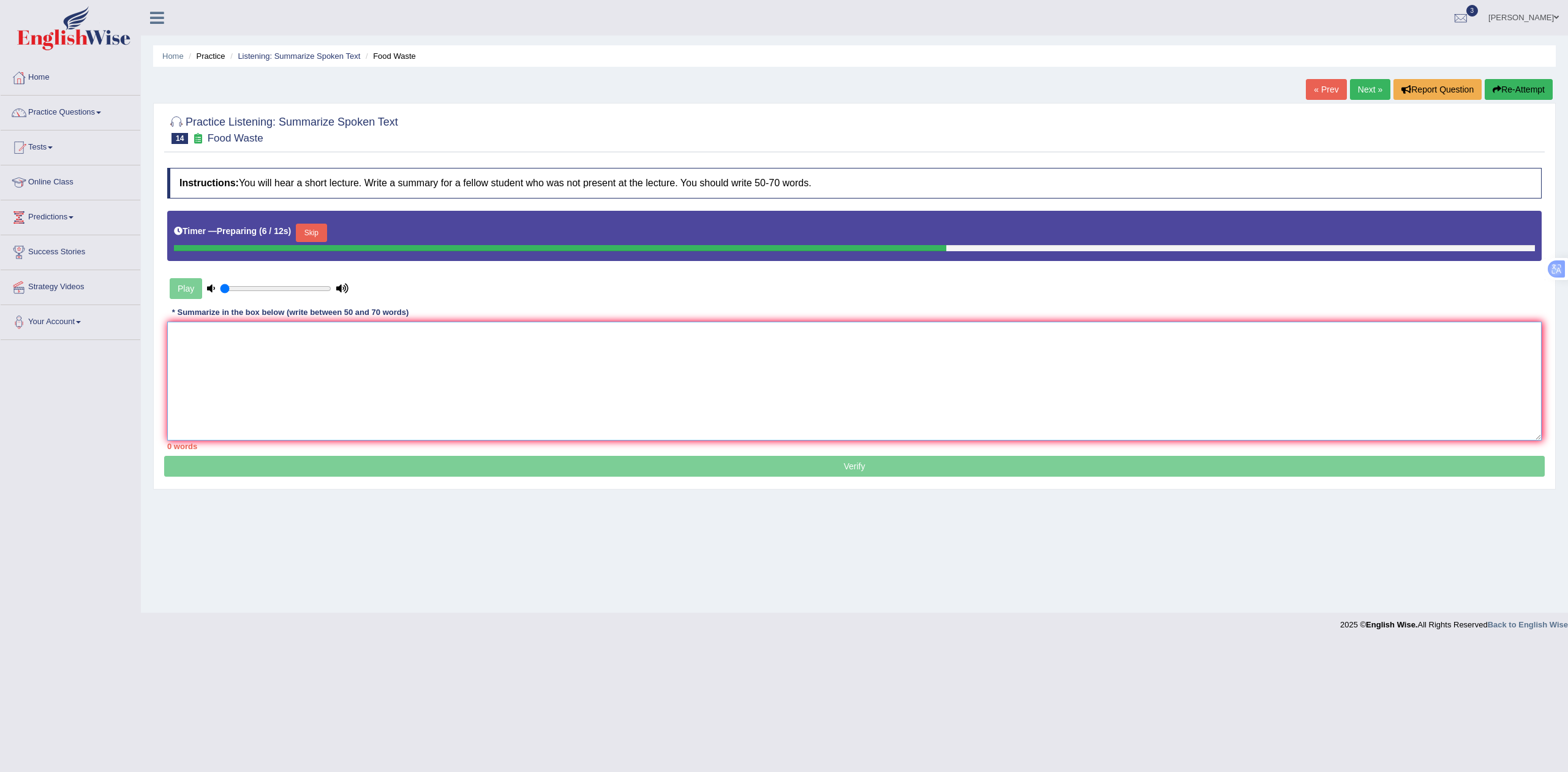
click at [452, 342] on textarea at bounding box center [854, 381] width 1374 height 119
paste textarea "The speaker discussed [main topic] and highlighted that [key point 1]. It was m…"
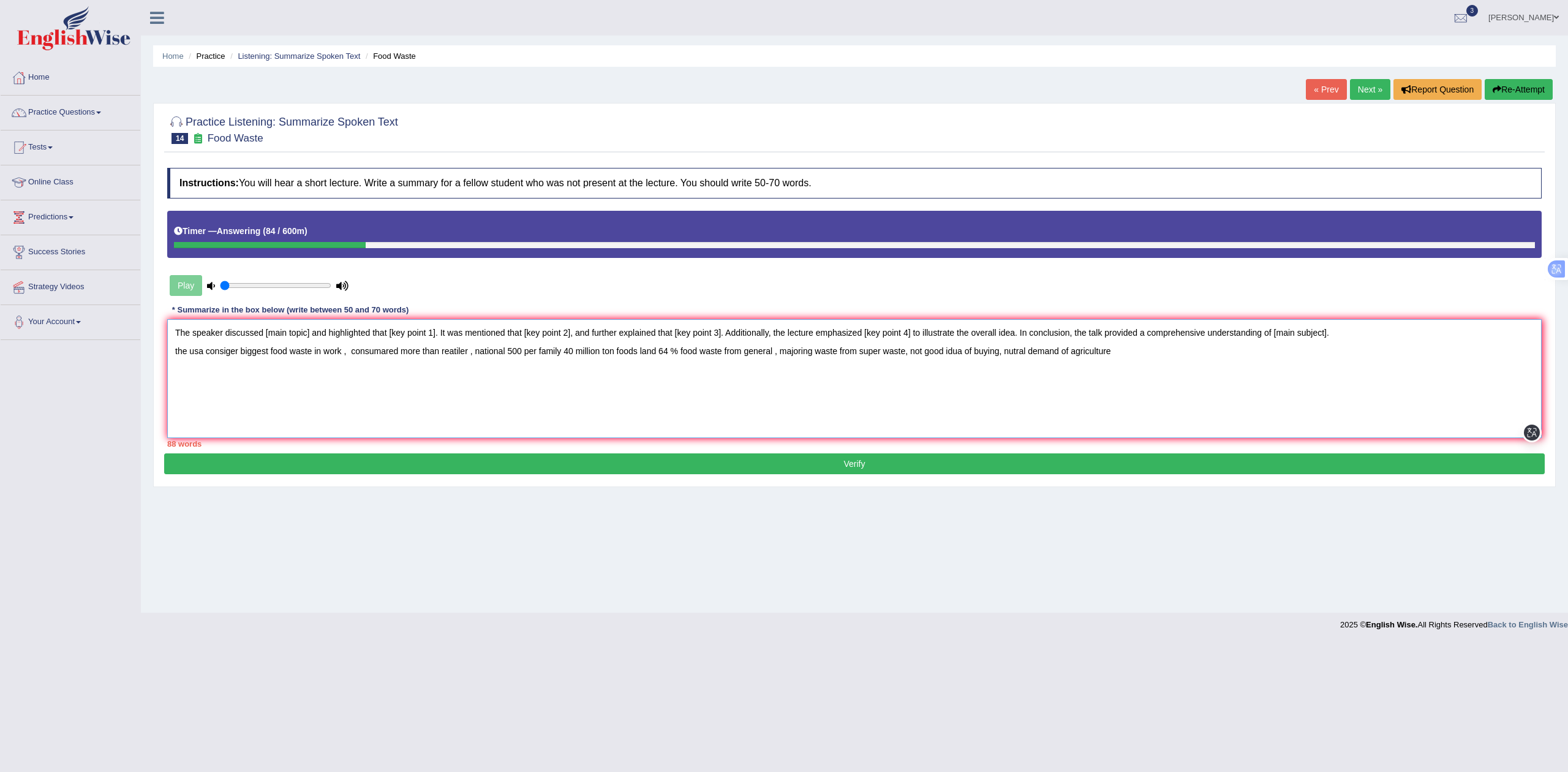
drag, startPoint x: 272, startPoint y: 331, endPoint x: 304, endPoint y: 392, distance: 68.9
click at [276, 335] on textarea "The speaker discussed [main topic] and highlighted that [key point 1]. It was m…" at bounding box center [854, 379] width 1374 height 119
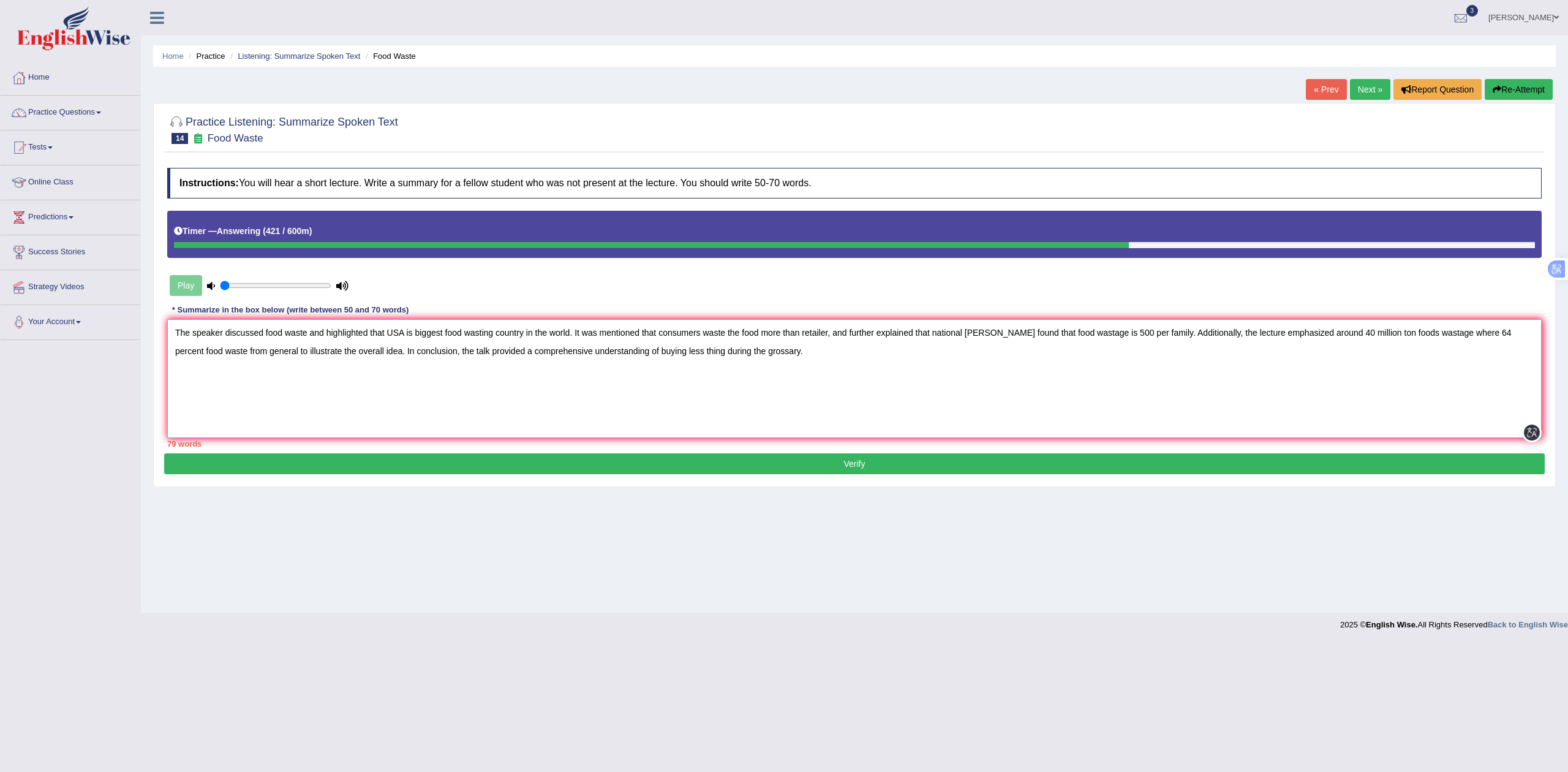
type textarea "The speaker discussed food waste and highlighted that USA is biggest food wasti…"
click at [875, 469] on button "Verify" at bounding box center [855, 463] width 1381 height 21
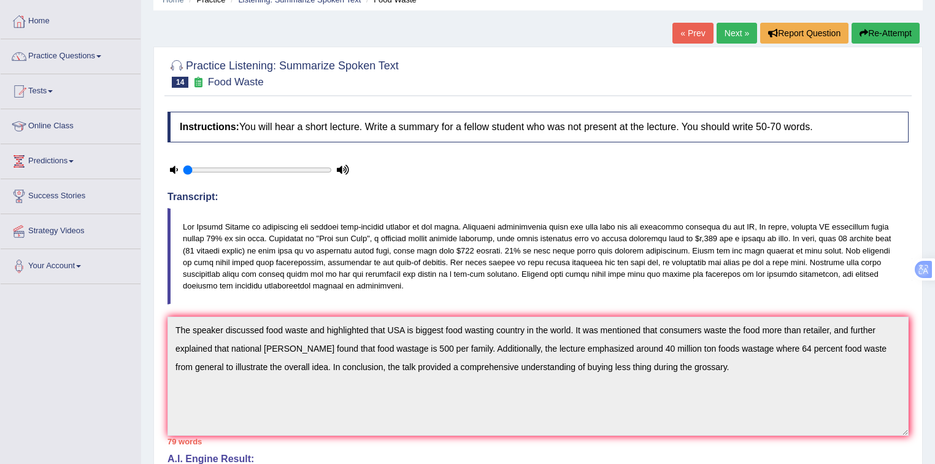
scroll to position [18, 0]
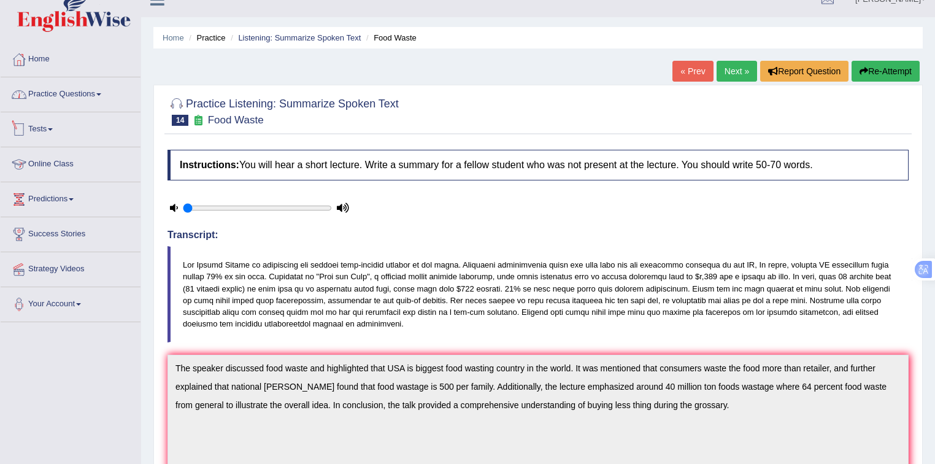
click at [84, 93] on link "Practice Questions" at bounding box center [71, 92] width 140 height 31
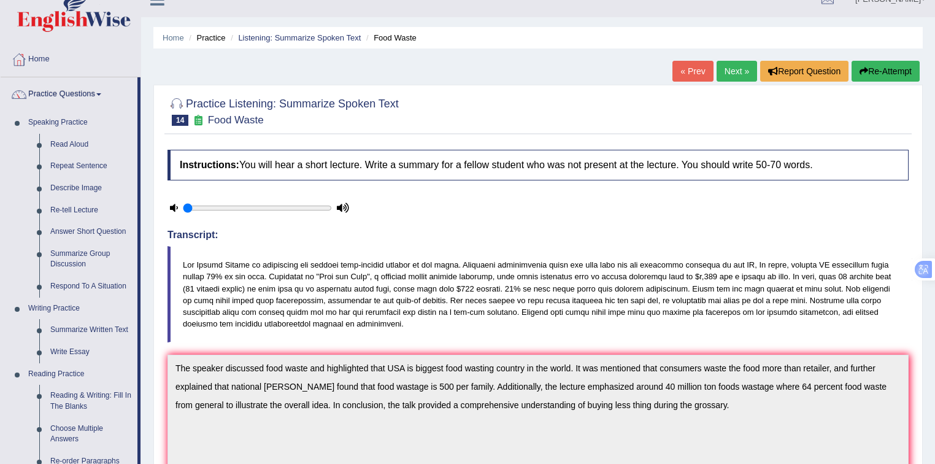
click at [379, 121] on h2 "Practice Listening: Summarize Spoken Text 14 Food Waste" at bounding box center [283, 110] width 231 height 31
click at [276, 42] on li "Listening: Summarize Spoken Text" at bounding box center [294, 38] width 133 height 12
click at [273, 39] on link "Listening: Summarize Spoken Text" at bounding box center [299, 37] width 123 height 9
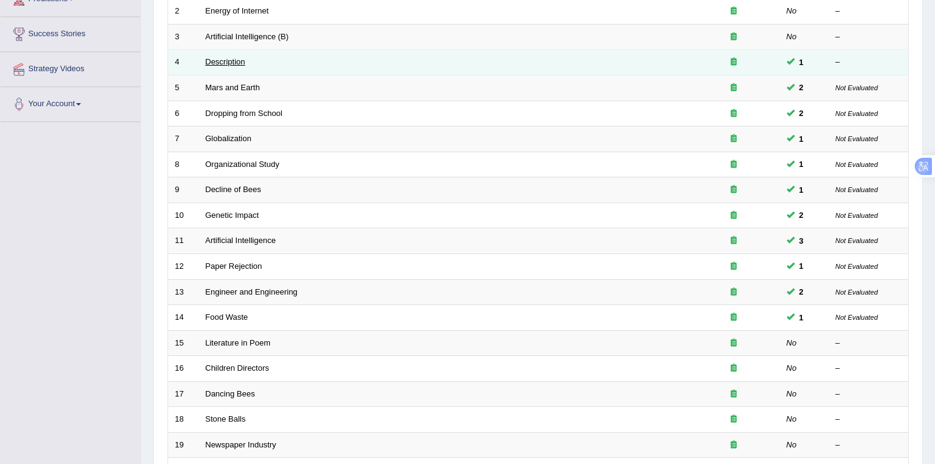
scroll to position [229, 0]
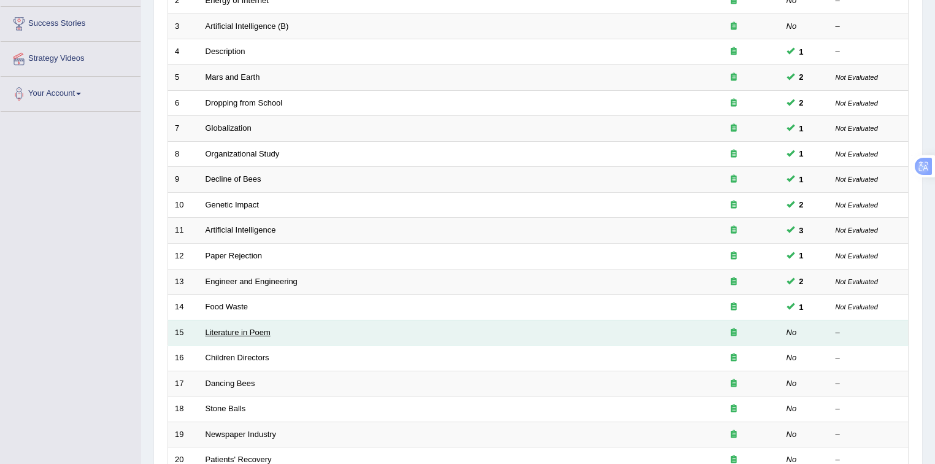
click at [243, 329] on link "Literature in Poem" at bounding box center [238, 332] width 65 height 9
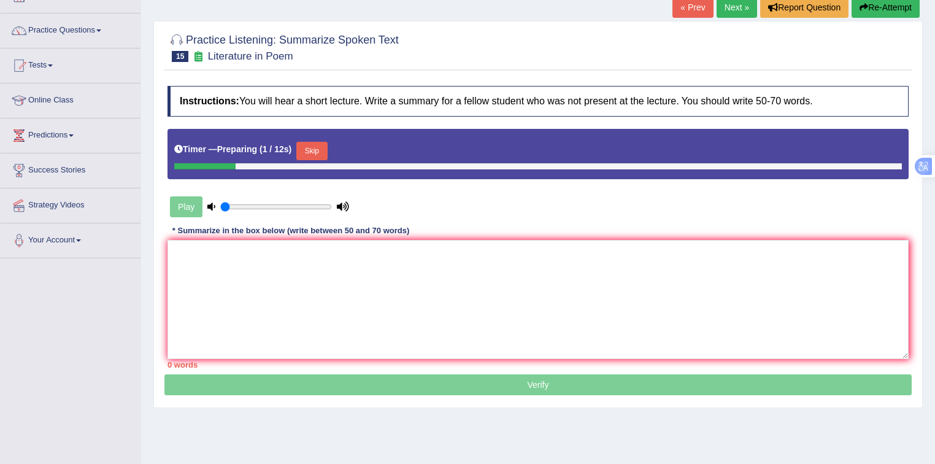
scroll to position [98, 0]
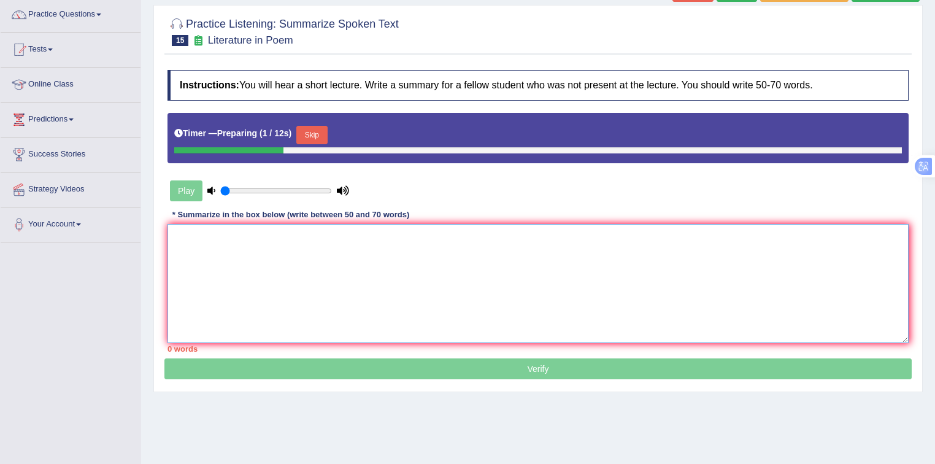
click at [279, 242] on textarea at bounding box center [539, 283] width 742 height 119
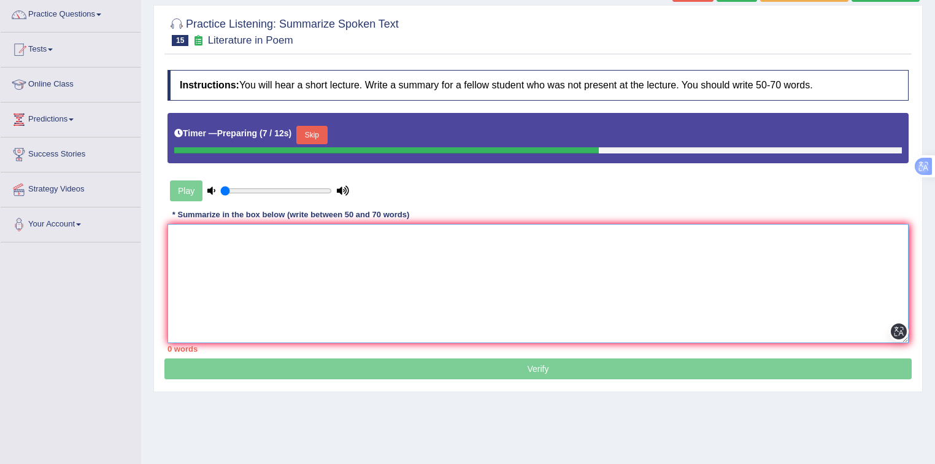
paste textarea "The speaker discussed [main topic] and highlighted that [key point 1]. It was m…"
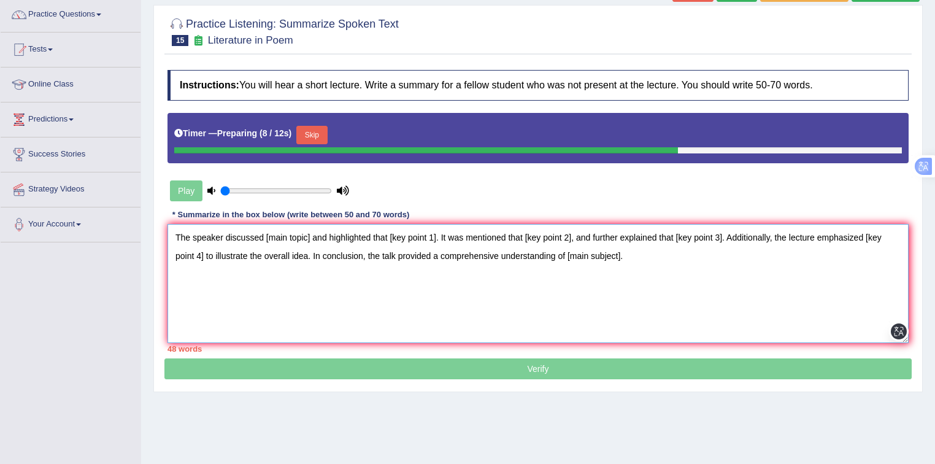
click at [630, 259] on textarea "The speaker discussed [main topic] and highlighted that [key point 1]. It was m…" at bounding box center [539, 283] width 742 height 119
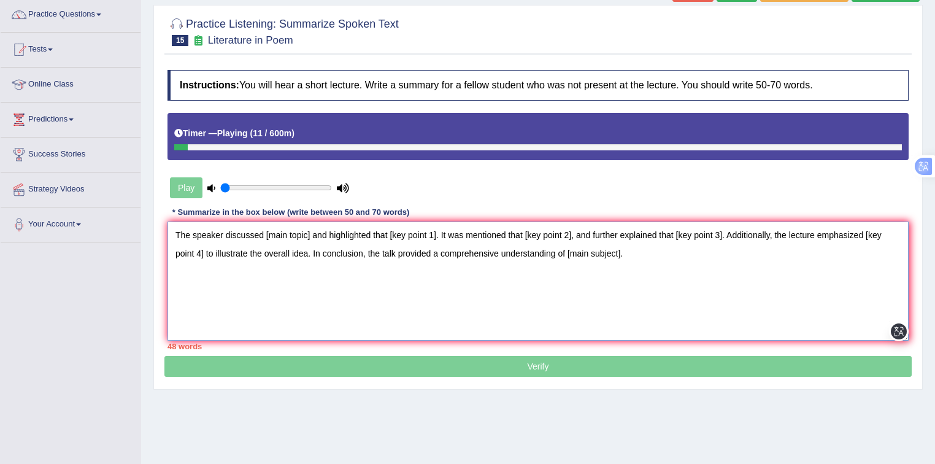
type textarea "The speaker discussed [main topic] and highlighted that [key point 1]. It was m…"
